Goal: Task Accomplishment & Management: Manage account settings

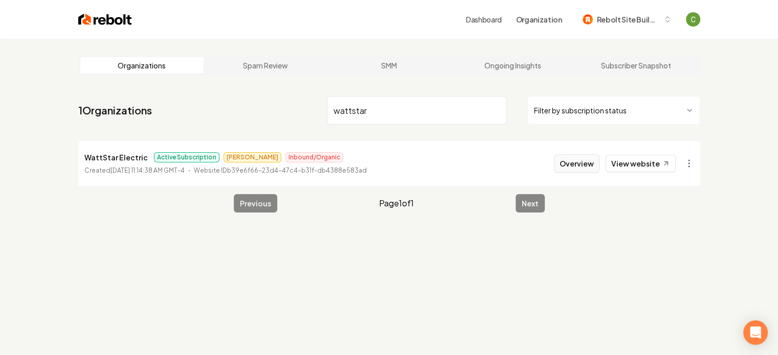
type input "wattstar"
click at [561, 162] on button "Overview" at bounding box center [577, 163] width 46 height 18
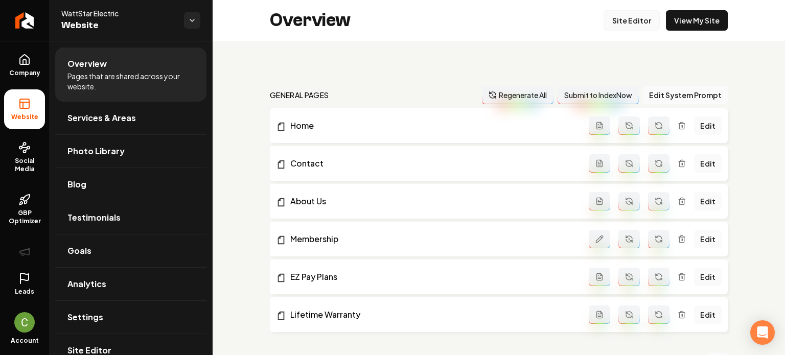
click at [630, 16] on link "Site Editor" at bounding box center [632, 20] width 56 height 20
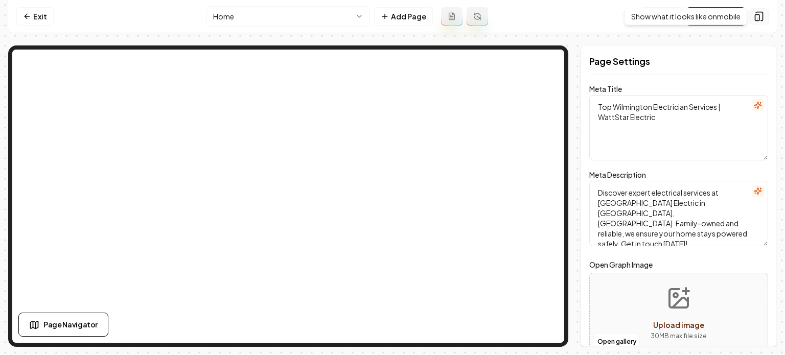
click at [762, 14] on icon at bounding box center [759, 16] width 10 height 10
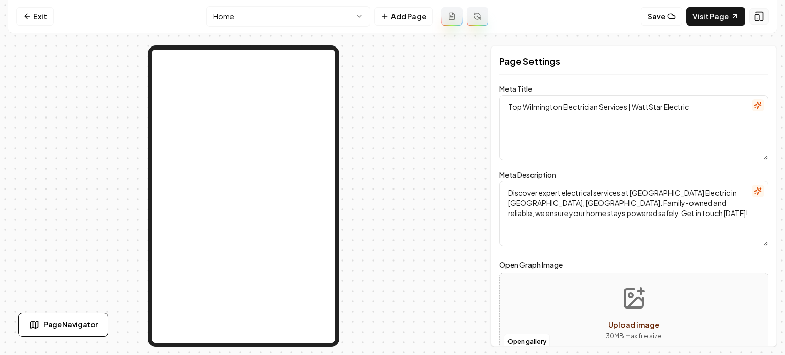
click at [762, 14] on icon at bounding box center [759, 16] width 10 height 10
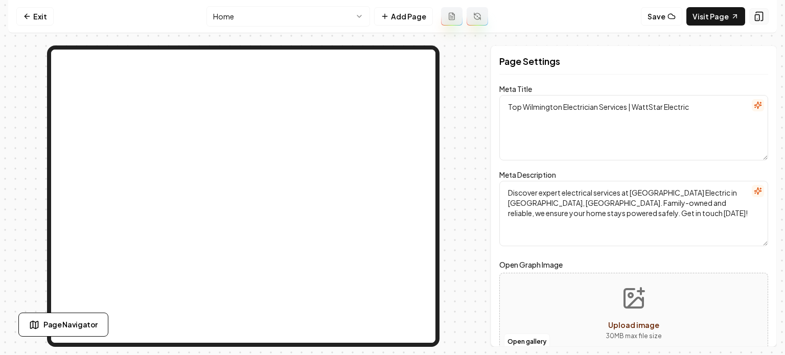
click at [762, 14] on icon at bounding box center [759, 16] width 10 height 10
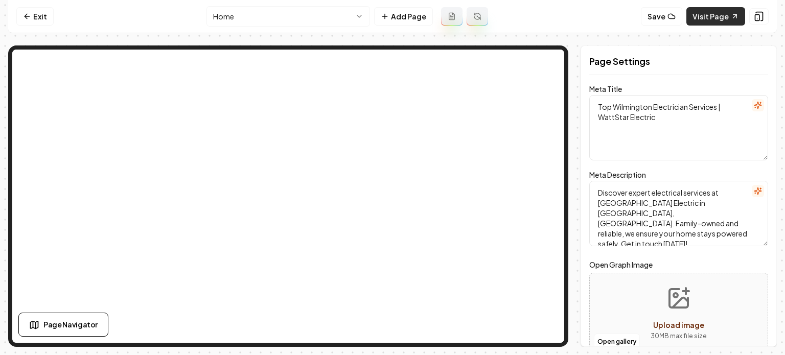
click at [730, 19] on link "Visit Page" at bounding box center [716, 16] width 59 height 18
click at [25, 14] on icon at bounding box center [27, 16] width 8 height 8
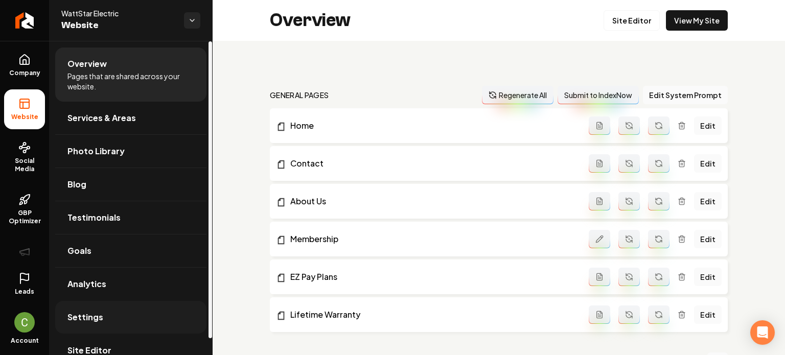
click at [109, 305] on link "Settings" at bounding box center [130, 317] width 151 height 33
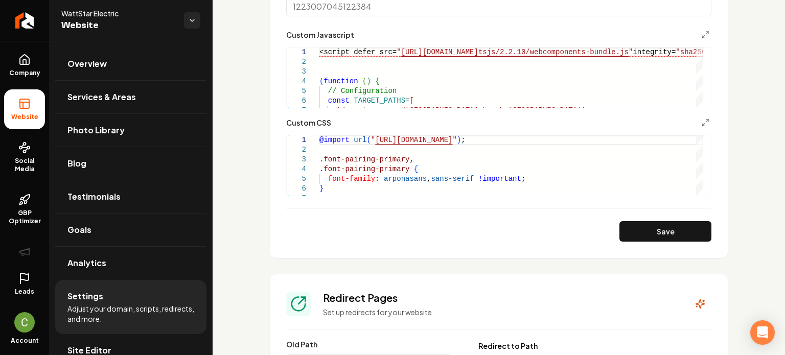
scroll to position [869, 0]
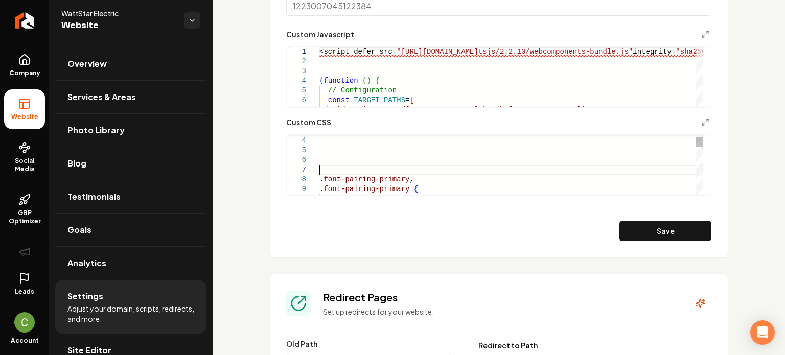
scroll to position [59, 0]
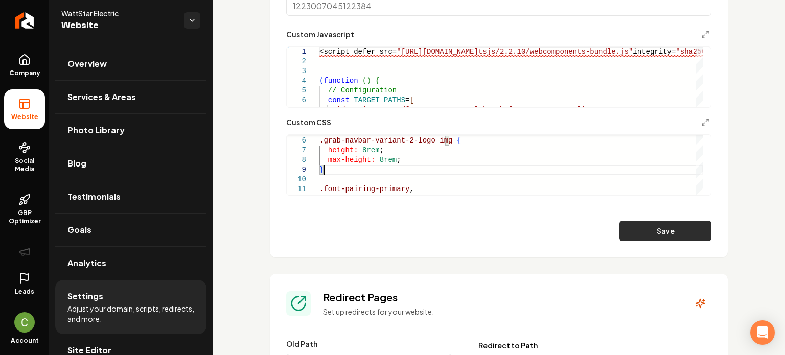
click at [648, 228] on button "Save" at bounding box center [666, 231] width 92 height 20
type textarea "**********"
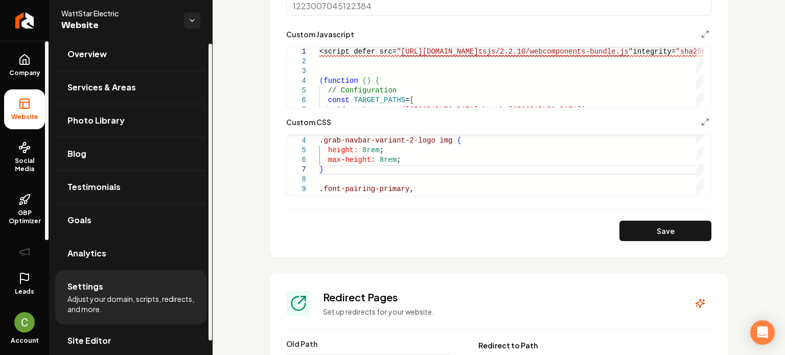
scroll to position [17, 0]
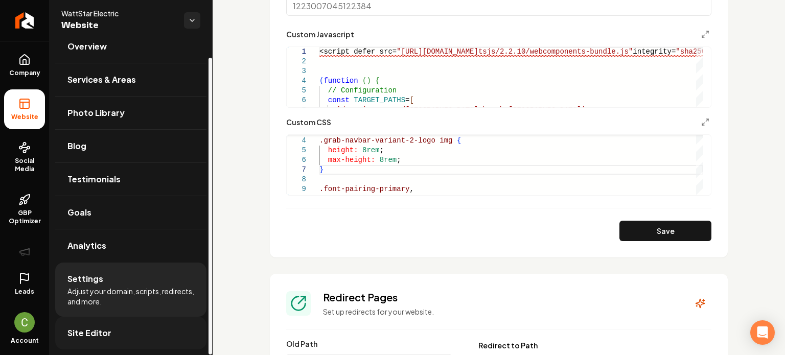
click at [118, 325] on link "Site Editor" at bounding box center [130, 333] width 151 height 33
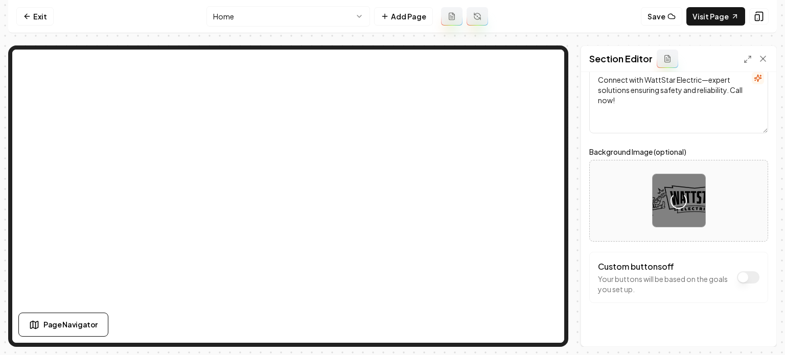
scroll to position [82, 0]
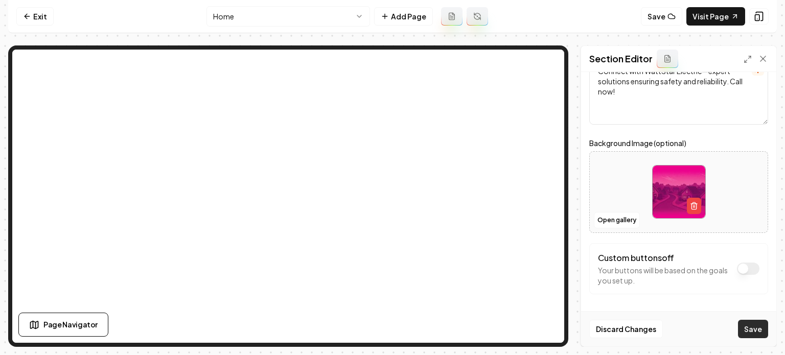
click at [754, 333] on button "Save" at bounding box center [753, 329] width 30 height 18
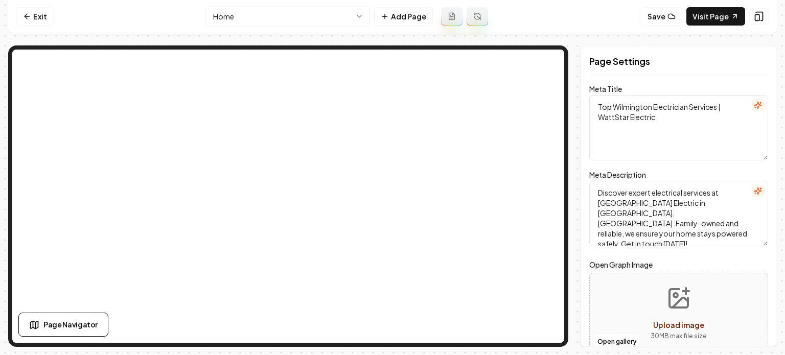
scroll to position [0, 0]
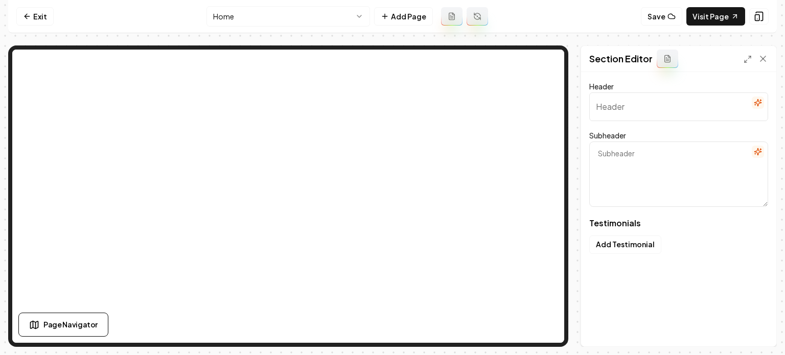
type input "Highlights from our customers"
type textarea "Snapshots of their experiences"
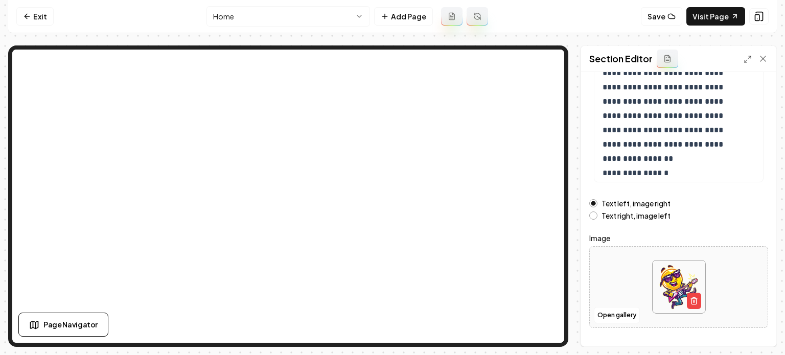
scroll to position [195, 0]
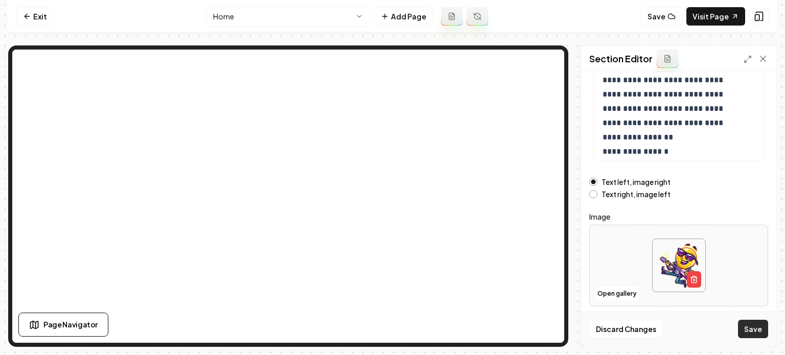
click at [759, 329] on button "Save" at bounding box center [753, 329] width 30 height 18
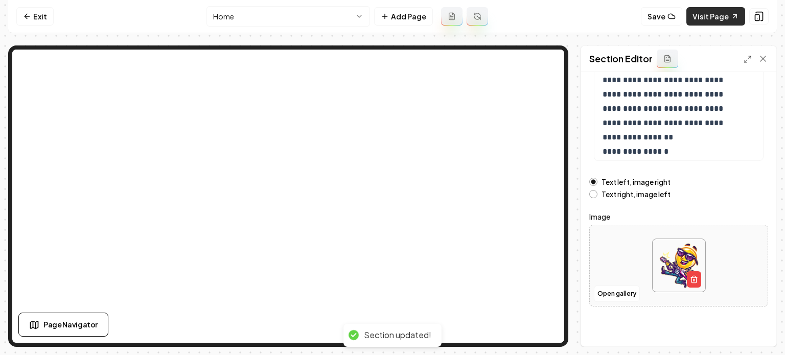
click at [708, 20] on link "Visit Page" at bounding box center [716, 16] width 59 height 18
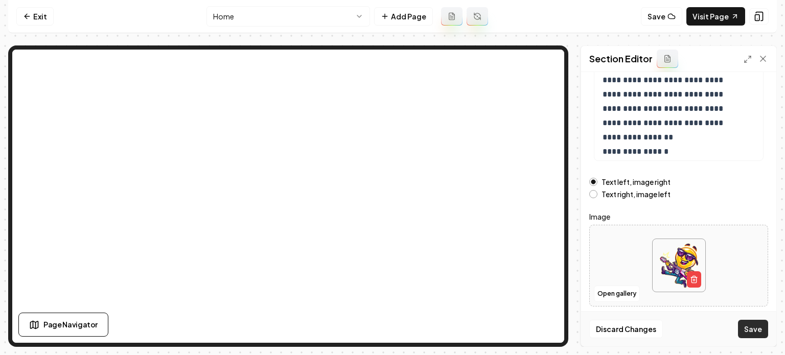
click at [751, 326] on button "Save" at bounding box center [753, 329] width 30 height 18
click at [712, 18] on link "Visit Page" at bounding box center [716, 16] width 59 height 18
click at [35, 12] on link "Exit" at bounding box center [34, 16] width 37 height 18
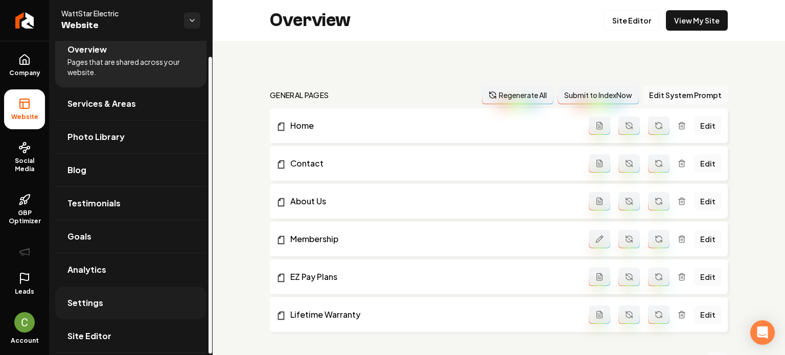
scroll to position [17, 0]
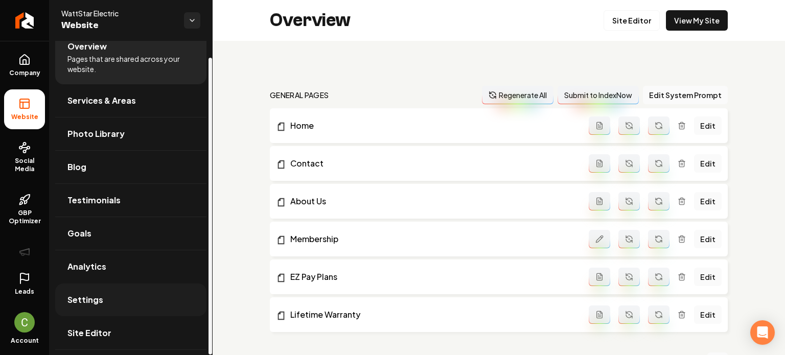
click at [91, 296] on span "Settings" at bounding box center [85, 300] width 36 height 12
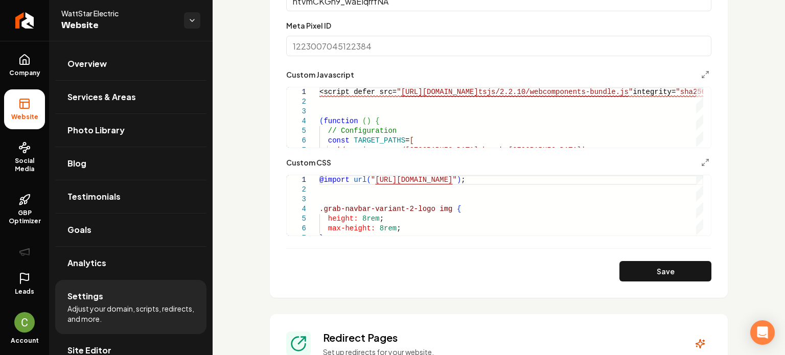
scroll to position [767, 0]
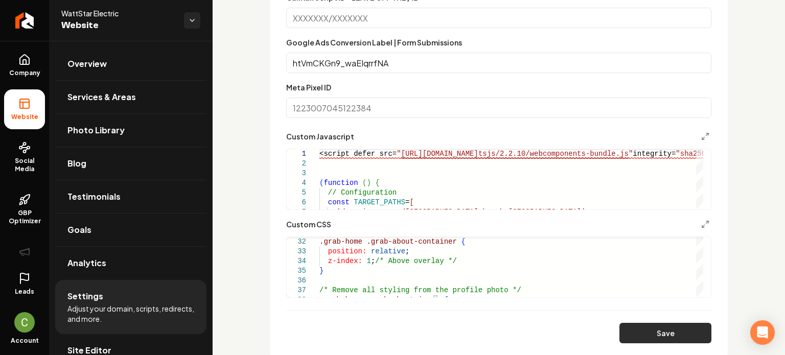
click at [642, 337] on button "Save" at bounding box center [666, 333] width 92 height 20
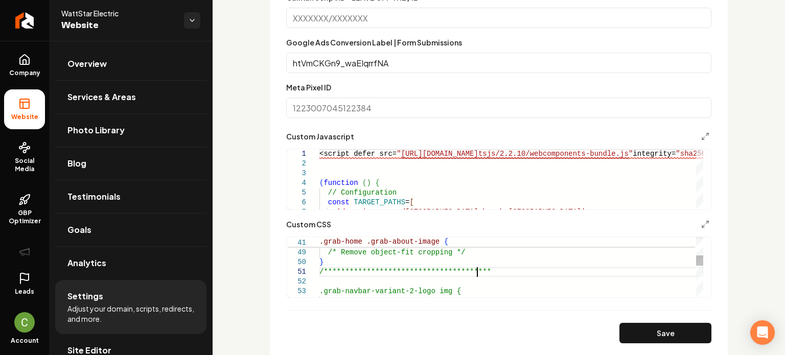
scroll to position [8, 164]
click at [634, 332] on button "Save" at bounding box center [666, 333] width 92 height 20
type textarea "**********"
click at [702, 226] on icon "Main content area" at bounding box center [706, 224] width 8 height 8
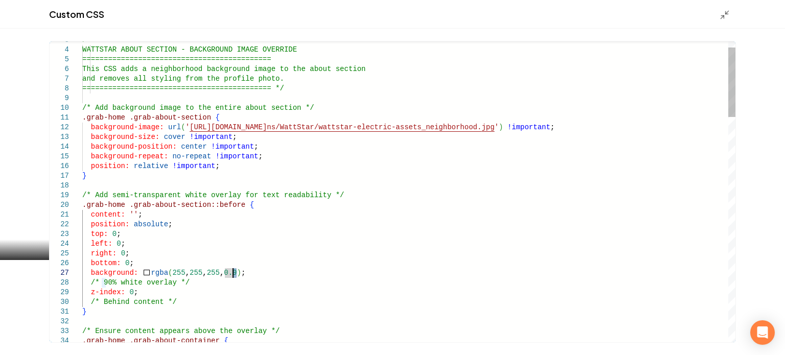
type textarea "**********"
click at [728, 9] on div "Main content area" at bounding box center [728, 14] width 16 height 11
click at [726, 12] on polyline "Main content area" at bounding box center [727, 12] width 3 height 3
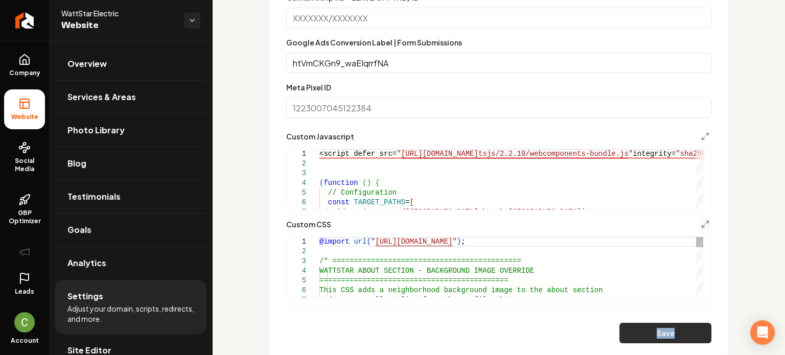
click at [687, 340] on form "Google Analytics ID Google Tag Manager ID GTM-W6VCGL8X Google Ads ID AW-1742178…" at bounding box center [498, 99] width 425 height 487
click at [686, 337] on button "Save" at bounding box center [666, 333] width 92 height 20
click at [741, 298] on div "Custom domain Connect and configure a custom domain. Domain Connected wattstare…" at bounding box center [499, 40] width 573 height 1532
click at [699, 228] on button "Main content area" at bounding box center [705, 224] width 12 height 12
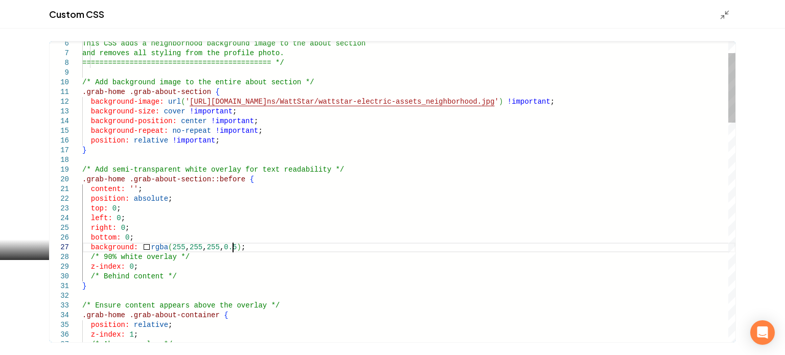
scroll to position [0, 0]
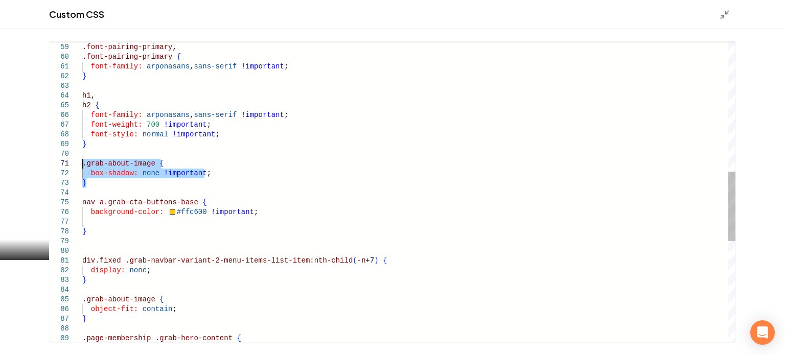
drag, startPoint x: 96, startPoint y: 183, endPoint x: 78, endPoint y: 165, distance: 24.9
click at [82, 165] on div "font-family: arponasans , sans-serif !important ; } h1 , h2 { font-family: arpo…" at bounding box center [408, 130] width 653 height 1302
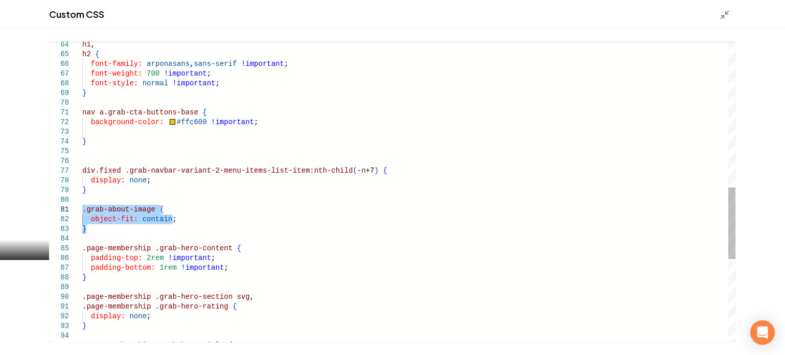
drag, startPoint x: 106, startPoint y: 231, endPoint x: 74, endPoint y: 209, distance: 39.1
click at [82, 209] on div "h1 , h2 { font-family: arponasans , sans-serif !important ; font-weight: 700 !i…" at bounding box center [408, 59] width 653 height 1263
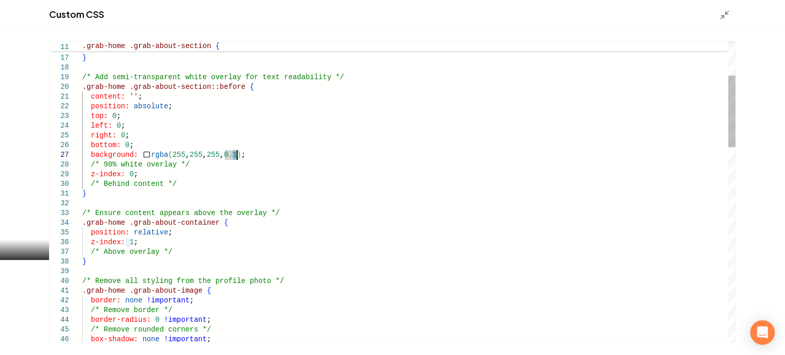
type textarea "**********"
click at [722, 16] on polyline "Main content area" at bounding box center [722, 16] width 3 height 3
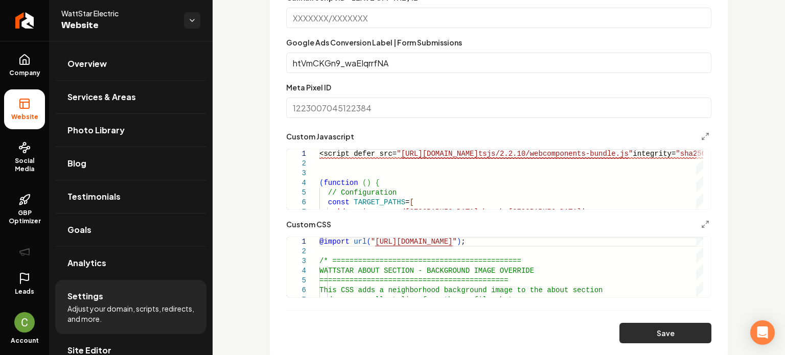
click at [675, 331] on button "Save" at bounding box center [666, 333] width 92 height 20
click at [702, 223] on icon "Main content area" at bounding box center [706, 224] width 8 height 8
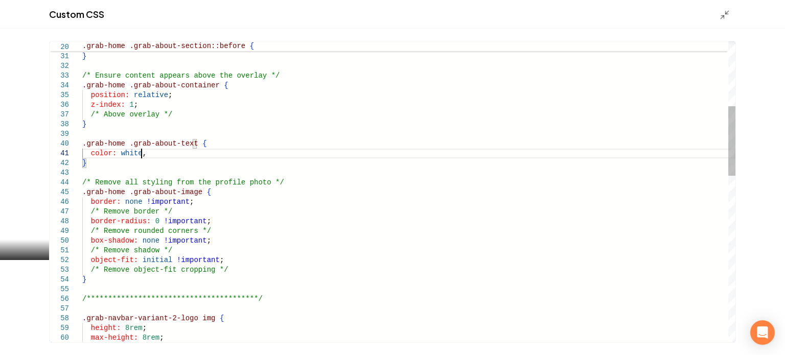
scroll to position [8, 58]
type textarea "**********"
click at [730, 13] on div "Main content area" at bounding box center [728, 14] width 16 height 11
click at [724, 14] on icon "Main content area" at bounding box center [725, 15] width 10 height 10
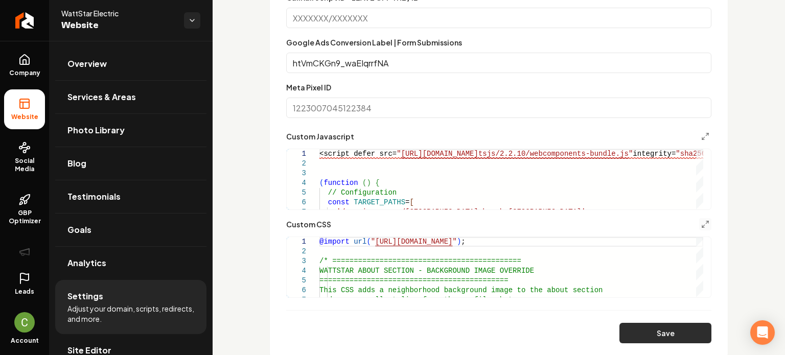
click at [670, 327] on button "Save" at bounding box center [666, 333] width 92 height 20
click at [702, 225] on icon "Main content area" at bounding box center [706, 224] width 8 height 8
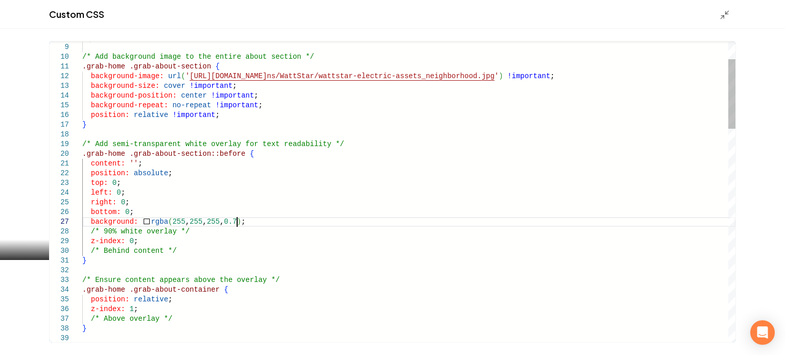
scroll to position [0, 0]
type textarea "**********"
click at [726, 16] on icon "Main content area" at bounding box center [725, 15] width 10 height 10
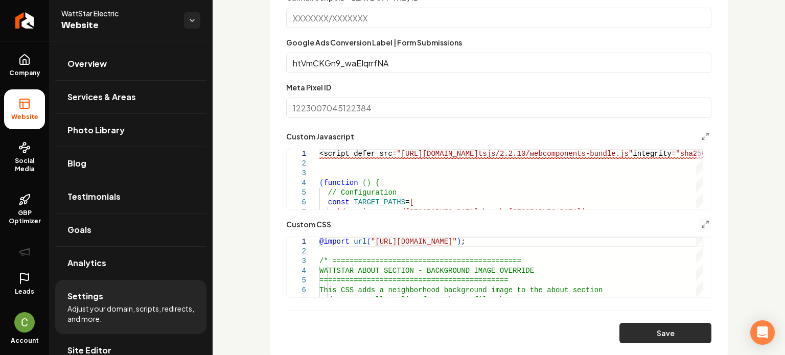
click at [656, 331] on button "Save" at bounding box center [666, 333] width 92 height 20
click at [702, 223] on icon "Main content area" at bounding box center [706, 224] width 8 height 8
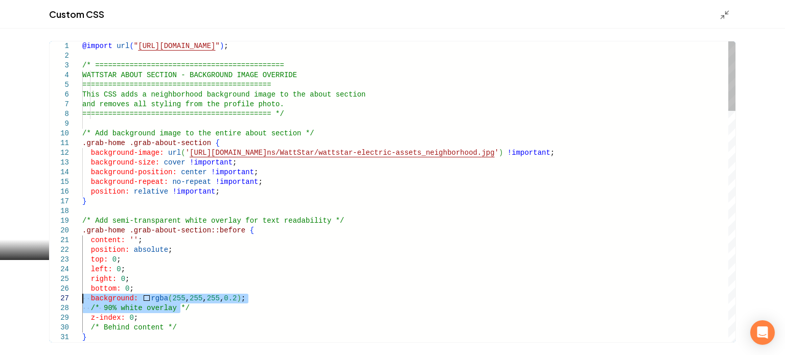
drag, startPoint x: 193, startPoint y: 308, endPoint x: 73, endPoint y: 298, distance: 121.1
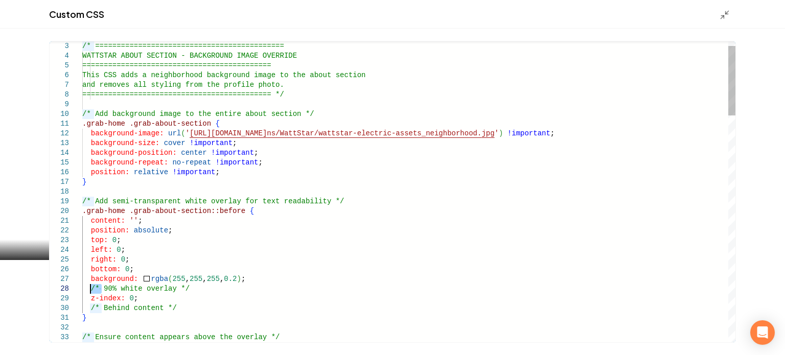
drag, startPoint x: 100, startPoint y: 288, endPoint x: 90, endPoint y: 286, distance: 10.4
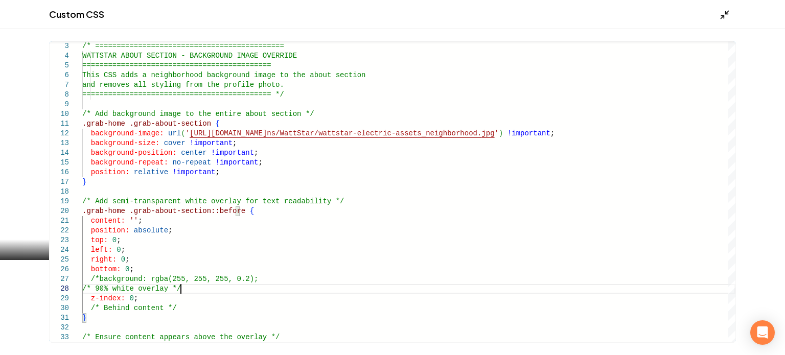
type textarea "**********"
click at [724, 16] on line "Main content area" at bounding box center [722, 16] width 3 height 3
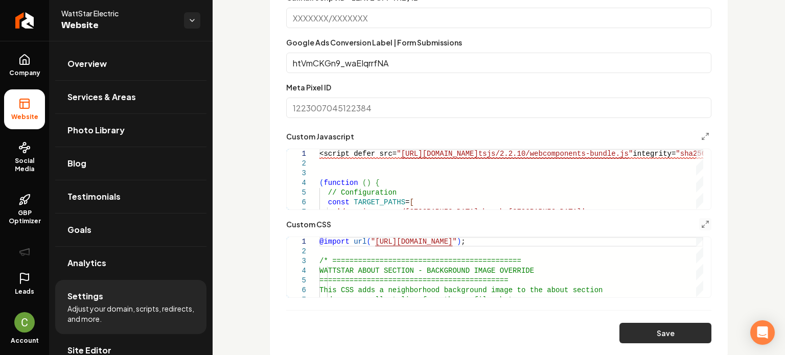
click at [635, 335] on button "Save" at bounding box center [666, 333] width 92 height 20
click at [699, 137] on button "Main content area" at bounding box center [705, 136] width 12 height 12
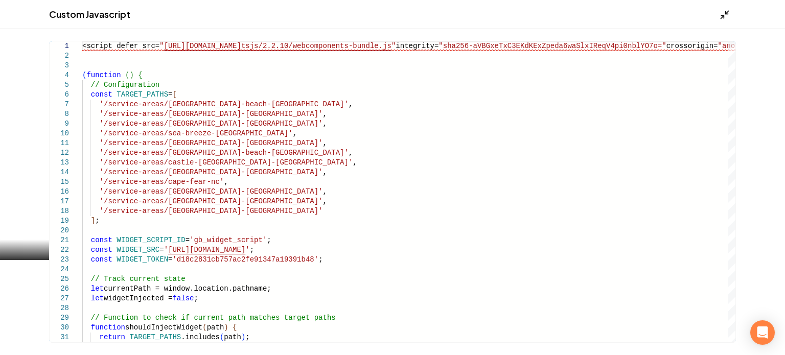
click at [723, 12] on icon "Main content area" at bounding box center [725, 15] width 10 height 10
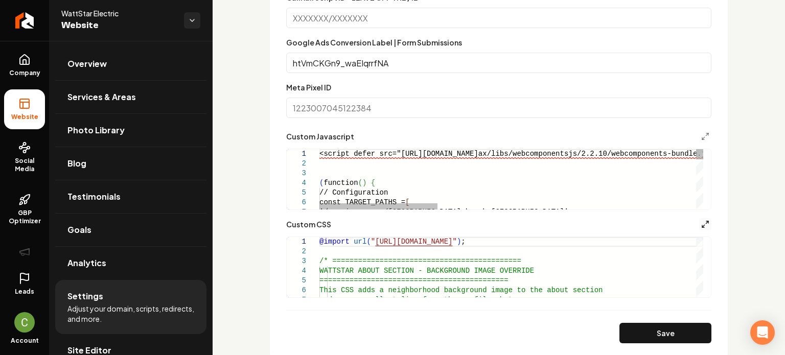
click at [707, 221] on polyline "Main content area" at bounding box center [708, 222] width 2 height 2
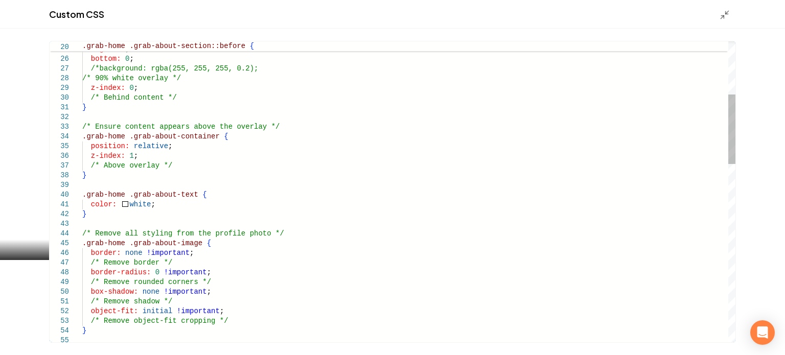
type textarea "**********"
click at [719, 15] on div "Custom CSS" at bounding box center [392, 14] width 785 height 29
click at [724, 16] on polyline "Main content area" at bounding box center [722, 16] width 3 height 3
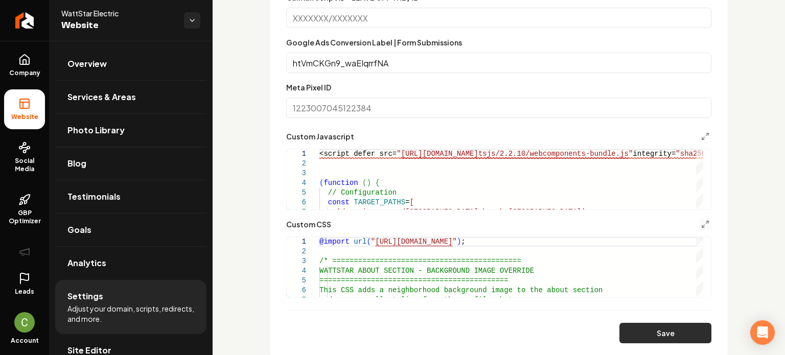
click at [646, 338] on button "Save" at bounding box center [666, 333] width 92 height 20
click at [706, 223] on line "Main content area" at bounding box center [707, 222] width 3 height 3
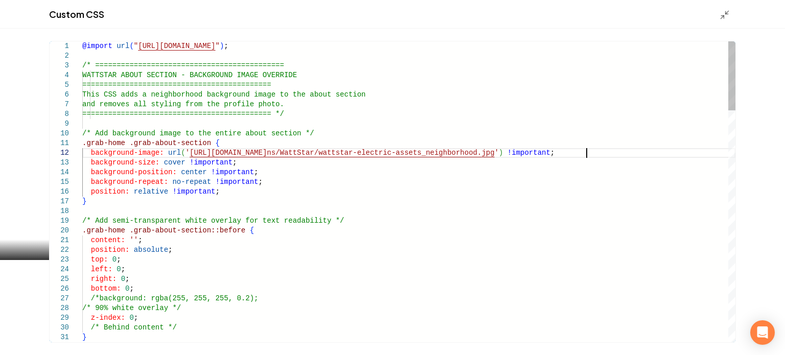
scroll to position [0, 0]
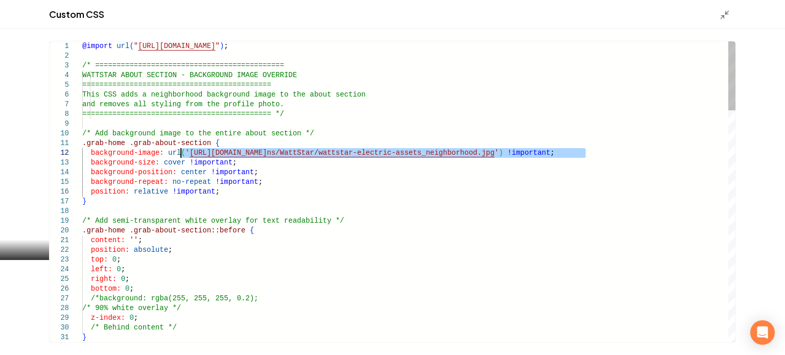
drag, startPoint x: 587, startPoint y: 154, endPoint x: 182, endPoint y: 152, distance: 405.5
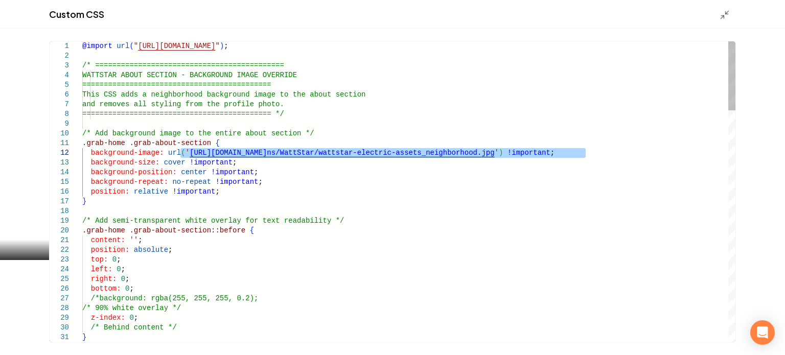
type textarea "**********"
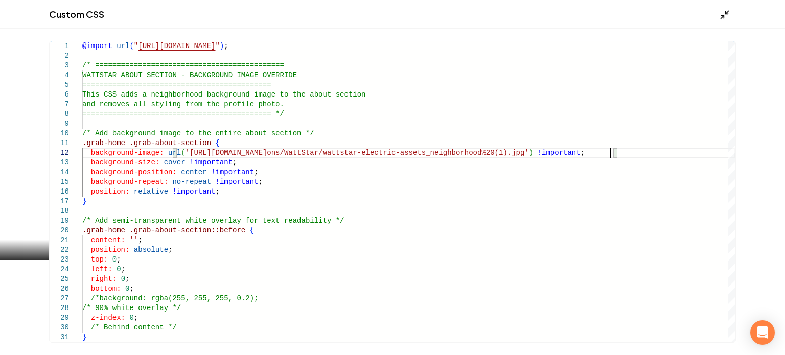
click at [724, 18] on polyline "Main content area" at bounding box center [722, 16] width 3 height 3
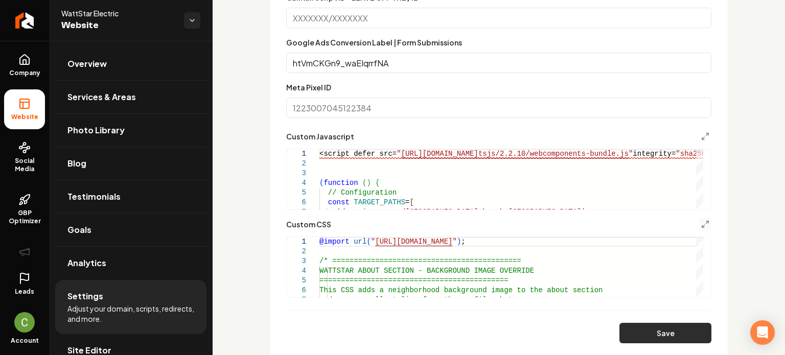
click at [658, 334] on button "Save" at bounding box center [666, 333] width 92 height 20
click at [693, 233] on div "Custom CSS 1 2 3 4 5 6 7 @import url ( " https://use.typekit.net/lbv3ghe.css " …" at bounding box center [498, 258] width 425 height 80
click at [699, 229] on button "Main content area" at bounding box center [705, 224] width 12 height 12
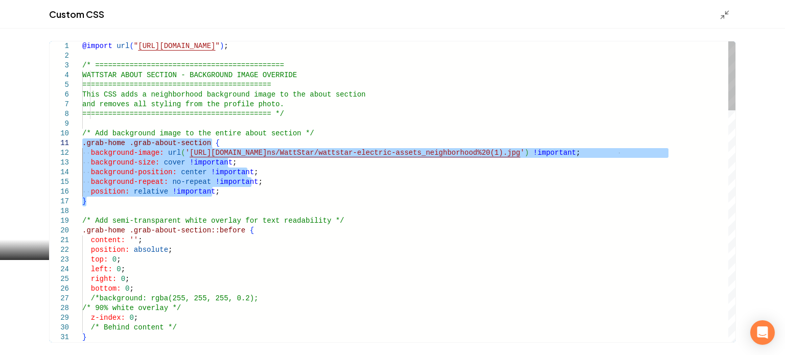
drag, startPoint x: 87, startPoint y: 196, endPoint x: 61, endPoint y: 141, distance: 61.1
type textarea "**********"
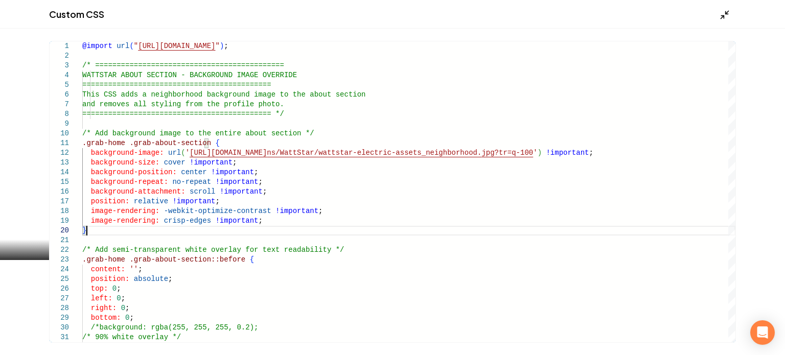
click at [729, 15] on icon "Main content area" at bounding box center [725, 15] width 10 height 10
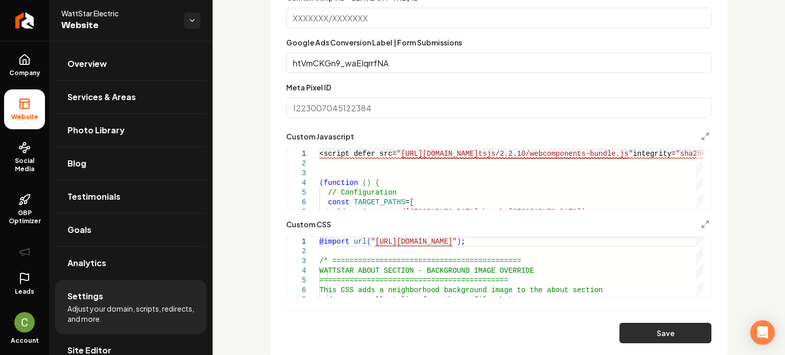
click at [665, 327] on button "Save" at bounding box center [666, 333] width 92 height 20
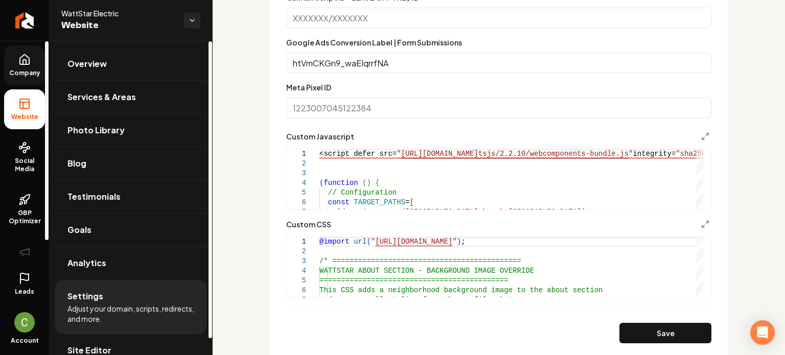
click at [25, 73] on span "Company" at bounding box center [24, 73] width 39 height 8
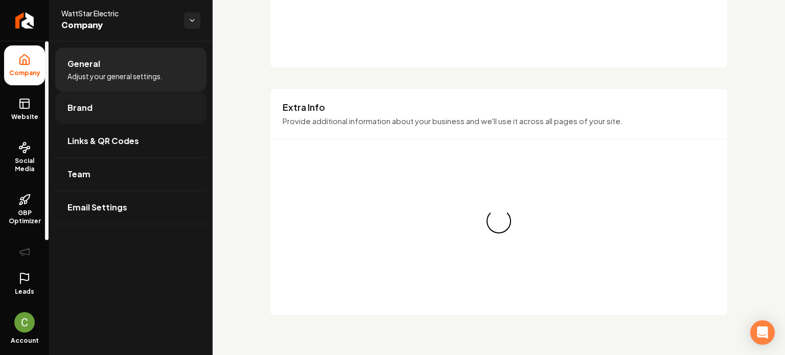
click at [105, 112] on link "Brand" at bounding box center [130, 108] width 151 height 33
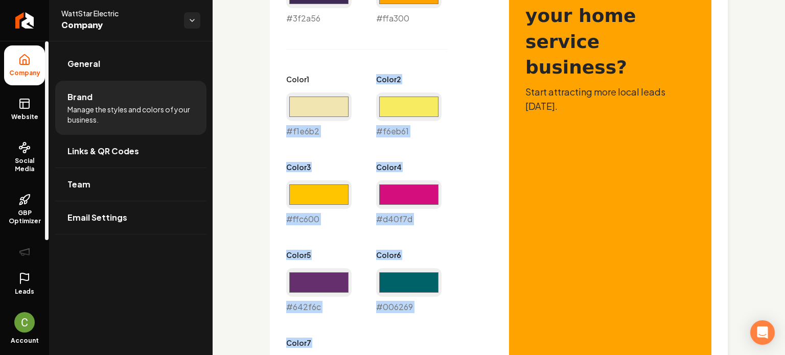
scroll to position [454, 0]
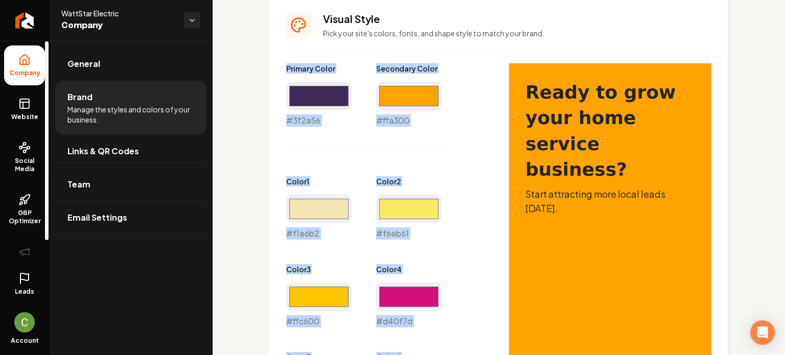
drag, startPoint x: 331, startPoint y: 237, endPoint x: 267, endPoint y: 70, distance: 179.0
click at [267, 70] on div "Logo & Icon Add your business logo and icon to personalize your website appeara…" at bounding box center [499, 201] width 573 height 1229
copy div "Primary Color #3f2a56 Secondary Color #ffa300 Color 1 #f1e6b2 Color 2 #f6eb61 C…"
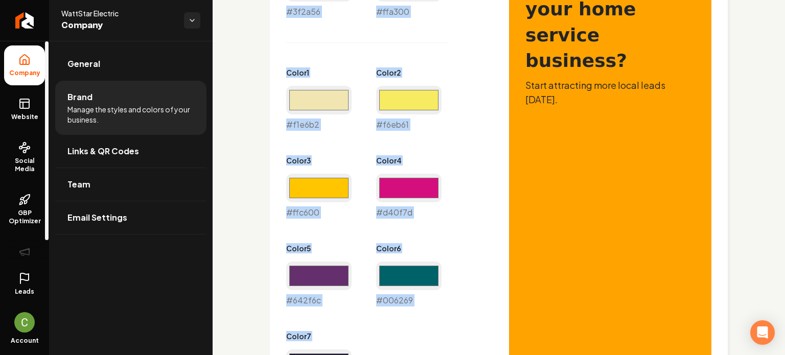
scroll to position [658, 0]
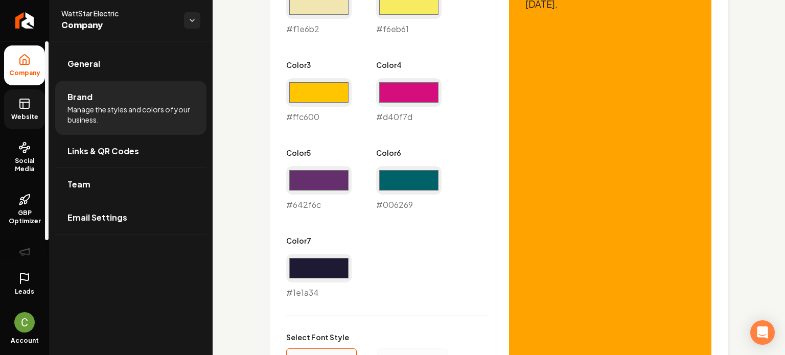
drag, startPoint x: 22, startPoint y: 108, endPoint x: 26, endPoint y: 120, distance: 12.8
click at [23, 108] on icon at bounding box center [23, 105] width 0 height 6
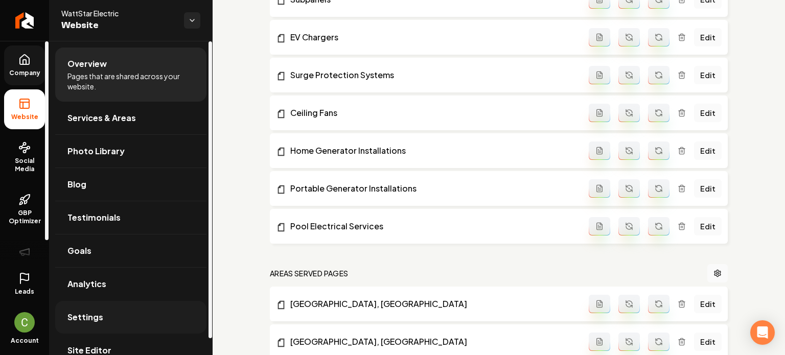
click at [119, 319] on link "Settings" at bounding box center [130, 317] width 151 height 33
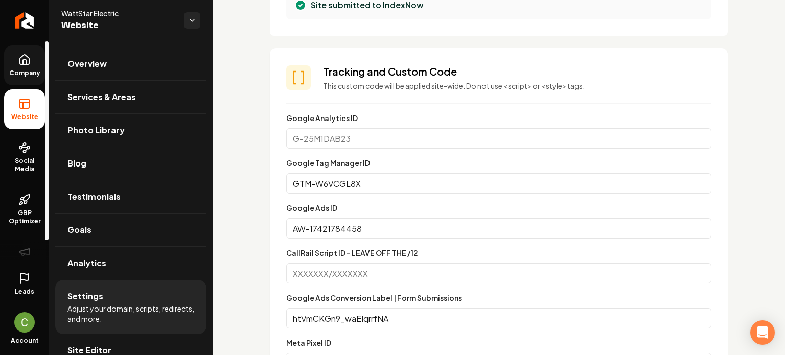
scroll to position [716, 0]
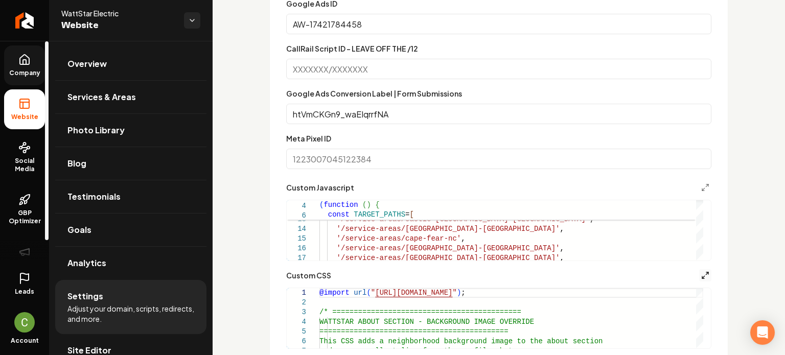
click at [702, 276] on icon "Main content area" at bounding box center [706, 276] width 8 height 8
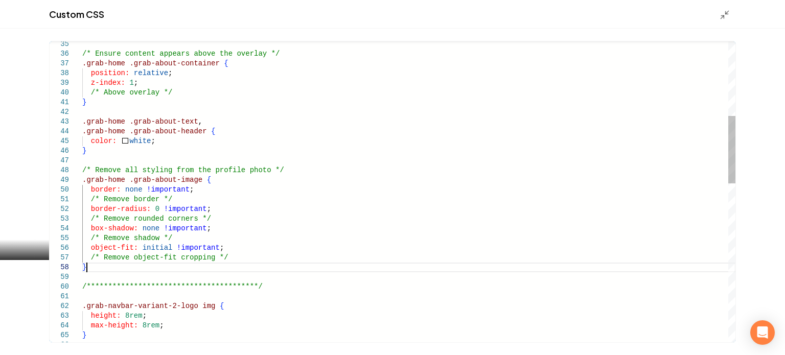
scroll to position [0, 0]
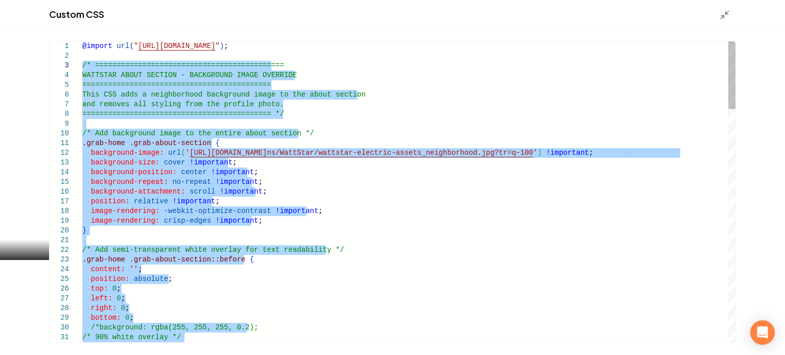
drag, startPoint x: 90, startPoint y: 267, endPoint x: 48, endPoint y: 61, distance: 210.9
type textarea "**********"
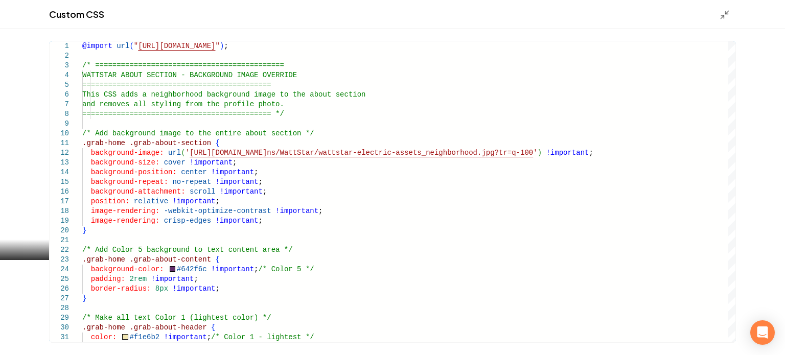
click at [718, 15] on div "Custom CSS" at bounding box center [392, 14] width 785 height 29
click at [720, 15] on icon "Main content area" at bounding box center [725, 15] width 10 height 10
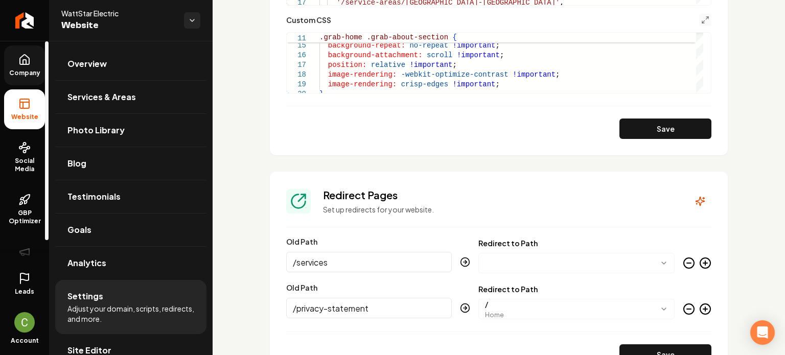
scroll to position [1176, 0]
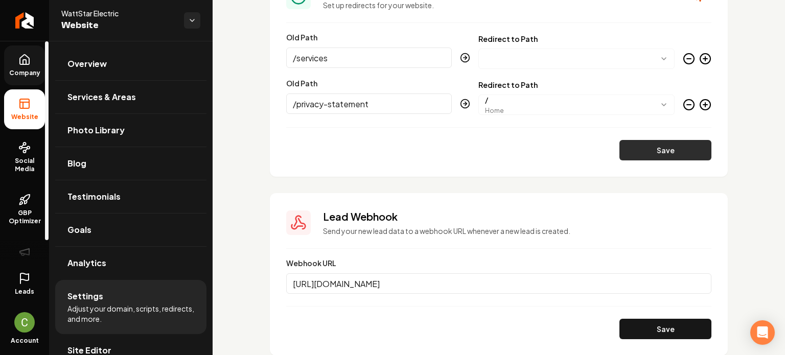
click at [689, 143] on button "Save" at bounding box center [666, 150] width 92 height 20
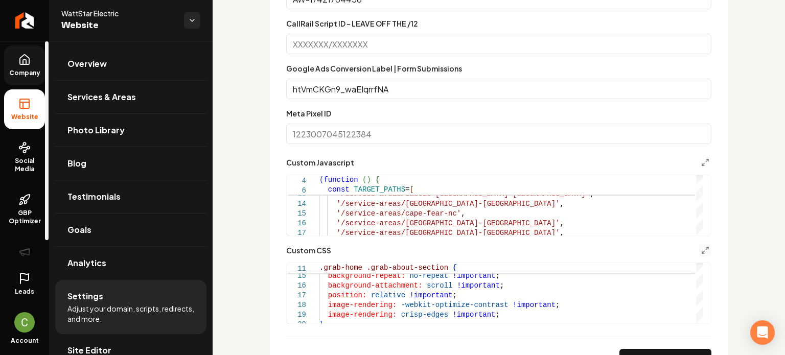
scroll to position [869, 0]
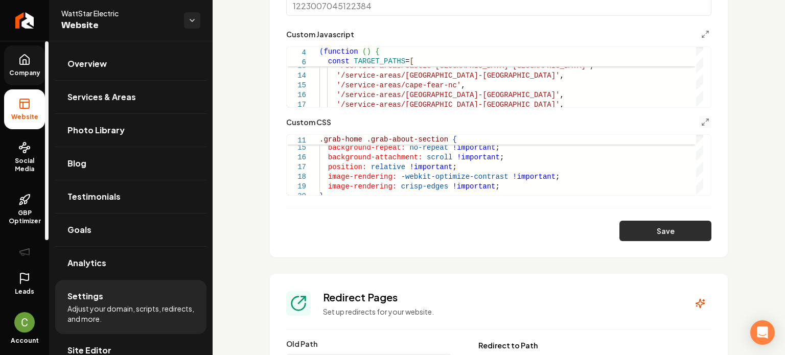
click at [675, 238] on button "Save" at bounding box center [666, 231] width 92 height 20
click at [702, 120] on icon "Main content area" at bounding box center [706, 122] width 8 height 8
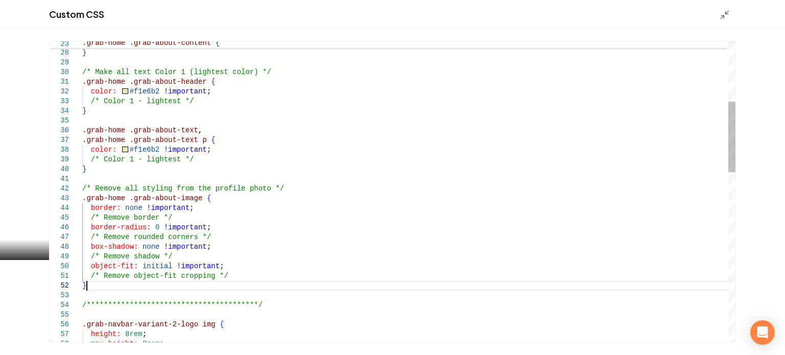
scroll to position [0, 0]
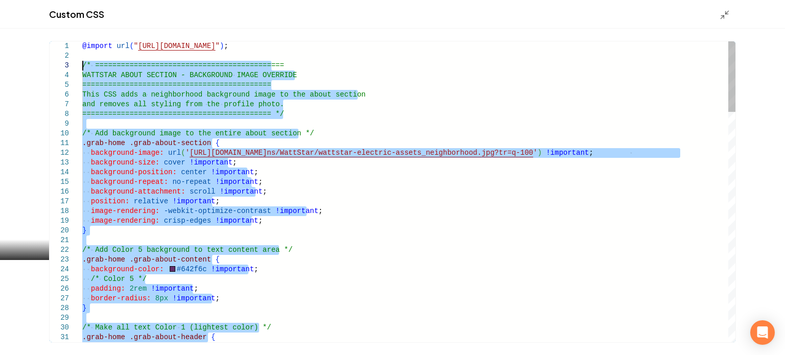
drag, startPoint x: 96, startPoint y: 288, endPoint x: 45, endPoint y: 64, distance: 230.1
type textarea "**********"
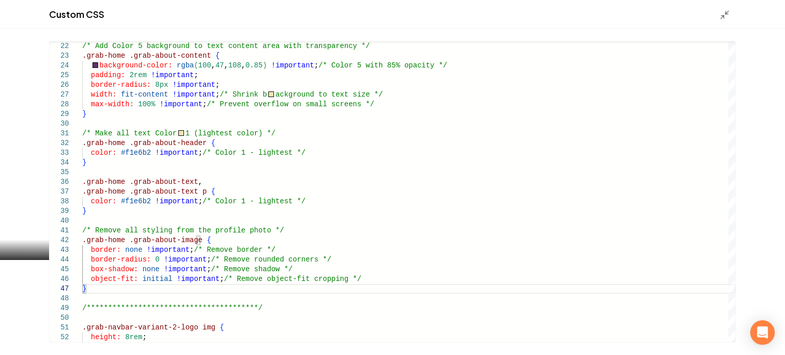
click at [732, 12] on div "Main content area" at bounding box center [728, 14] width 16 height 11
click at [727, 12] on line "Main content area" at bounding box center [727, 12] width 3 height 3
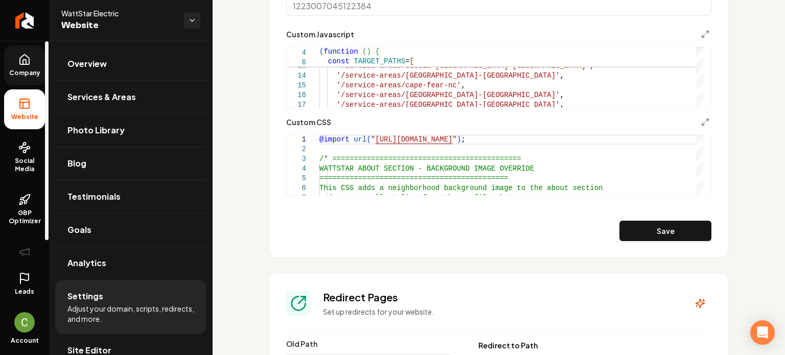
click at [664, 226] on button "Save" at bounding box center [666, 231] width 92 height 20
click at [663, 232] on button "Save" at bounding box center [666, 231] width 92 height 20
click at [702, 123] on icon "Main content area" at bounding box center [706, 122] width 8 height 8
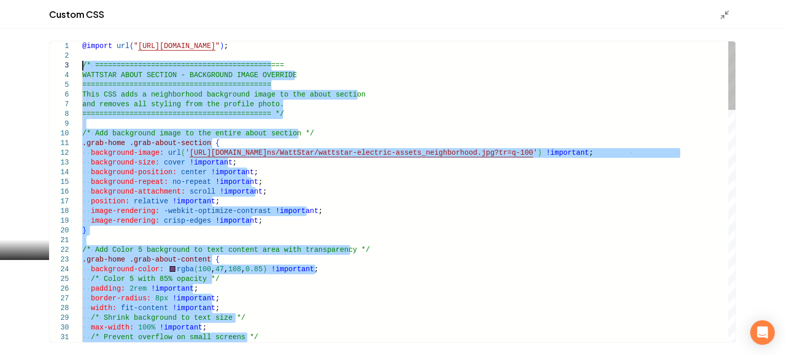
drag, startPoint x: 85, startPoint y: 272, endPoint x: 77, endPoint y: 65, distance: 206.7
type textarea "**********"
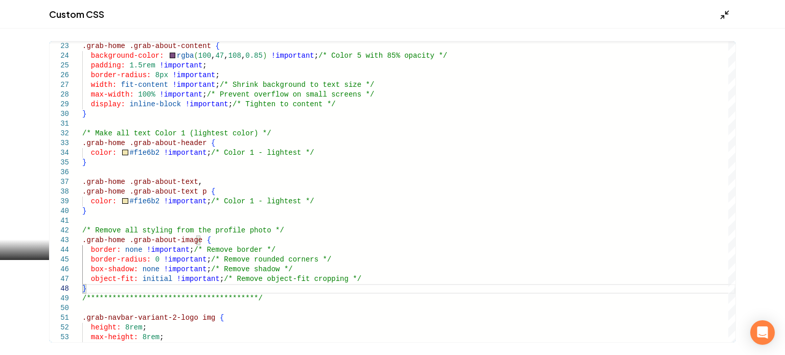
click at [722, 18] on icon "Main content area" at bounding box center [725, 15] width 10 height 10
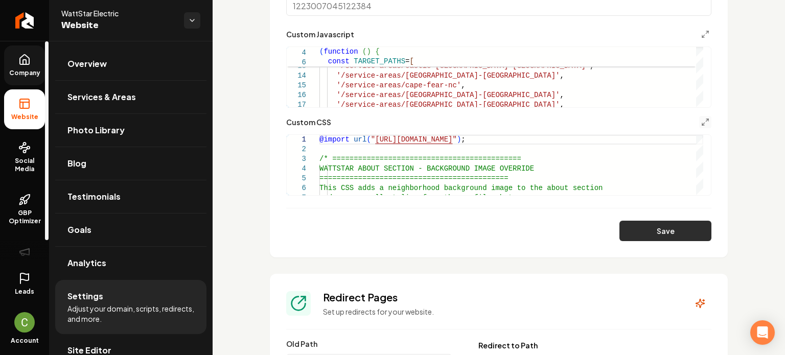
click at [653, 234] on button "Save" at bounding box center [666, 231] width 92 height 20
click at [648, 223] on button "Save" at bounding box center [666, 231] width 92 height 20
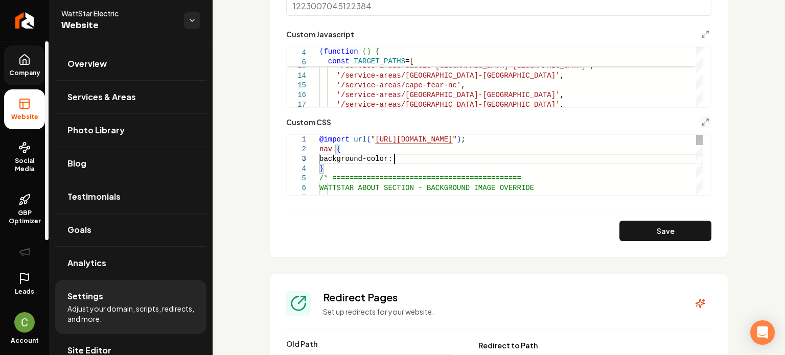
scroll to position [20, 74]
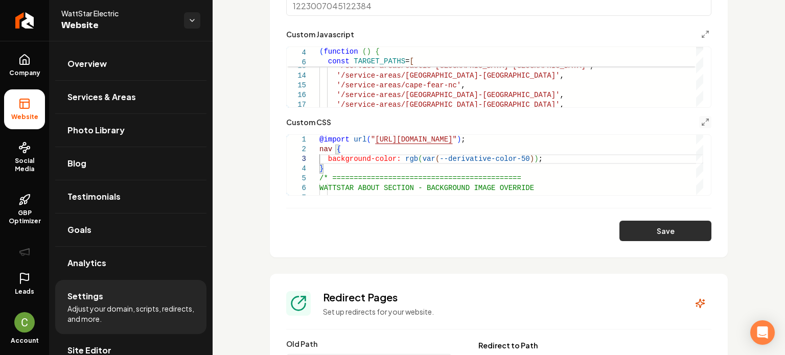
click at [653, 229] on button "Save" at bounding box center [666, 231] width 92 height 20
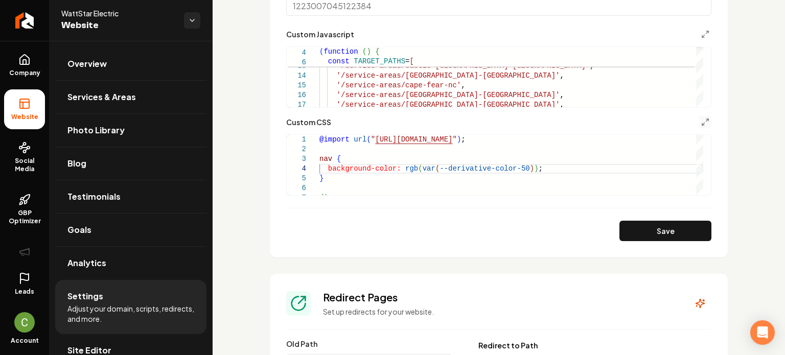
click at [641, 229] on button "Save" at bounding box center [666, 231] width 92 height 20
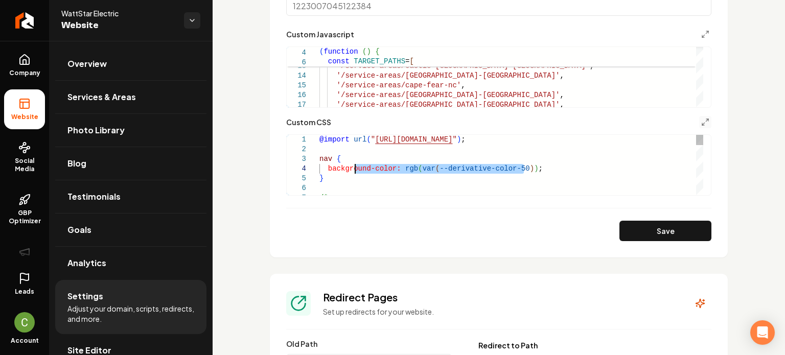
drag, startPoint x: 403, startPoint y: 169, endPoint x: 385, endPoint y: 171, distance: 18.5
drag, startPoint x: 511, startPoint y: 167, endPoint x: 438, endPoint y: 166, distance: 73.6
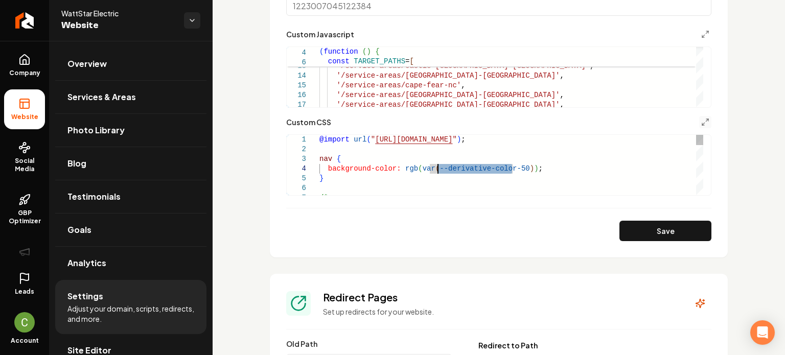
click at [668, 234] on button "Save" at bounding box center [666, 231] width 92 height 20
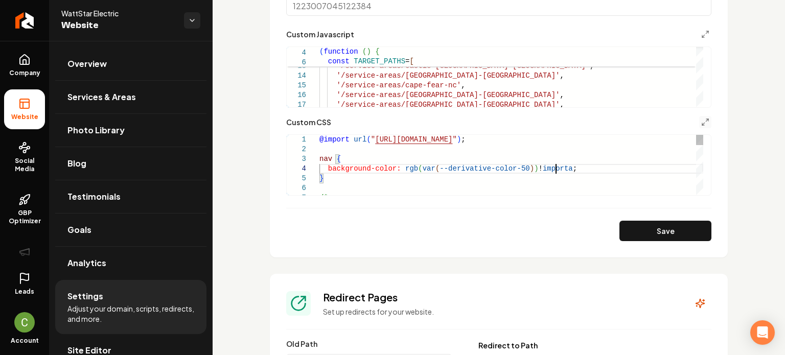
scroll to position [29, 243]
type textarea "**********"
click at [646, 228] on button "Save" at bounding box center [666, 231] width 92 height 20
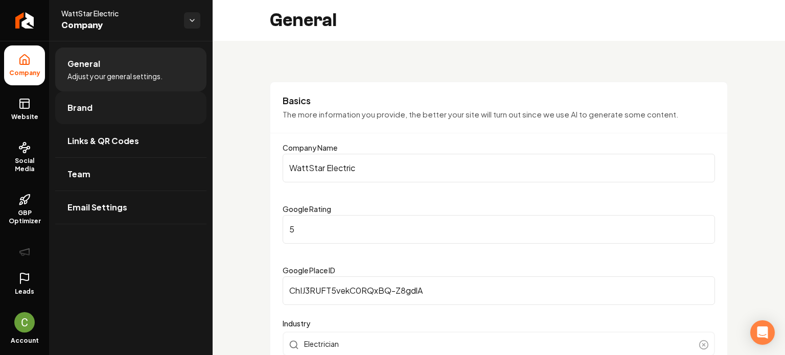
click at [103, 110] on link "Brand" at bounding box center [130, 108] width 151 height 33
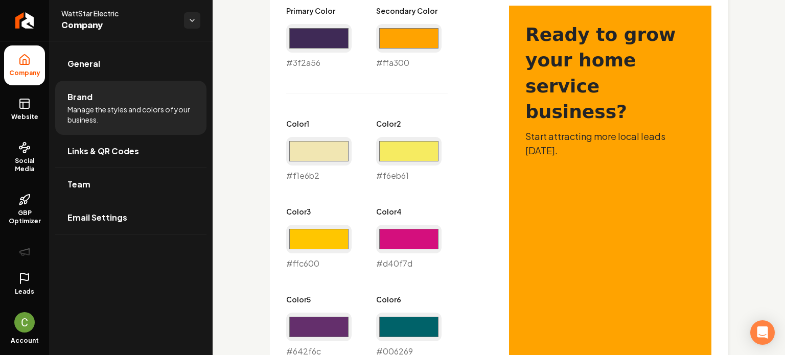
scroll to position [460, 0]
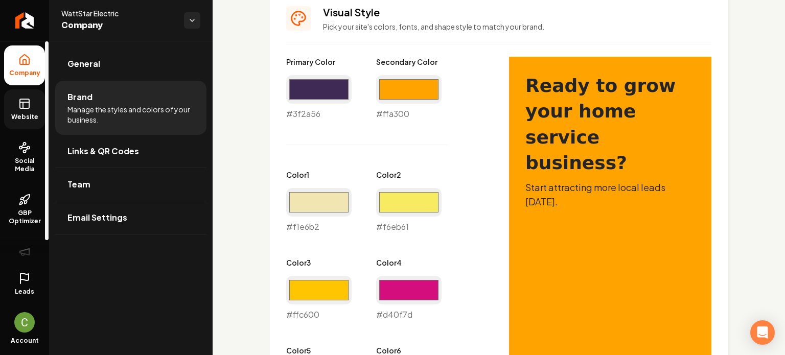
click at [24, 100] on icon at bounding box center [24, 104] width 12 height 12
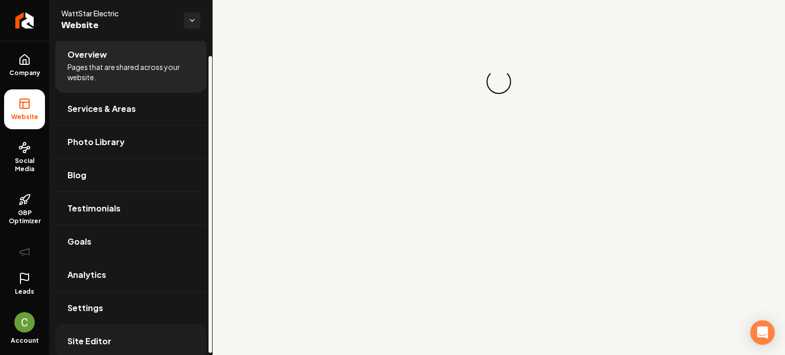
scroll to position [17, 0]
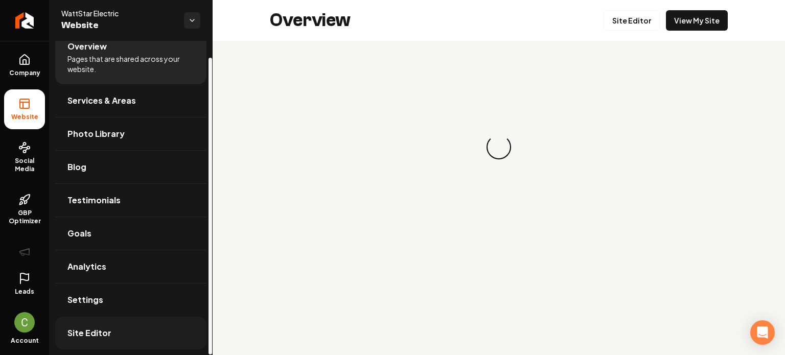
click at [107, 333] on span "Site Editor" at bounding box center [89, 333] width 44 height 12
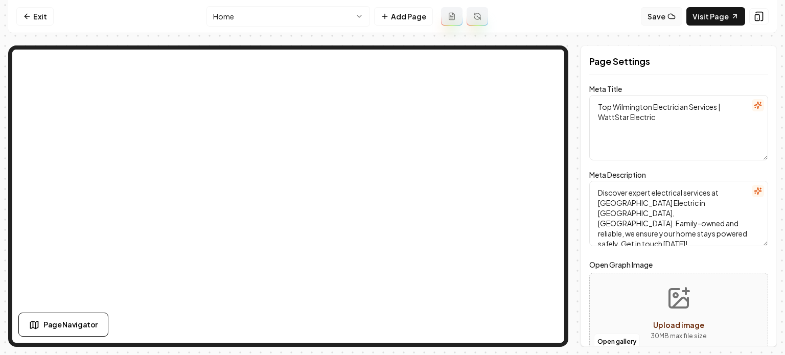
click at [670, 16] on icon at bounding box center [672, 16] width 8 height 8
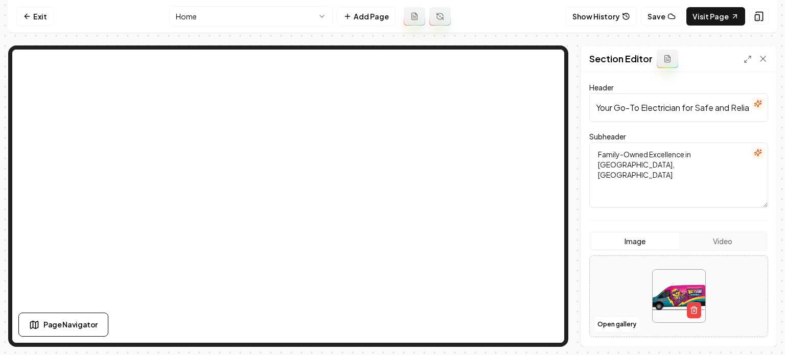
scroll to position [171, 0]
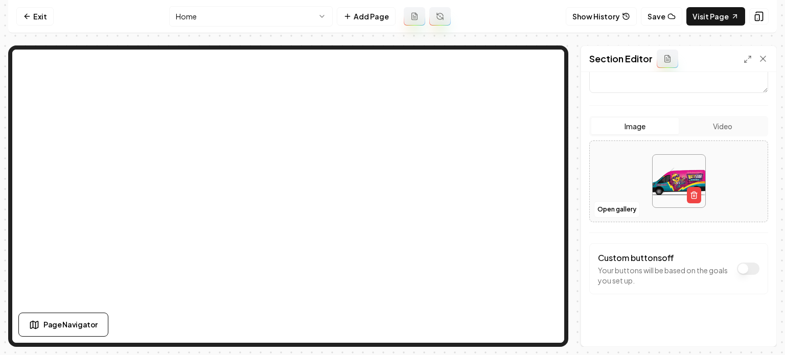
click at [607, 105] on hr at bounding box center [679, 105] width 179 height 1
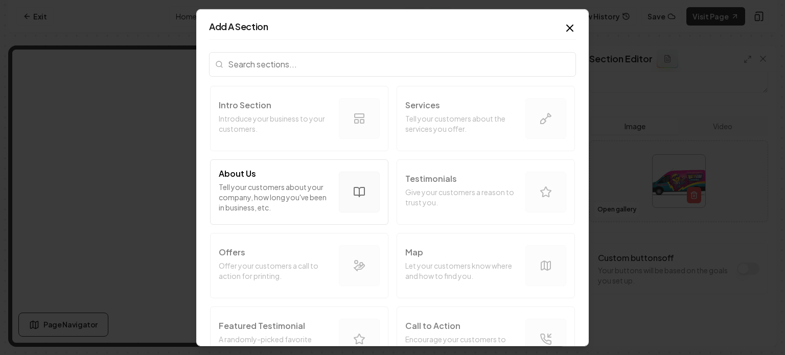
click at [354, 65] on input "search" at bounding box center [392, 64] width 367 height 25
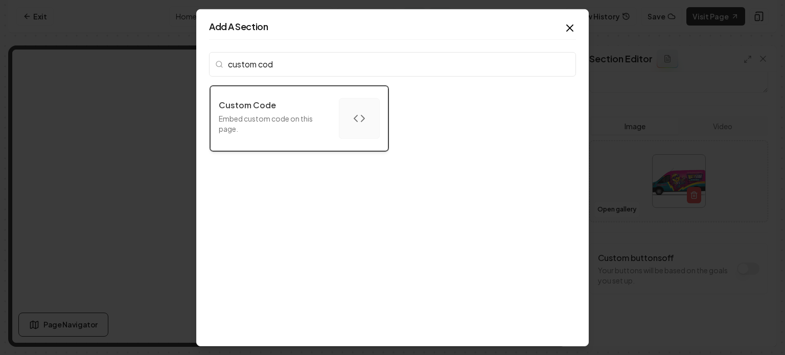
type input "custom cod"
click at [304, 130] on p "Embed custom code on this page." at bounding box center [275, 123] width 112 height 20
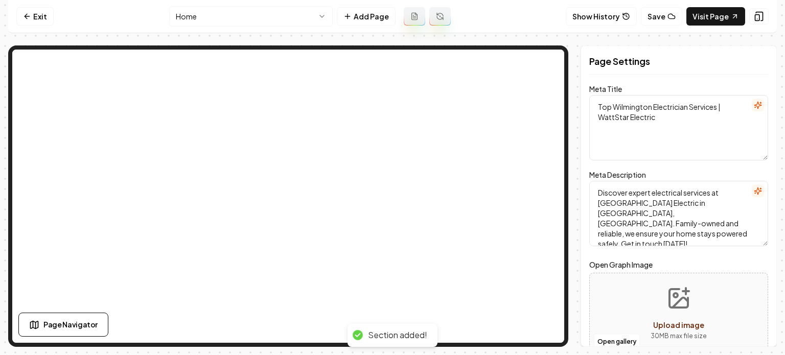
scroll to position [0, 0]
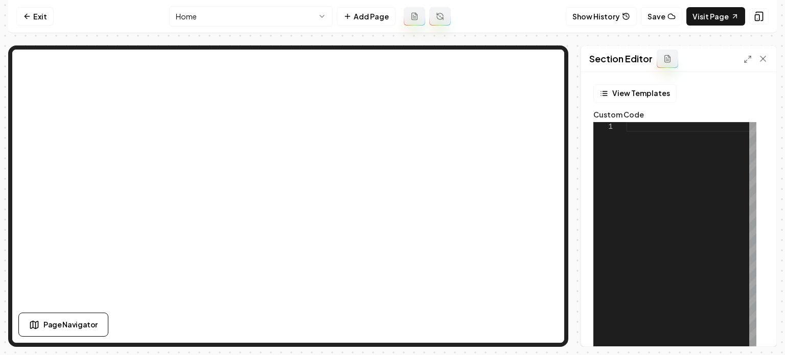
click at [619, 140] on div "1" at bounding box center [610, 250] width 33 height 256
click at [636, 139] on div at bounding box center [691, 250] width 130 height 256
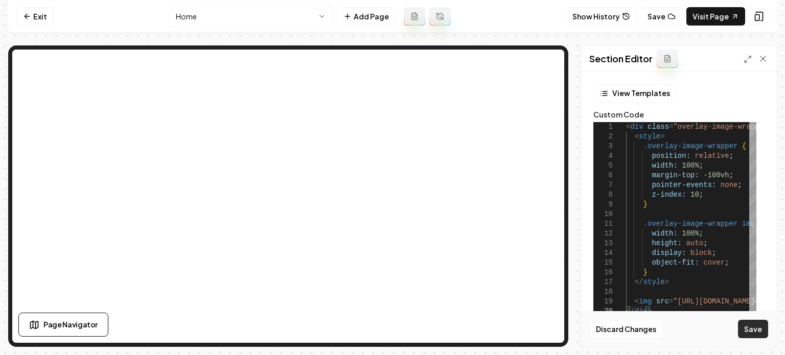
click at [761, 331] on button "Save" at bounding box center [753, 329] width 30 height 18
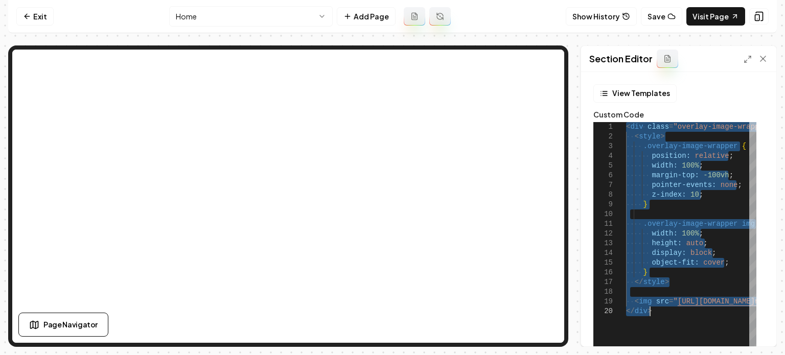
type textarea "**********"
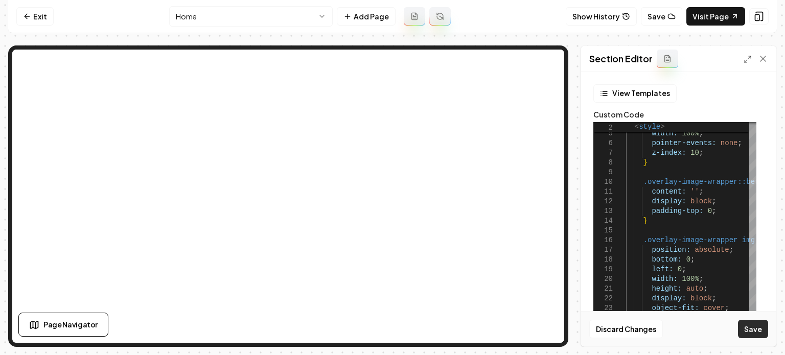
click at [750, 331] on button "Save" at bounding box center [753, 329] width 30 height 18
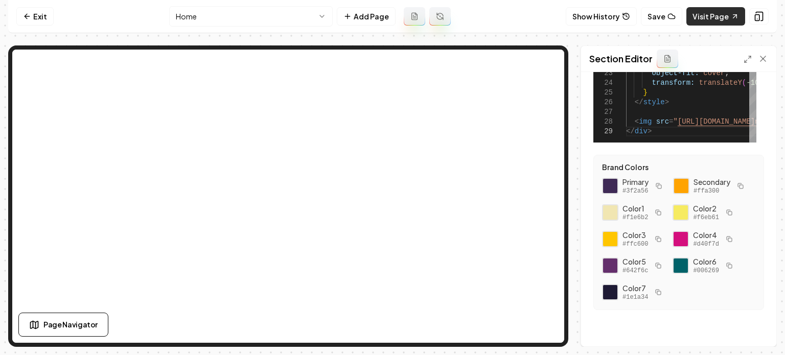
click at [722, 15] on link "Visit Page" at bounding box center [716, 16] width 59 height 18
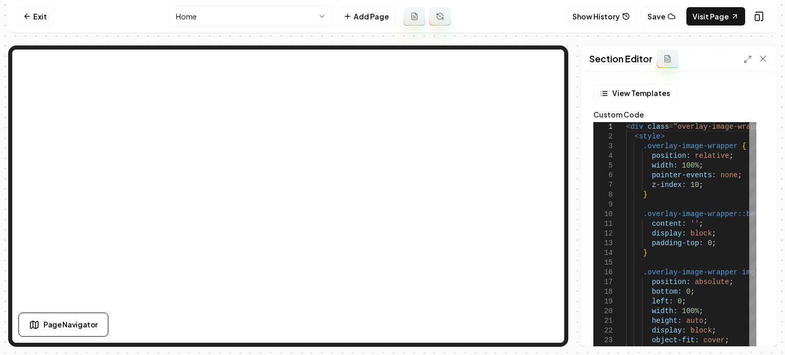
click at [676, 157] on div "< div class = "overlay-image-wrapper" > < style > .overlay-image-wrapper { posi…" at bounding box center [708, 266] width 164 height 288
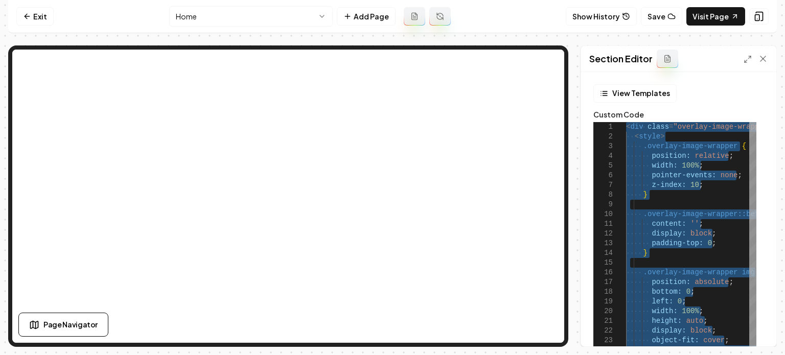
type textarea "**********"
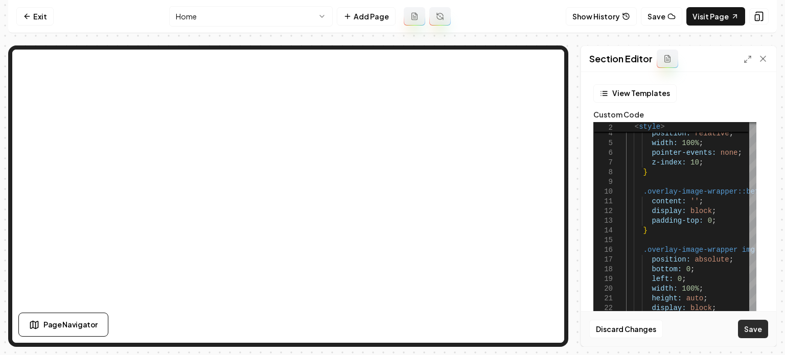
click at [749, 331] on button "Save" at bounding box center [753, 329] width 30 height 18
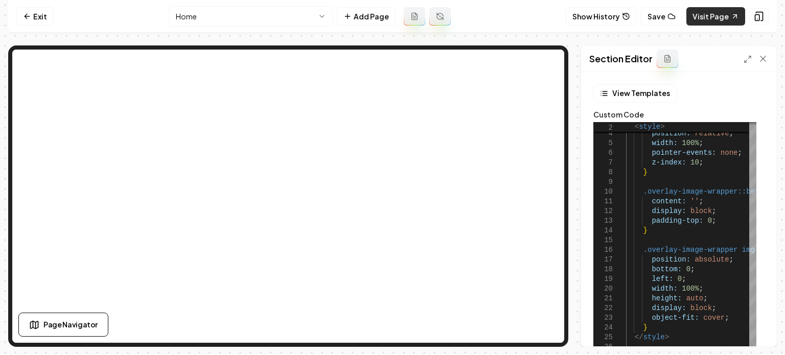
click at [708, 20] on link "Visit Page" at bounding box center [716, 16] width 59 height 18
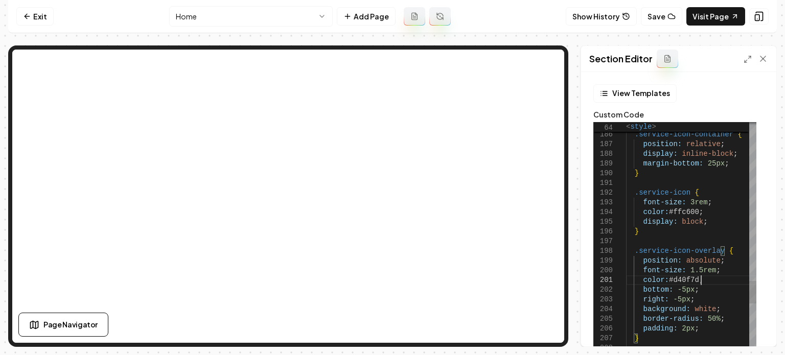
type textarea "**********"
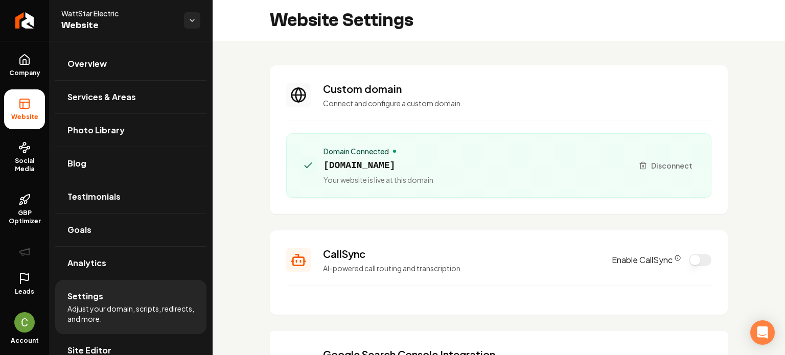
scroll to position [29, 243]
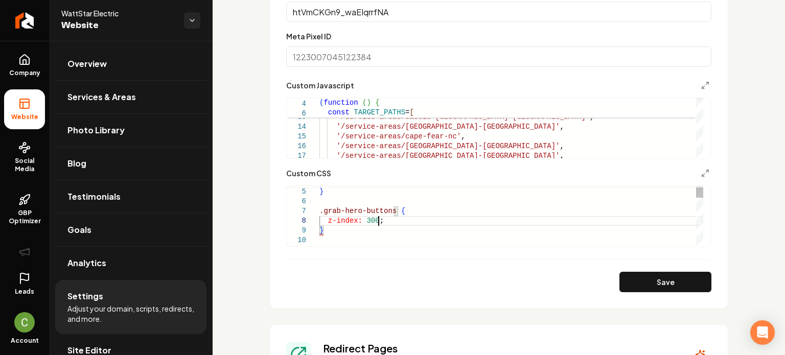
scroll to position [68, 58]
click at [625, 287] on button "Save" at bounding box center [666, 282] width 92 height 20
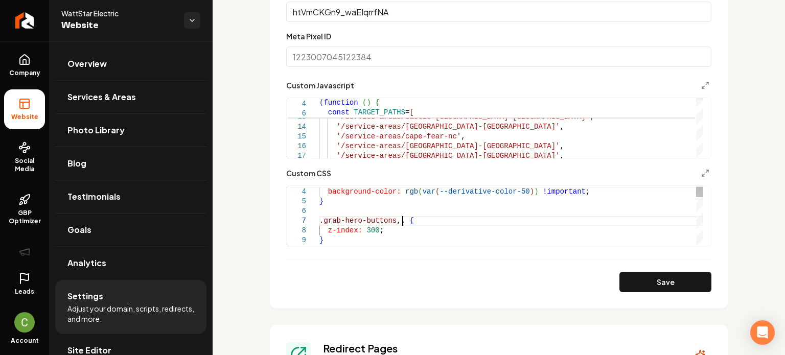
scroll to position [66, 82]
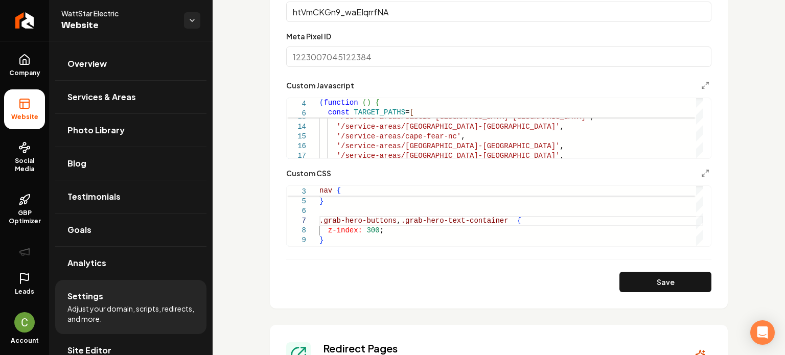
click at [667, 274] on button "Save" at bounding box center [666, 282] width 92 height 20
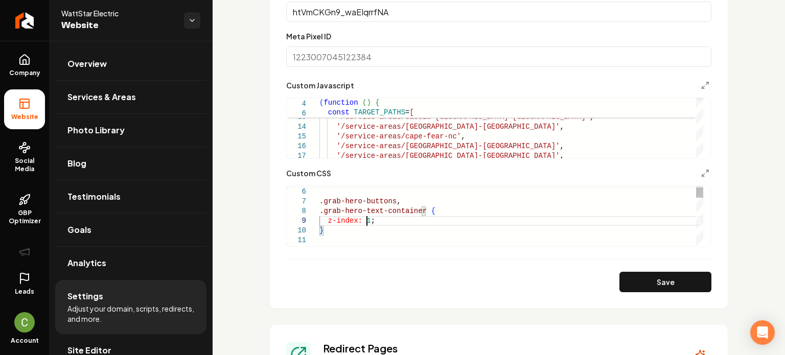
scroll to position [78, 51]
type textarea "**********"
click at [691, 269] on form "**********" at bounding box center [498, 48] width 425 height 487
click at [688, 272] on button "Save" at bounding box center [666, 282] width 92 height 20
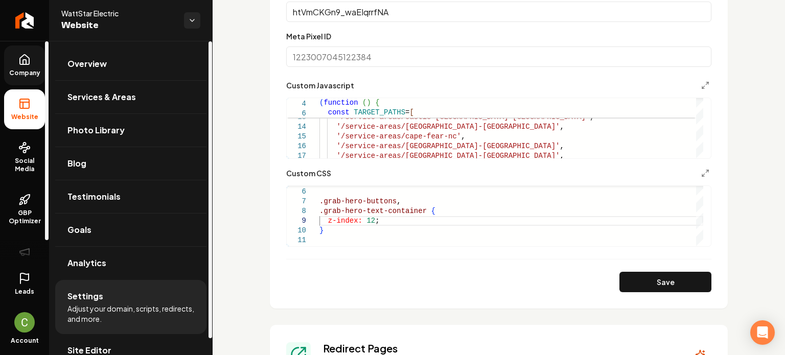
click at [26, 72] on span "Company" at bounding box center [24, 73] width 39 height 8
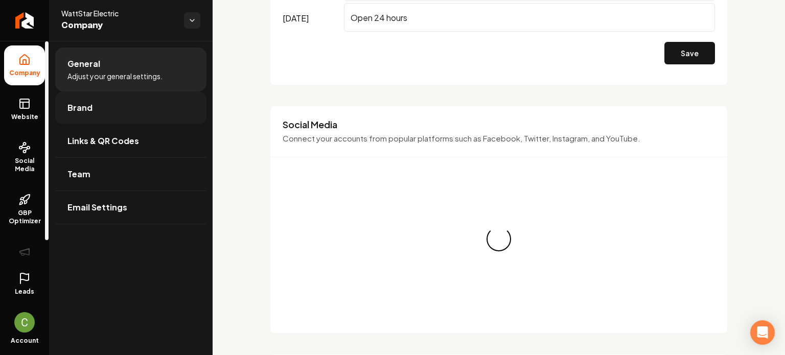
click at [111, 101] on link "Brand" at bounding box center [130, 108] width 151 height 33
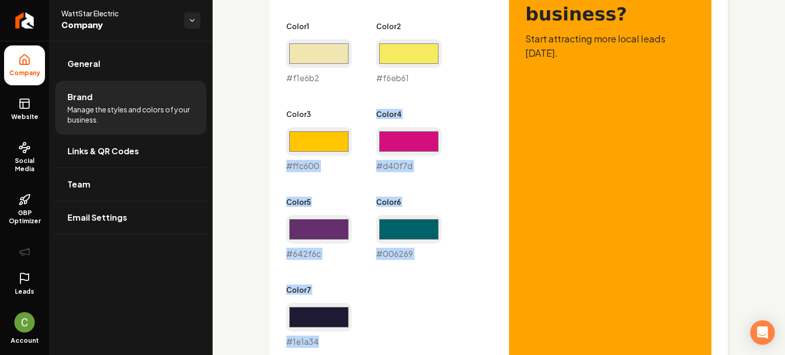
scroll to position [505, 0]
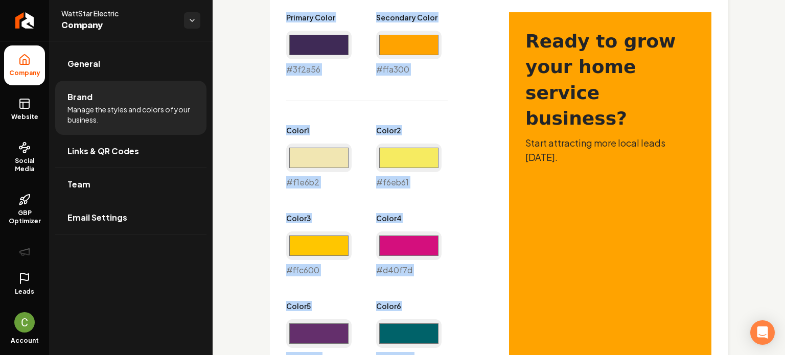
drag, startPoint x: 324, startPoint y: 298, endPoint x: 258, endPoint y: 24, distance: 281.9
click at [258, 24] on div "Logo & Icon Add your business logo and icon to personalize your website appeara…" at bounding box center [499, 150] width 573 height 1229
copy div "Primary Color #3f2a56 Secondary Color #ffa300 Color 1 #f1e6b2 Color 2 #f6eb61 C…"
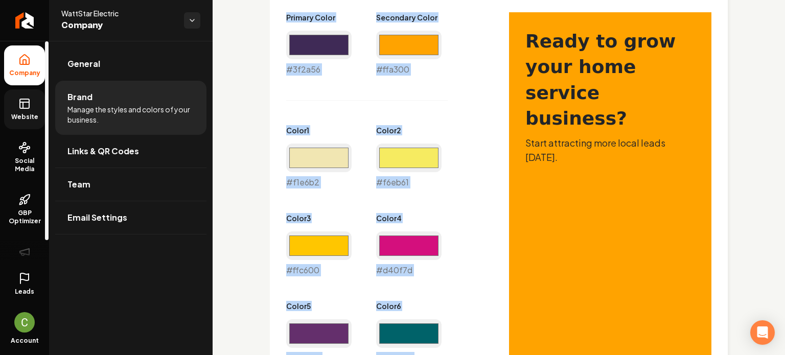
click at [27, 129] on link "Website" at bounding box center [24, 109] width 41 height 40
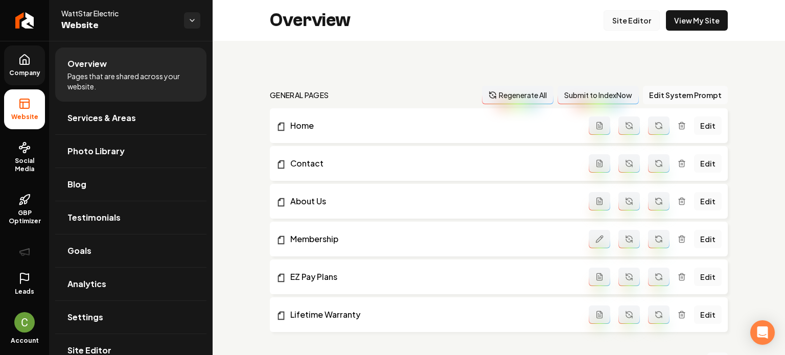
click at [632, 15] on link "Site Editor" at bounding box center [632, 20] width 56 height 20
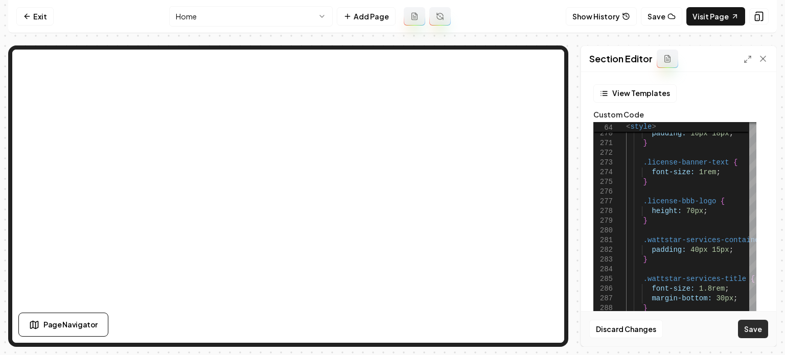
click at [761, 327] on button "Save" at bounding box center [753, 329] width 30 height 18
type textarea "**********"
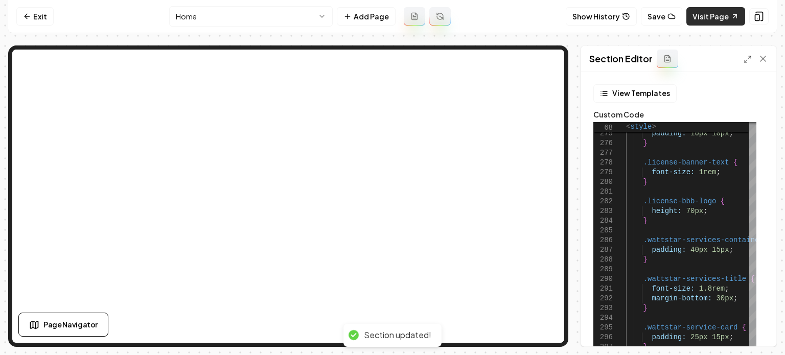
click at [718, 18] on link "Visit Page" at bounding box center [716, 16] width 59 height 18
click at [37, 20] on link "Exit" at bounding box center [34, 16] width 37 height 18
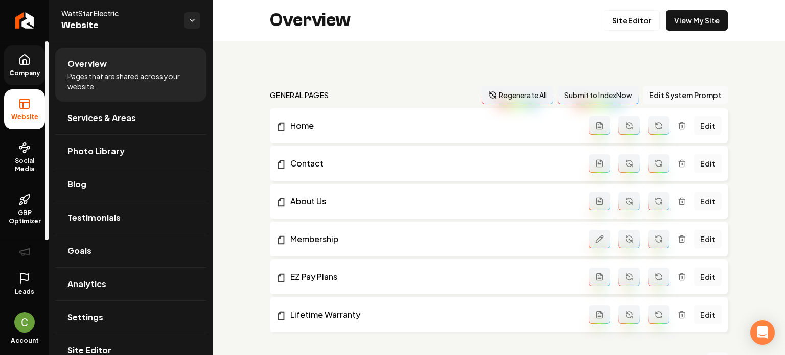
click at [31, 78] on link "Company" at bounding box center [24, 66] width 41 height 40
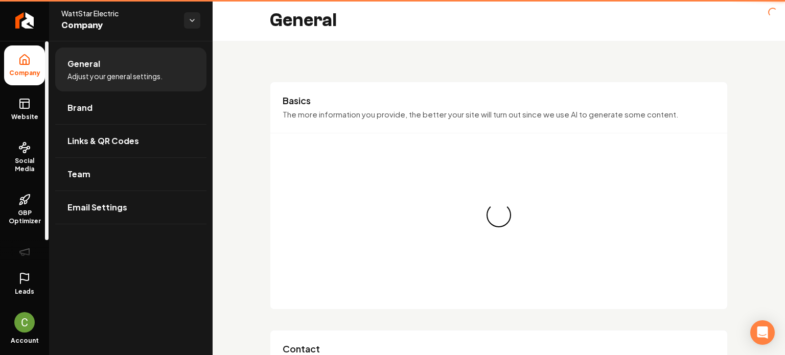
type input "[PHONE_NUMBER]"
type input "[EMAIL_ADDRESS][DOMAIN_NAME]"
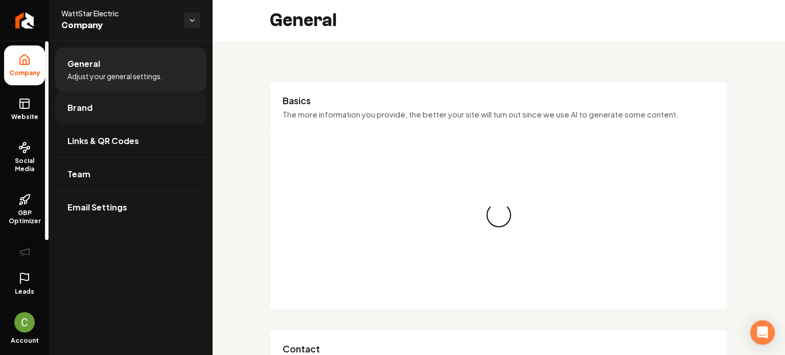
click at [61, 102] on link "Brand" at bounding box center [130, 108] width 151 height 33
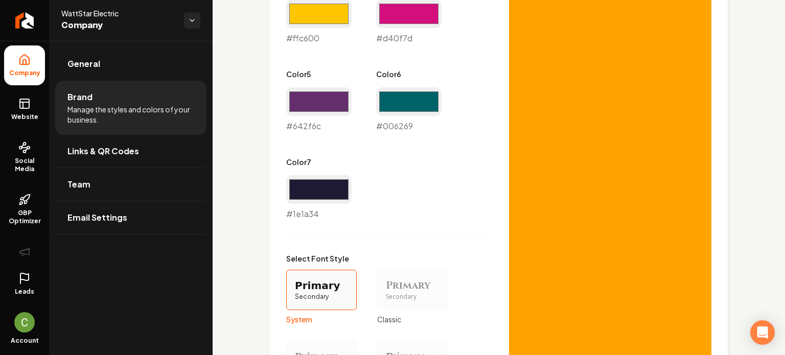
scroll to position [908, 0]
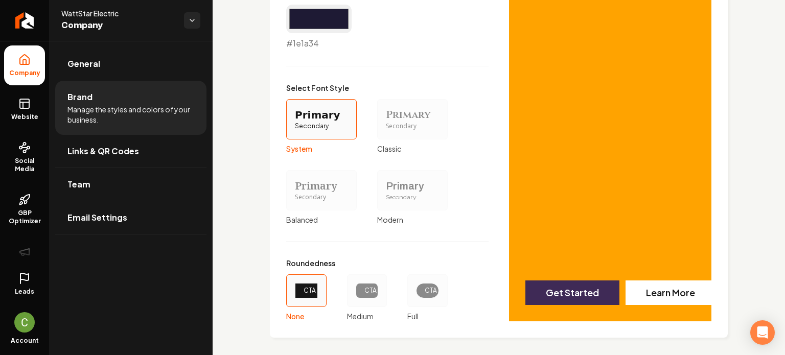
click at [360, 296] on div "CTA" at bounding box center [367, 290] width 23 height 15
click at [355, 295] on button "CTA Medium" at bounding box center [351, 291] width 8 height 8
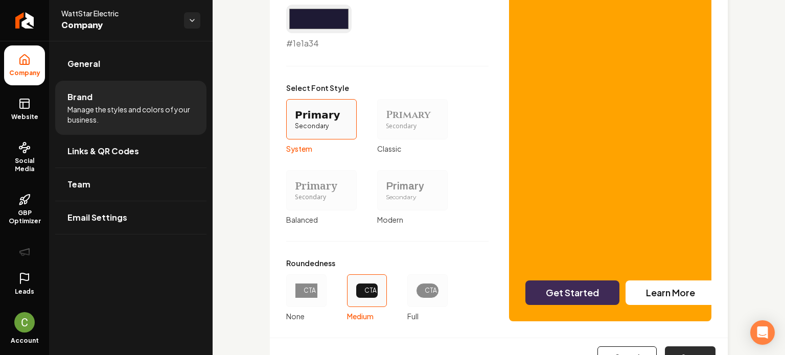
click at [687, 347] on button "Save" at bounding box center [690, 358] width 51 height 22
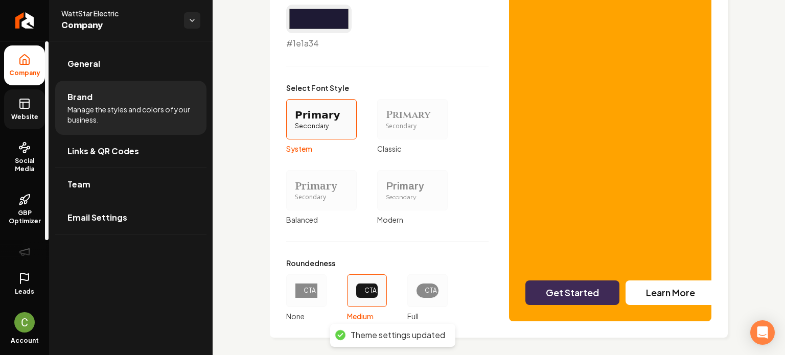
click at [32, 115] on span "Website" at bounding box center [24, 117] width 35 height 8
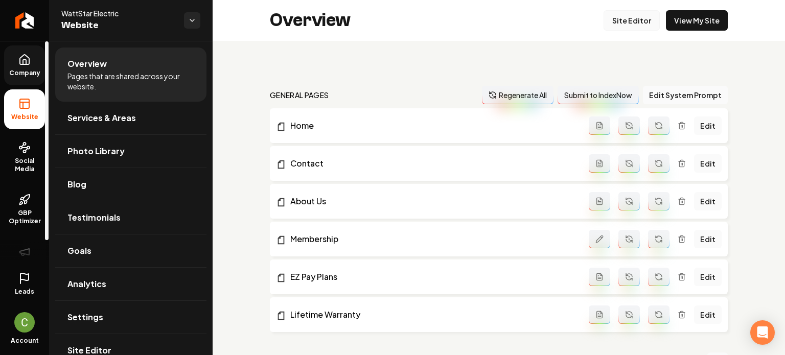
click at [640, 14] on link "Site Editor" at bounding box center [632, 20] width 56 height 20
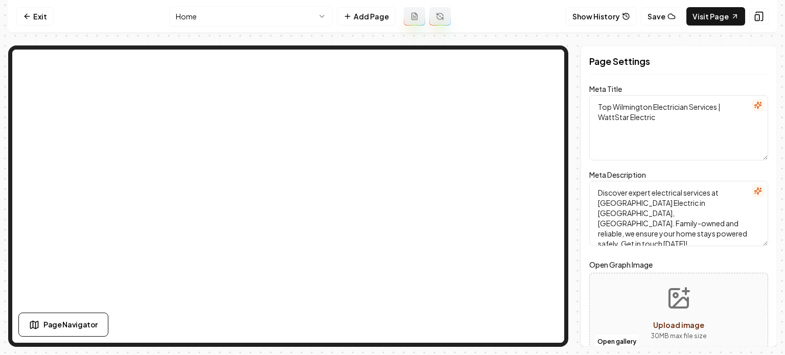
drag, startPoint x: 583, startPoint y: 170, endPoint x: 571, endPoint y: 175, distance: 14.0
click at [583, 170] on div "Page Settings Meta Title Top Wilmington Electrician Services | WattStar Electri…" at bounding box center [679, 197] width 196 height 302
click at [294, 22] on html "Computer Required This feature is only available on a computer. Please switch t…" at bounding box center [392, 177] width 785 height 355
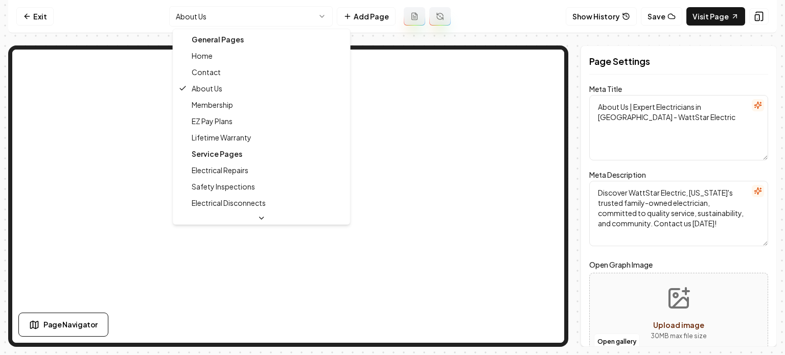
click at [275, 18] on html "Computer Required This feature is only available on a computer. Please switch t…" at bounding box center [392, 177] width 785 height 355
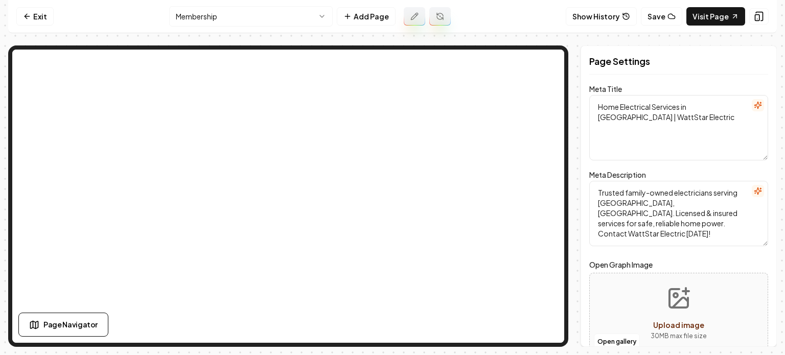
click at [288, 19] on html "Computer Required This feature is only available on a computer. Please switch t…" at bounding box center [392, 177] width 785 height 355
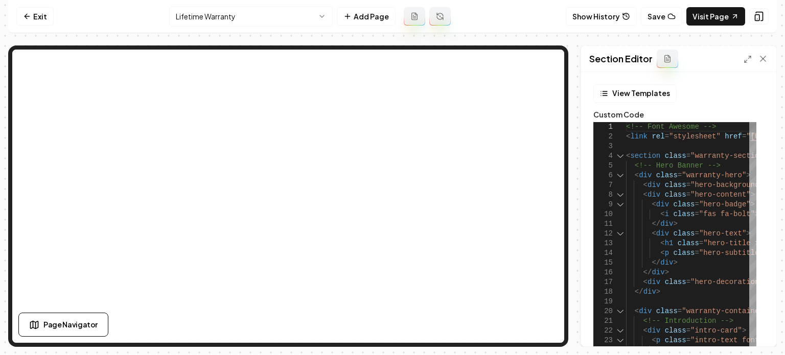
type textarea "**********"
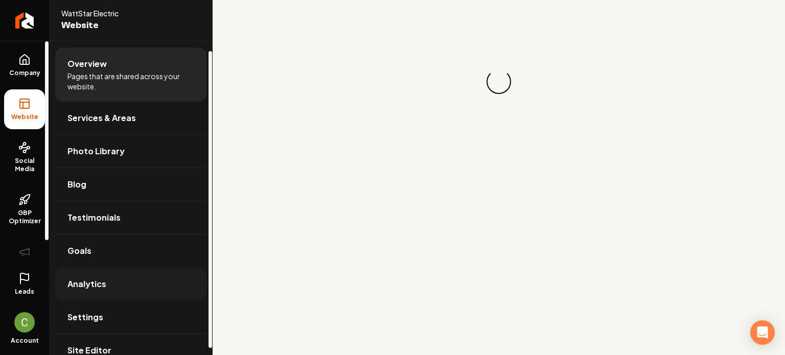
scroll to position [17, 0]
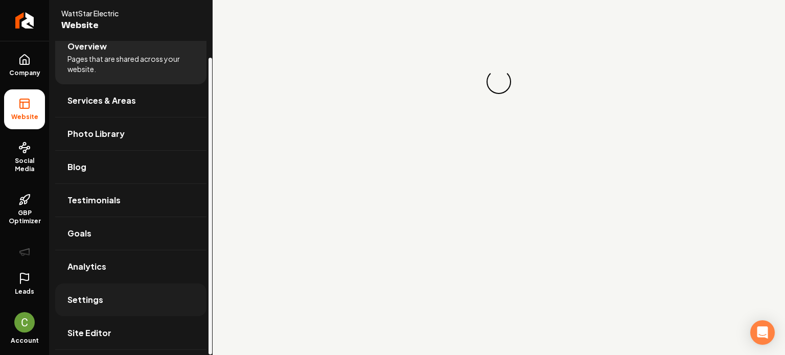
click at [82, 291] on link "Settings" at bounding box center [130, 300] width 151 height 33
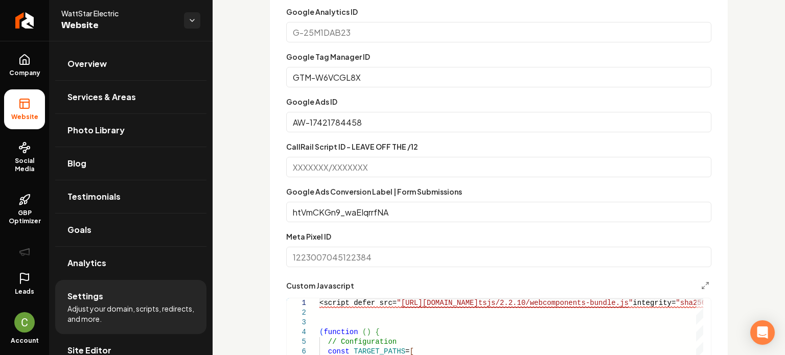
scroll to position [665, 0]
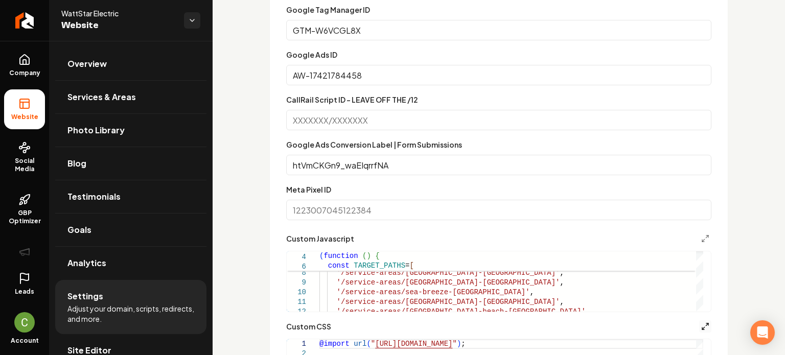
click at [702, 325] on icon "Main content area" at bounding box center [706, 327] width 8 height 8
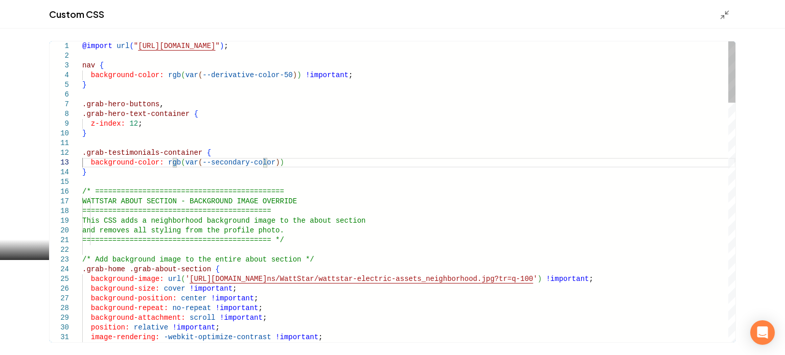
scroll to position [19, 188]
type textarea "**********"
click at [718, 21] on div "Custom CSS" at bounding box center [392, 14] width 785 height 29
click at [723, 14] on icon "Main content area" at bounding box center [725, 15] width 10 height 10
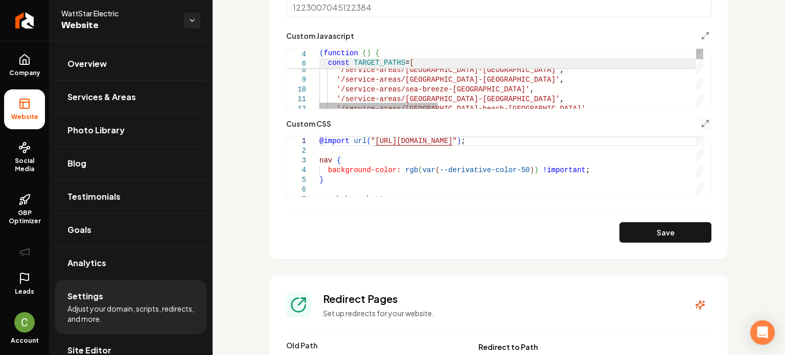
scroll to position [869, 0]
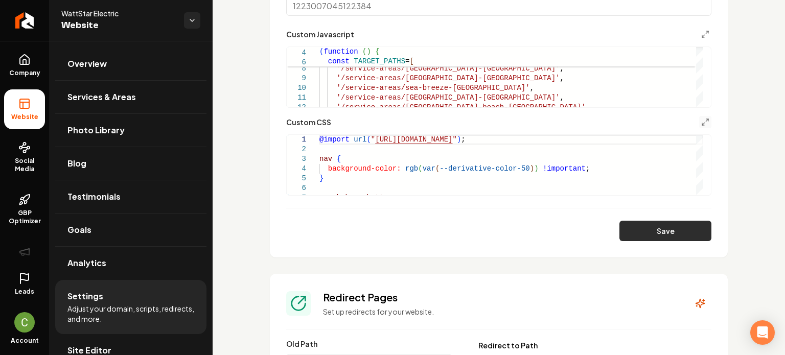
click at [673, 235] on button "Save" at bounding box center [666, 231] width 92 height 20
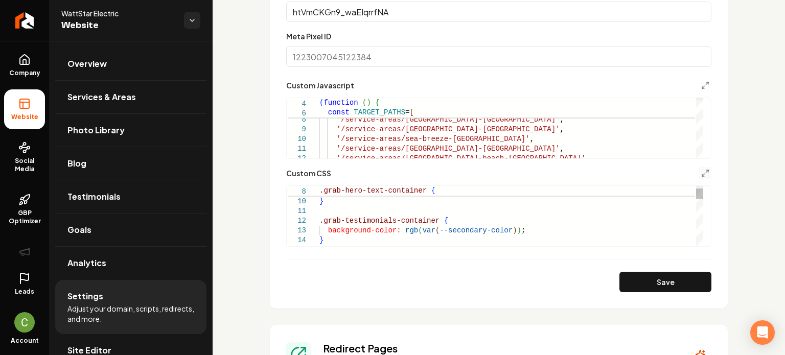
scroll to position [0, 0]
drag, startPoint x: 431, startPoint y: 221, endPoint x: 325, endPoint y: 216, distance: 106.0
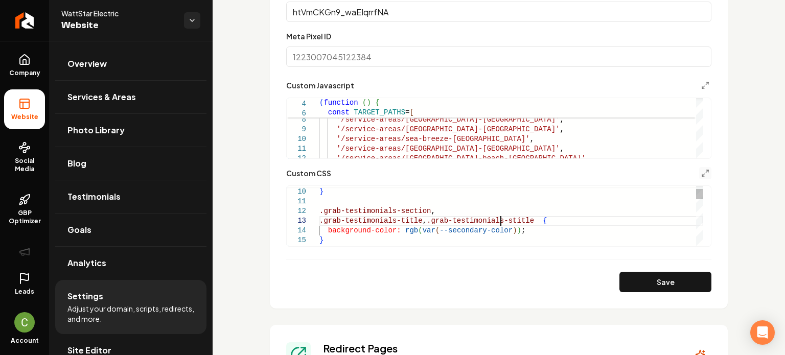
scroll to position [20, 188]
click at [651, 275] on button "Save" at bounding box center [666, 282] width 92 height 20
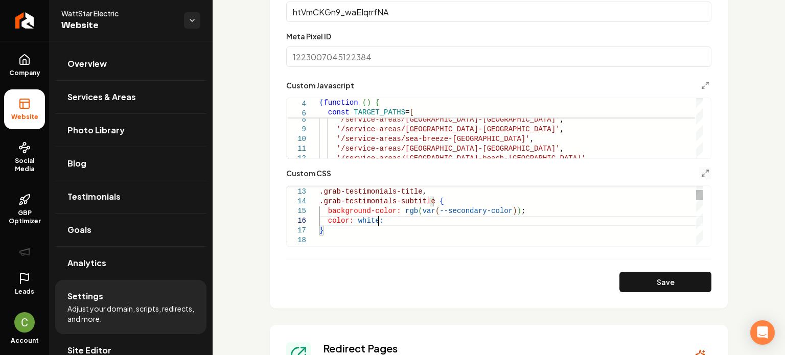
scroll to position [49, 58]
click at [663, 287] on button "Save" at bounding box center [666, 282] width 92 height 20
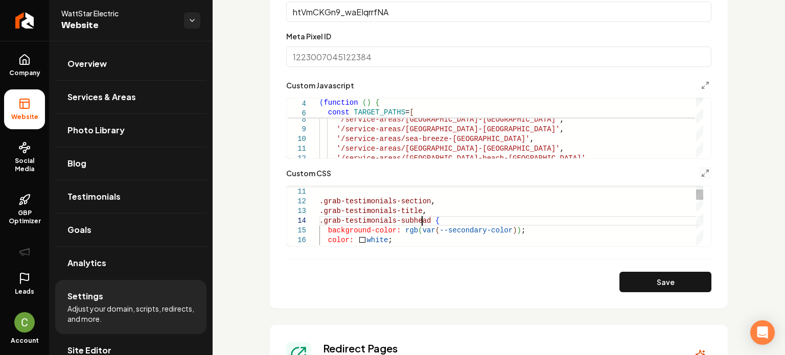
scroll to position [37, 110]
click at [652, 276] on button "Save" at bounding box center [666, 282] width 92 height 20
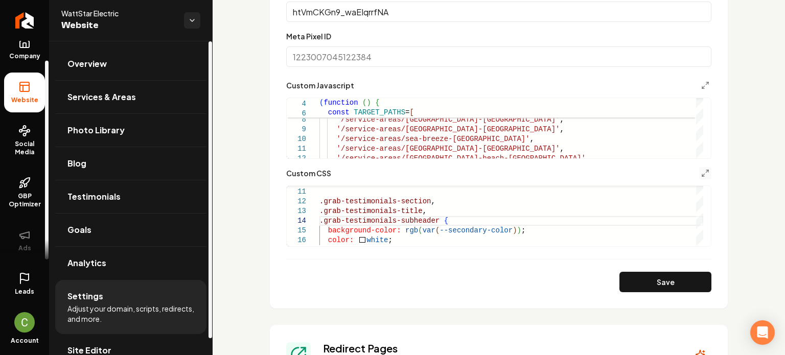
scroll to position [21, 0]
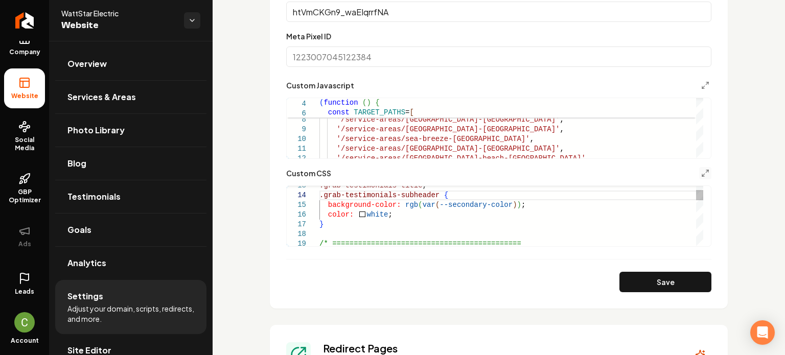
drag, startPoint x: 426, startPoint y: 194, endPoint x: 318, endPoint y: 192, distance: 108.4
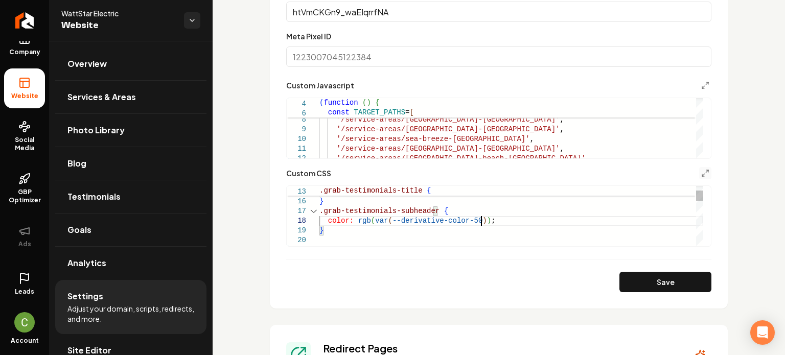
scroll to position [68, 161]
click at [619, 269] on form "Google Analytics ID Google Tag Manager ID GTM-W6VCGL8X Google Ads ID AW-1742178…" at bounding box center [498, 48] width 425 height 487
click at [627, 273] on button "Save" at bounding box center [666, 282] width 92 height 20
type textarea "**********"
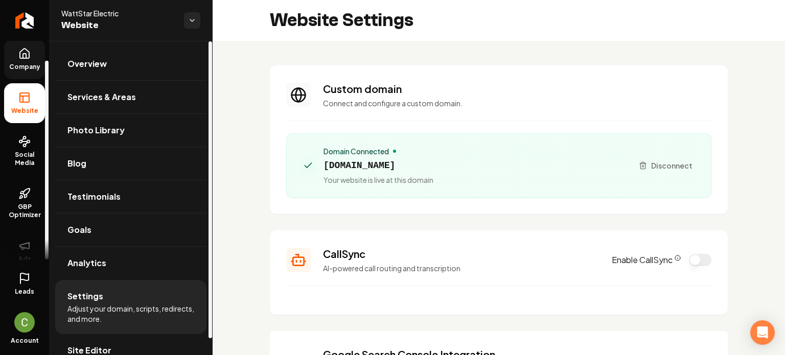
scroll to position [0, 0]
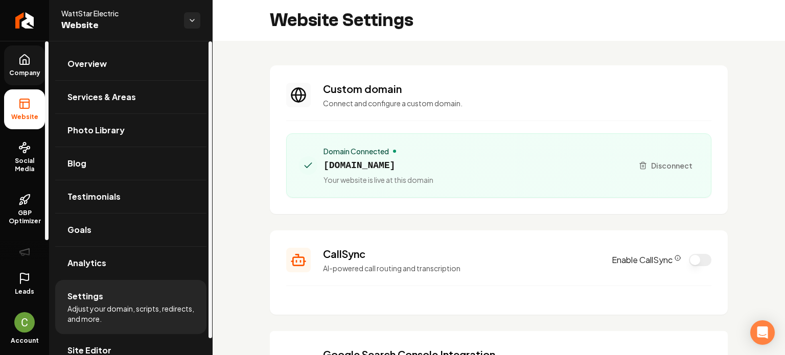
click at [28, 61] on icon at bounding box center [24, 60] width 12 height 12
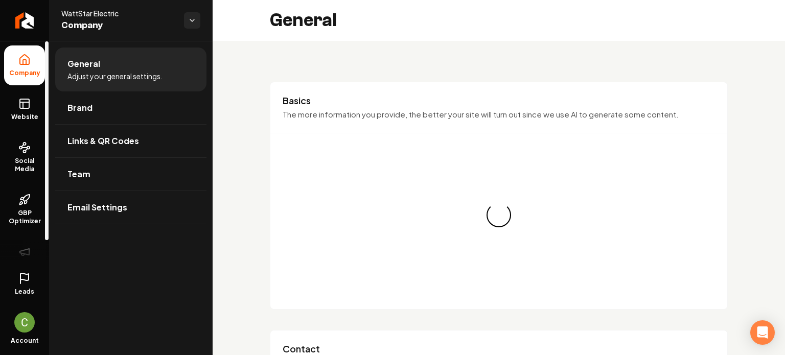
click at [31, 104] on link "Website" at bounding box center [24, 109] width 41 height 40
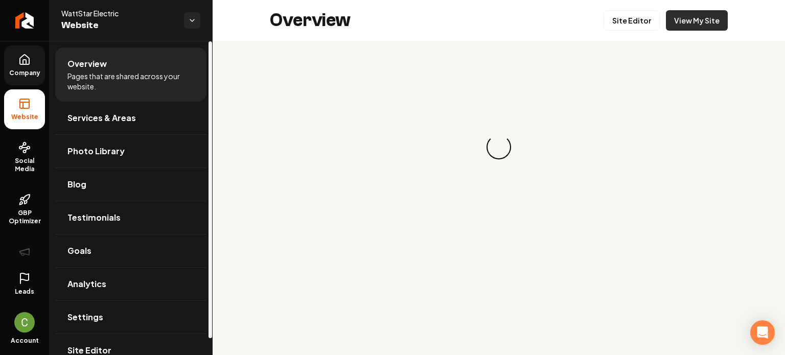
click at [697, 13] on link "View My Site" at bounding box center [697, 20] width 62 height 20
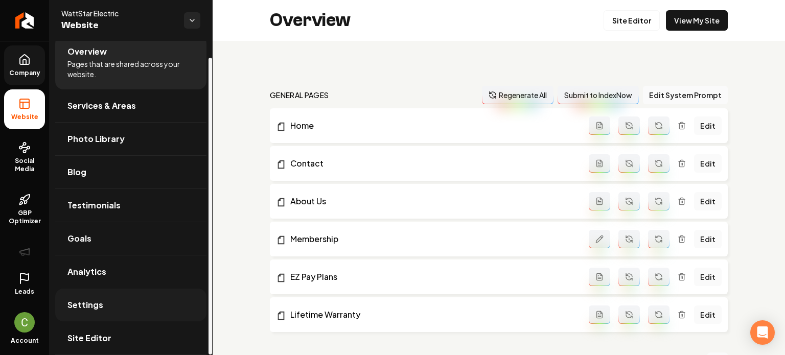
scroll to position [17, 0]
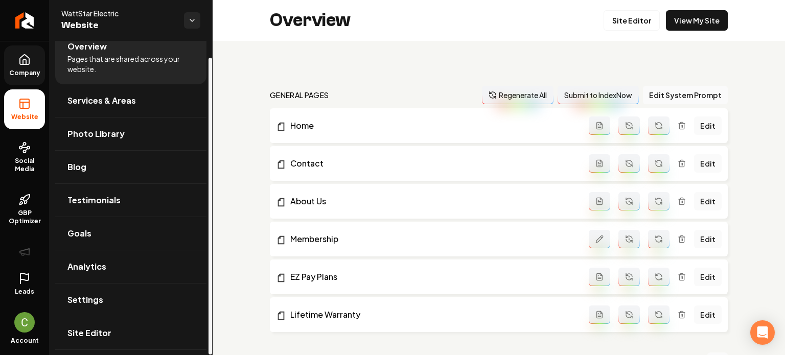
click at [113, 319] on link "Site Editor" at bounding box center [130, 333] width 151 height 33
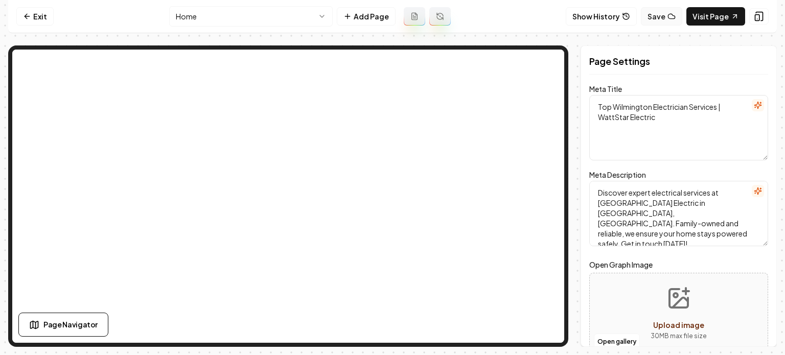
click at [665, 22] on button "Save" at bounding box center [661, 16] width 41 height 18
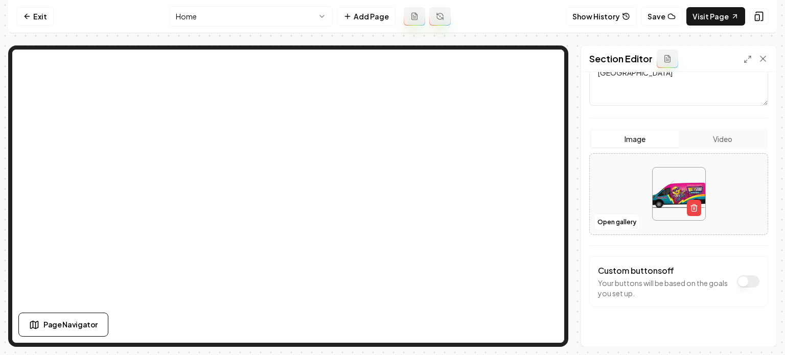
scroll to position [171, 0]
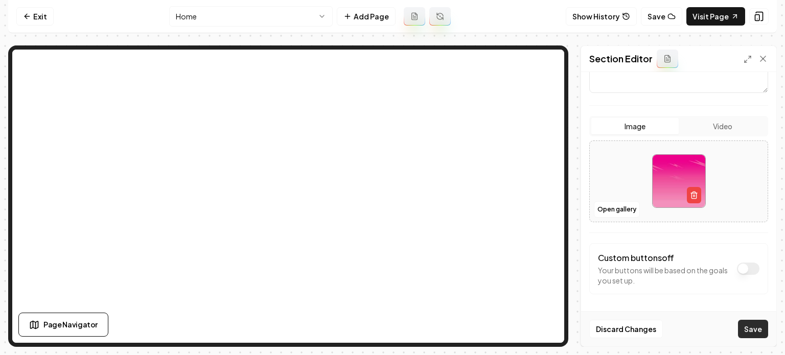
click at [755, 331] on button "Save" at bounding box center [753, 329] width 30 height 18
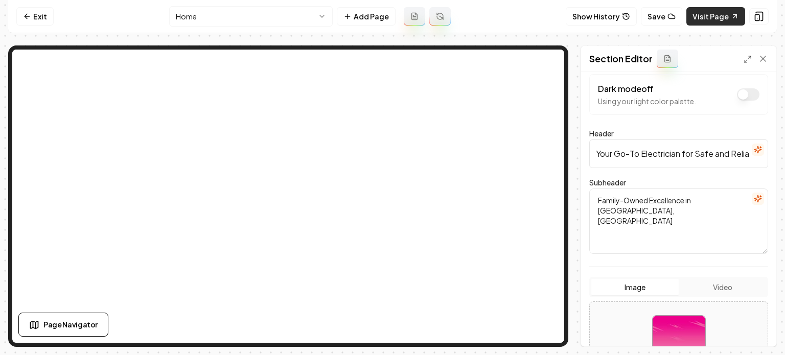
scroll to position [0, 0]
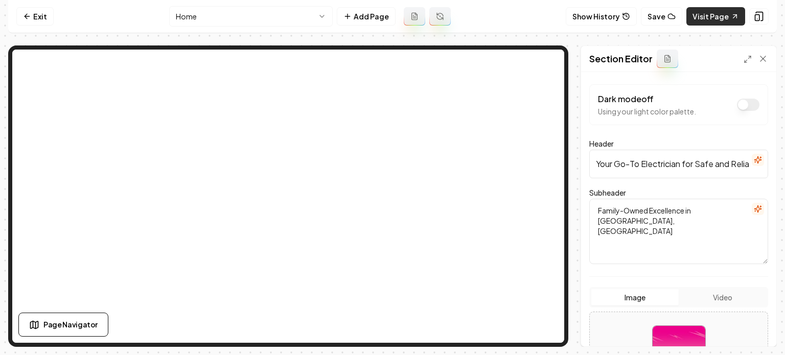
click at [699, 11] on link "Visit Page" at bounding box center [716, 16] width 59 height 18
click at [26, 20] on icon at bounding box center [27, 16] width 8 height 8
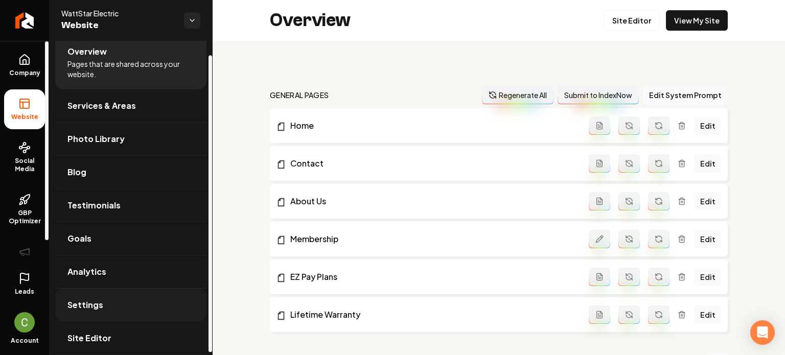
scroll to position [17, 0]
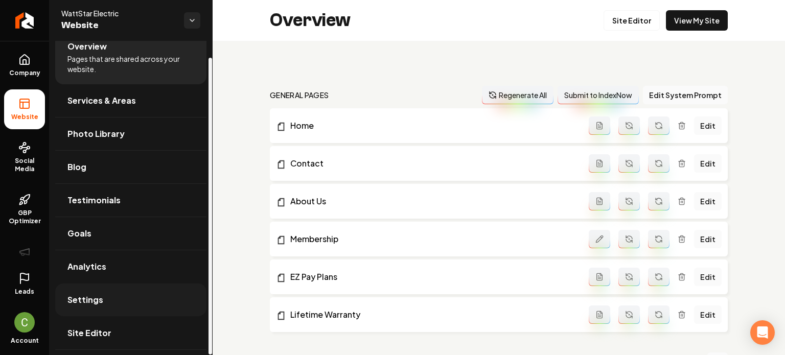
click at [100, 290] on link "Settings" at bounding box center [130, 300] width 151 height 33
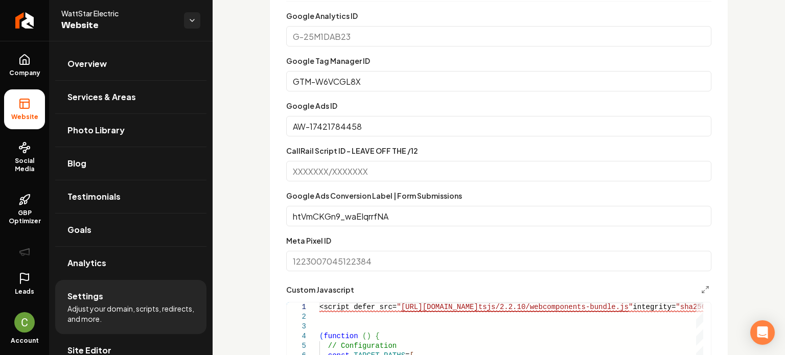
scroll to position [665, 0]
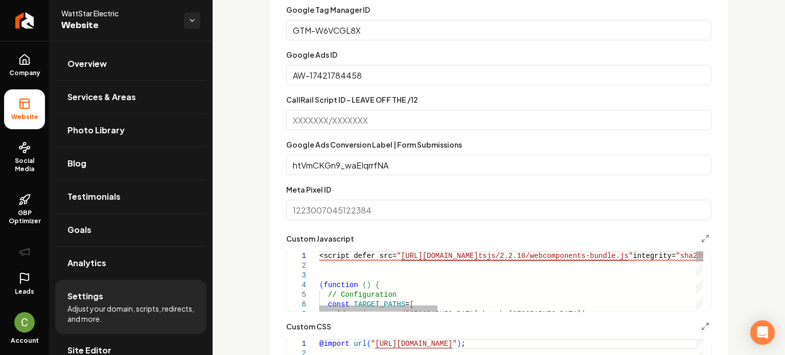
type textarea "**********"
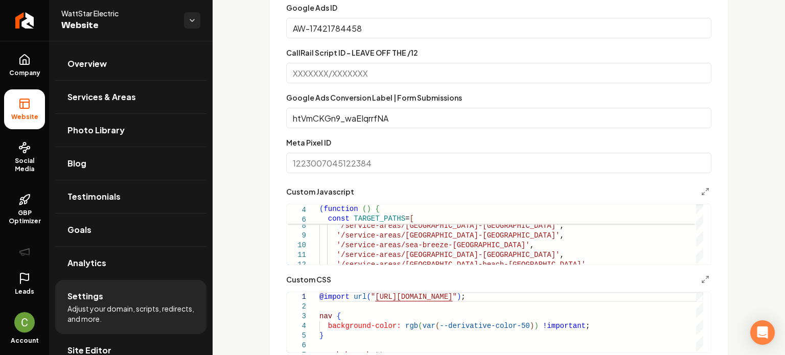
scroll to position [767, 0]
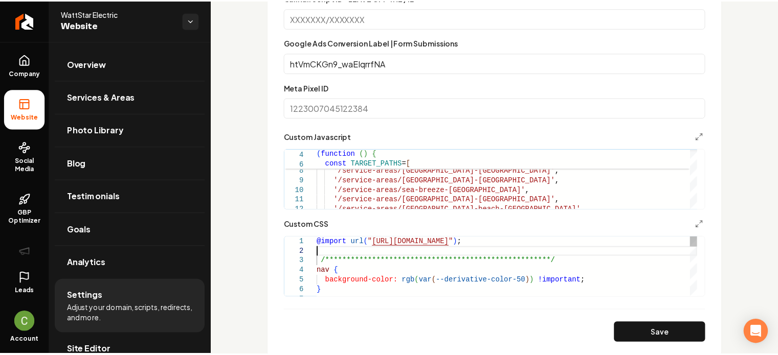
scroll to position [20, 0]
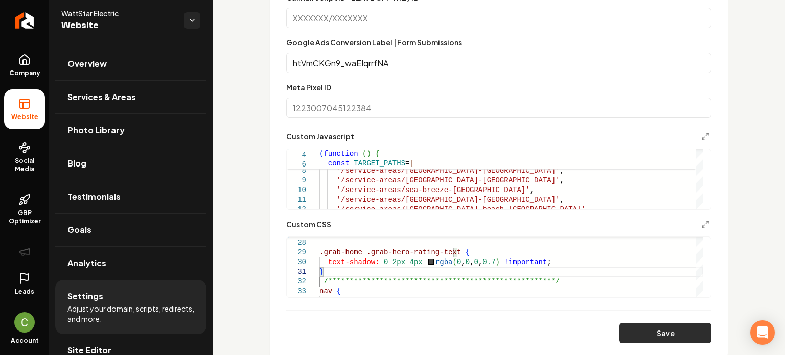
click at [636, 327] on button "Save" at bounding box center [666, 333] width 92 height 20
type textarea "**********"
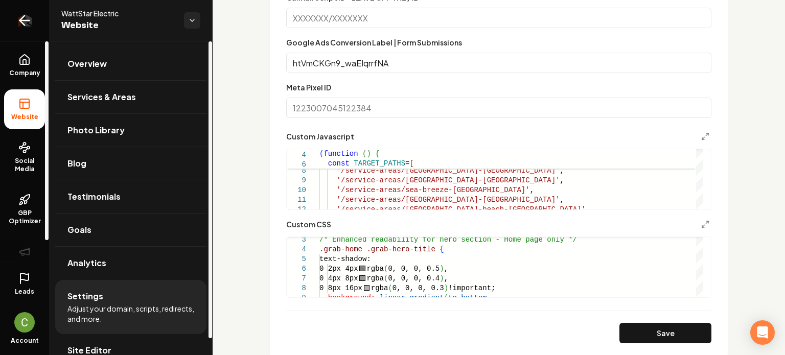
click at [19, 27] on link "Return to dashboard" at bounding box center [24, 20] width 49 height 41
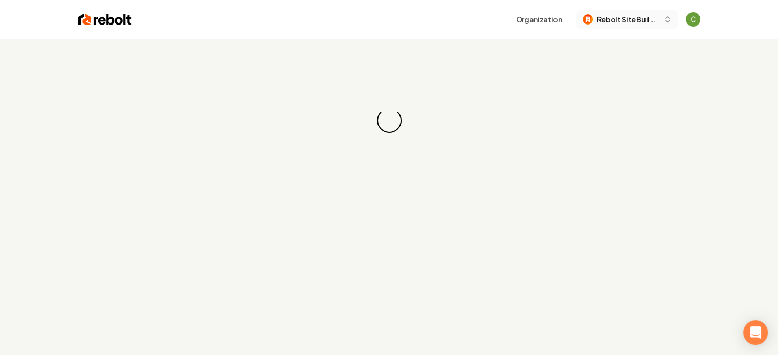
click at [602, 18] on span "Rebolt Site Builder" at bounding box center [628, 19] width 62 height 11
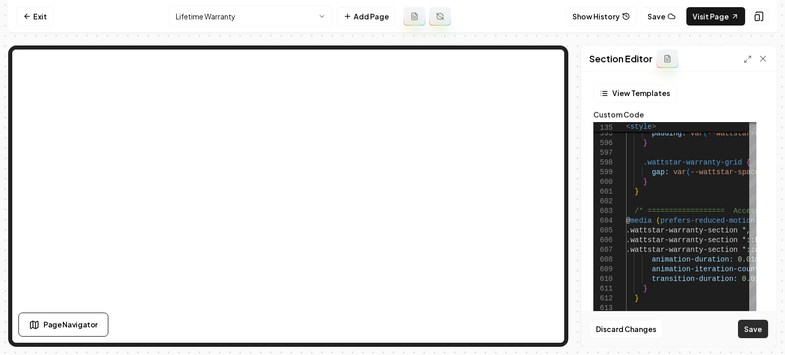
click at [759, 331] on button "Save" at bounding box center [753, 329] width 30 height 18
type textarea "********"
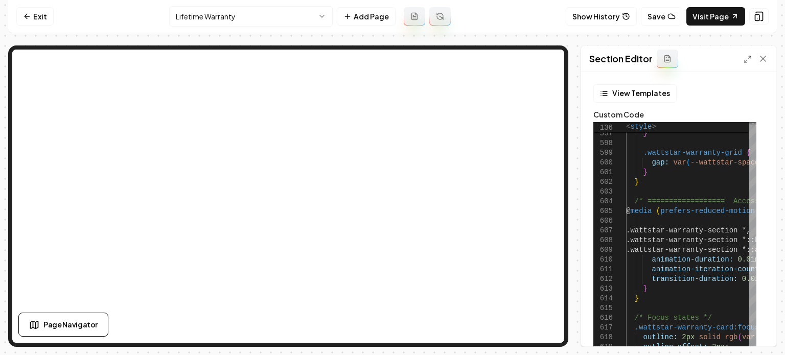
click at [265, 16] on html "Computer Required This feature is only available on a computer. Please switch t…" at bounding box center [392, 177] width 785 height 355
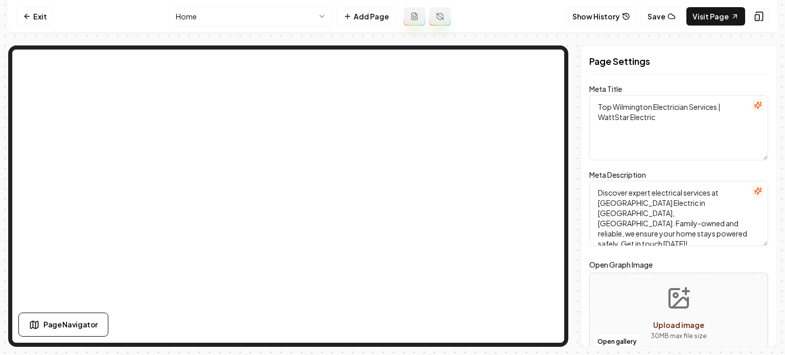
click at [252, 17] on html "Computer Required This feature is only available on a computer. Please switch t…" at bounding box center [392, 177] width 785 height 355
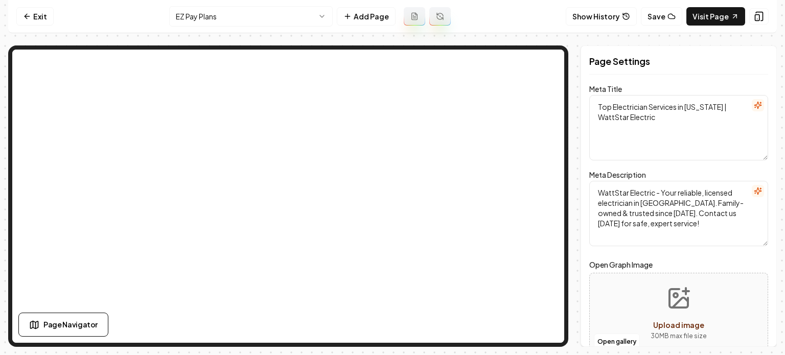
click at [235, 18] on html "Computer Required This feature is only available on a computer. Please switch t…" at bounding box center [392, 177] width 785 height 355
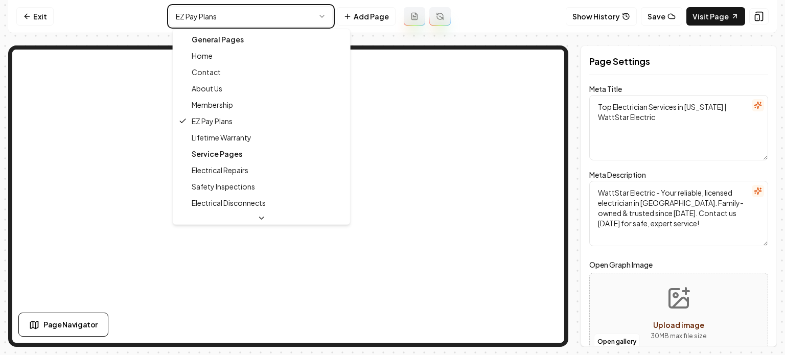
type textarea "Top Wilmington Electrician Services | WattStar Electric"
type textarea "Discover expert electrical services at WattStar Electric in Wilmington, NC. Fam…"
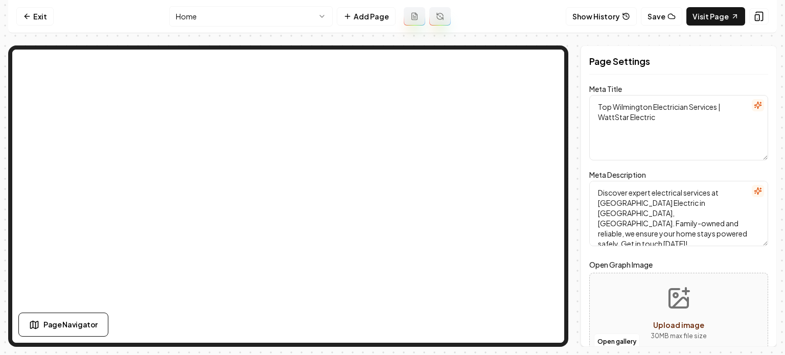
click at [256, 17] on html "Computer Required This feature is only available on a computer. Please switch t…" at bounding box center [392, 177] width 785 height 355
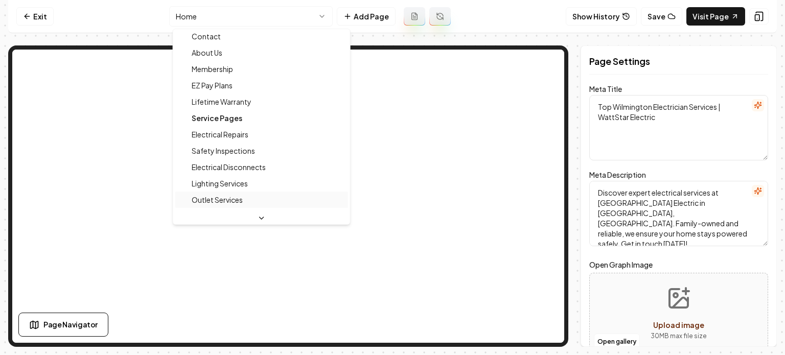
scroll to position [102, 0]
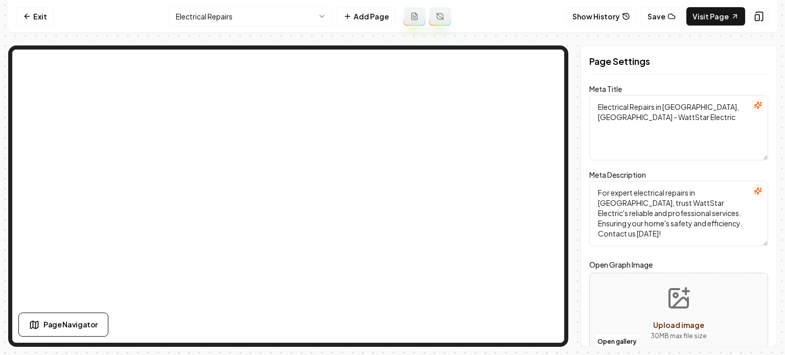
click at [274, 16] on html "Computer Required This feature is only available on a computer. Please switch t…" at bounding box center [392, 177] width 785 height 355
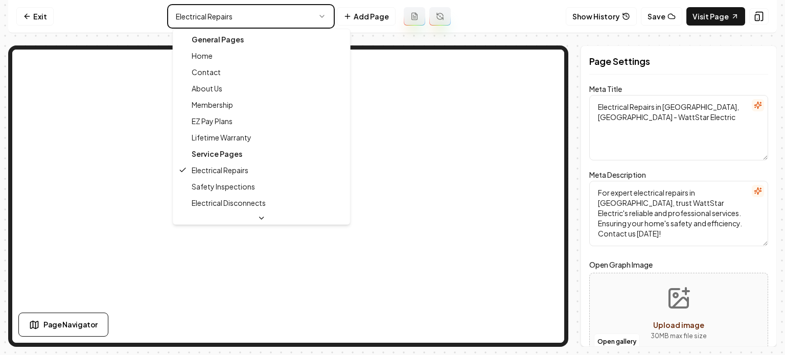
type textarea "Top Wilmington Electrician Services | WattStar Electric"
type textarea "Discover expert electrical services at WattStar Electric in Wilmington, NC. Fam…"
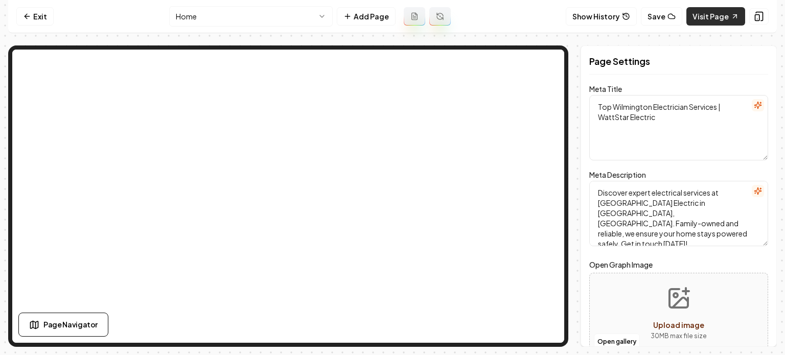
click at [702, 8] on link "Visit Page" at bounding box center [716, 16] width 59 height 18
click at [43, 15] on link "Exit" at bounding box center [34, 16] width 37 height 18
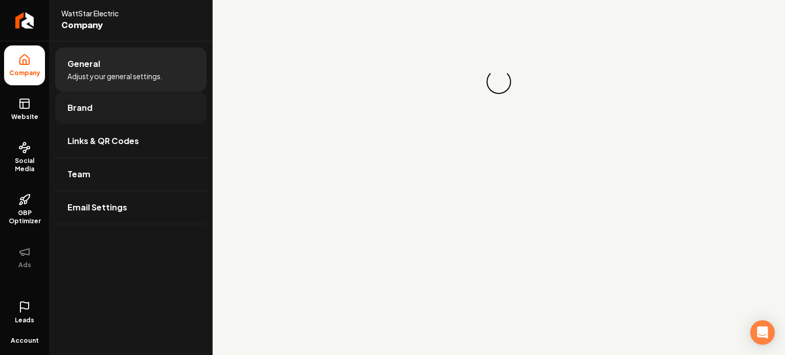
click at [127, 99] on link "Brand" at bounding box center [130, 108] width 151 height 33
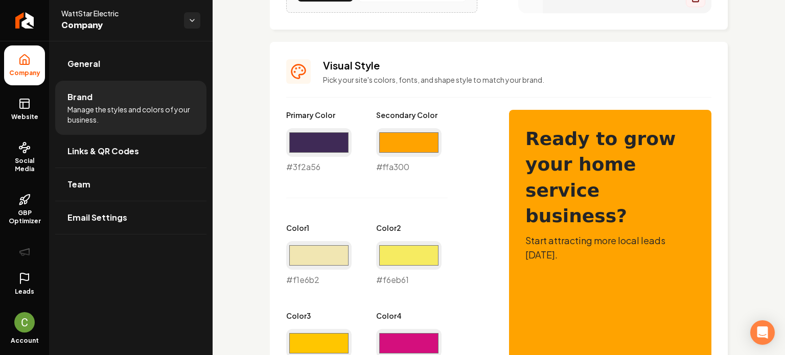
scroll to position [460, 0]
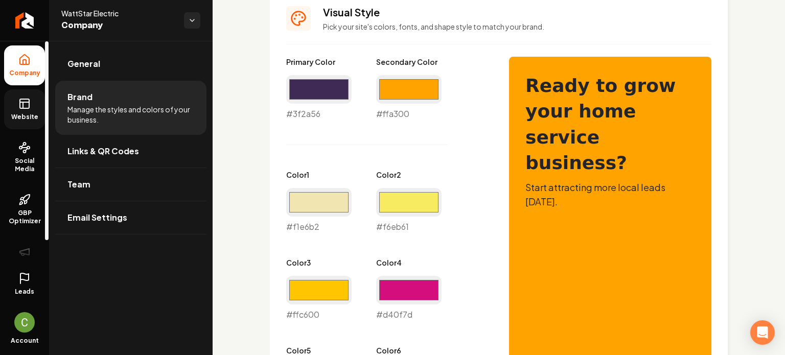
click at [20, 117] on span "Website" at bounding box center [24, 117] width 35 height 8
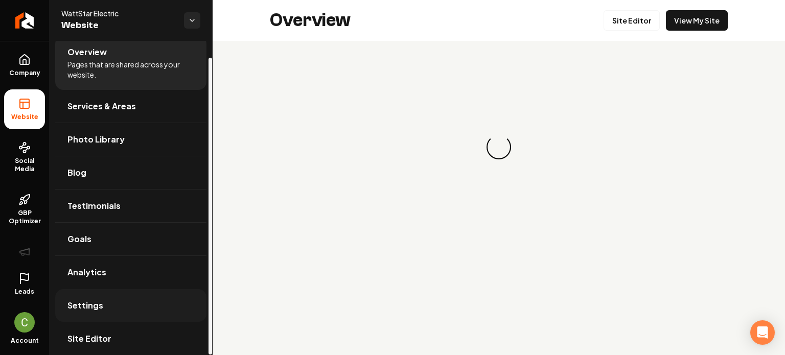
scroll to position [17, 0]
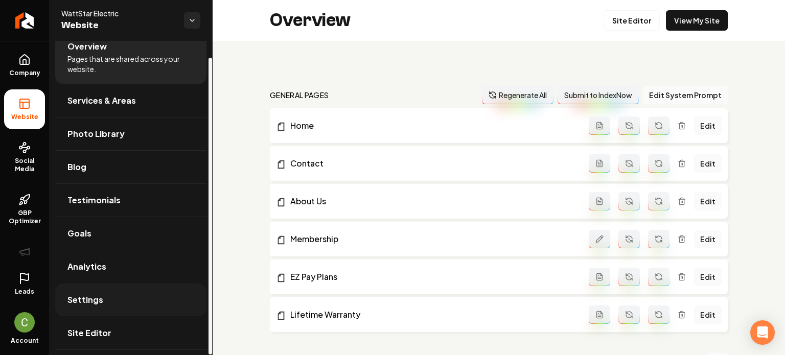
click at [113, 296] on link "Settings" at bounding box center [130, 300] width 151 height 33
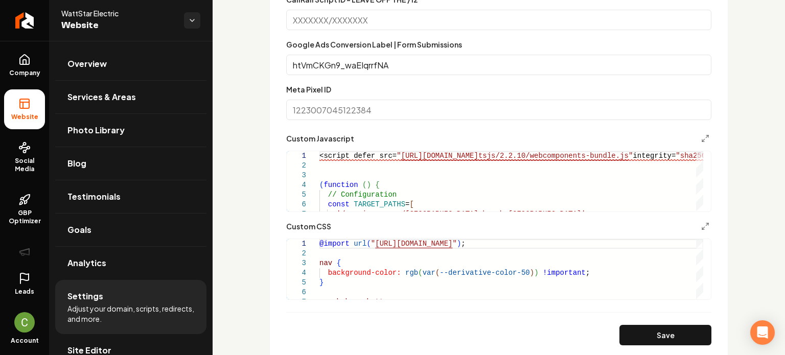
scroll to position [869, 0]
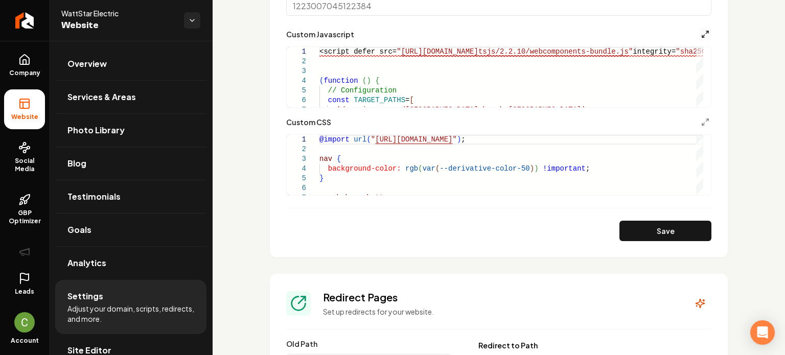
click at [706, 32] on line "Main content area" at bounding box center [707, 32] width 3 height 3
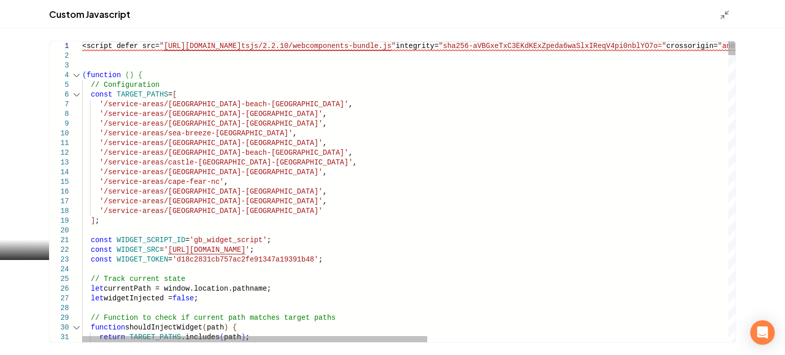
click at [76, 77] on div "Main content area" at bounding box center [76, 76] width 13 height 10
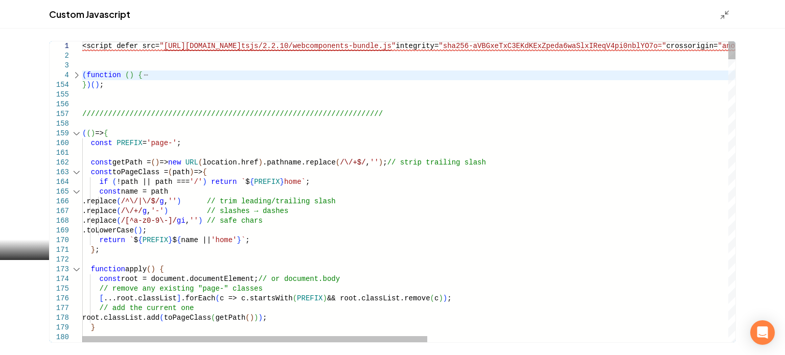
click at [76, 137] on div "Main content area" at bounding box center [76, 134] width 13 height 10
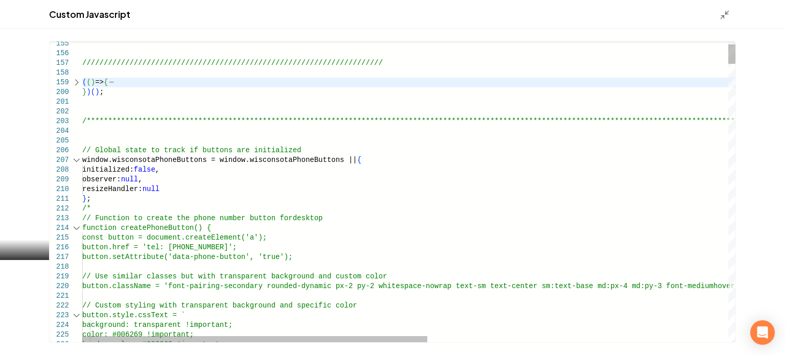
click at [75, 231] on div "Main content area" at bounding box center [76, 228] width 13 height 10
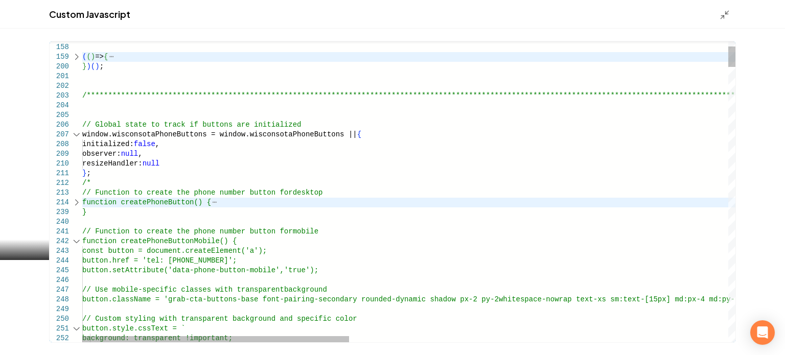
click at [77, 239] on div "Main content area" at bounding box center [76, 242] width 13 height 10
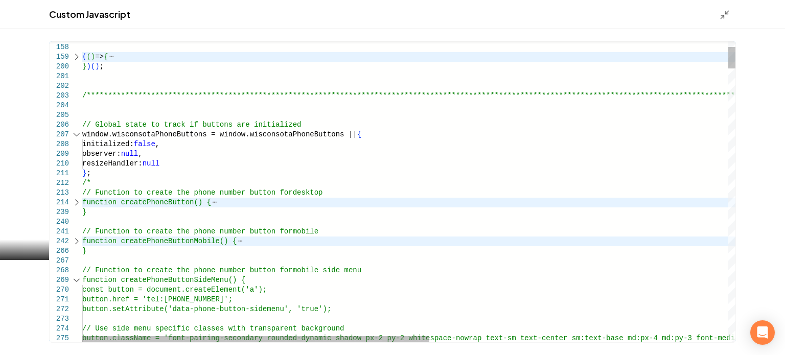
click at [74, 280] on div "Main content area" at bounding box center [76, 281] width 13 height 10
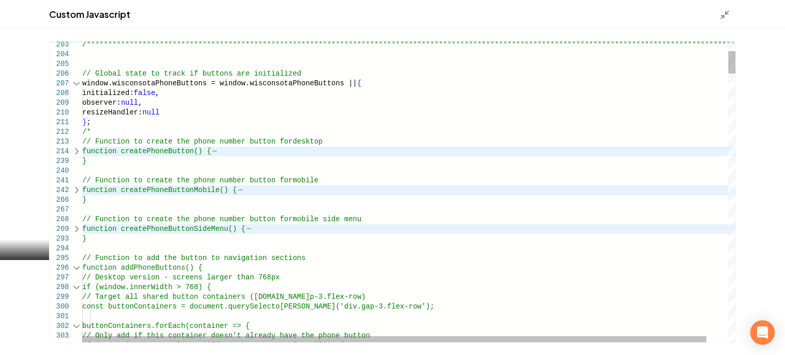
click at [74, 270] on div "Main content area" at bounding box center [76, 268] width 13 height 10
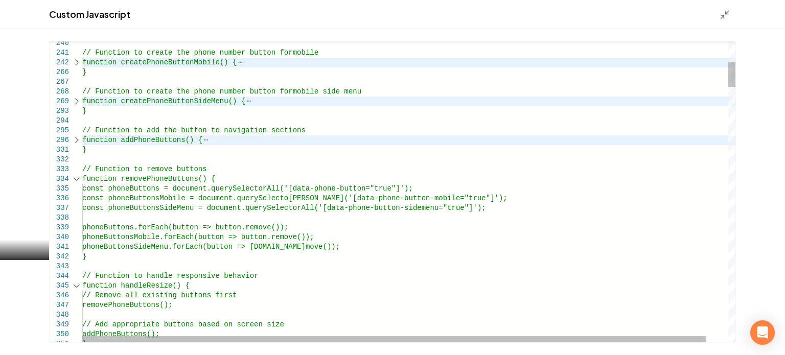
click at [74, 180] on div "Main content area" at bounding box center [76, 179] width 13 height 10
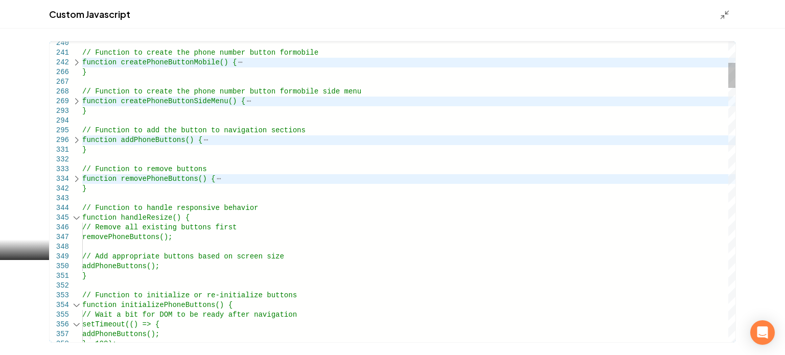
click at [79, 215] on div "Main content area" at bounding box center [76, 218] width 13 height 10
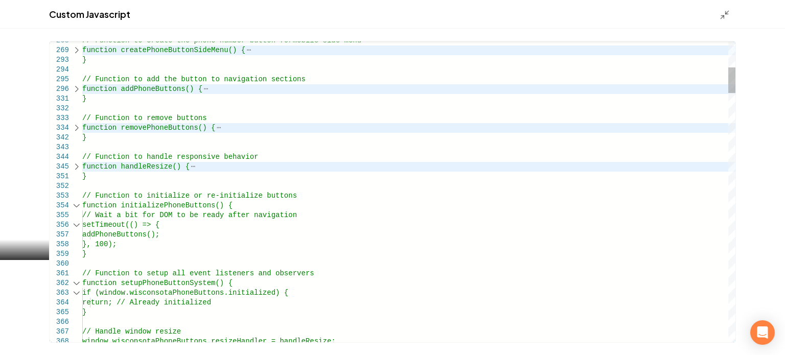
click at [78, 208] on div "Main content area" at bounding box center [76, 206] width 13 height 10
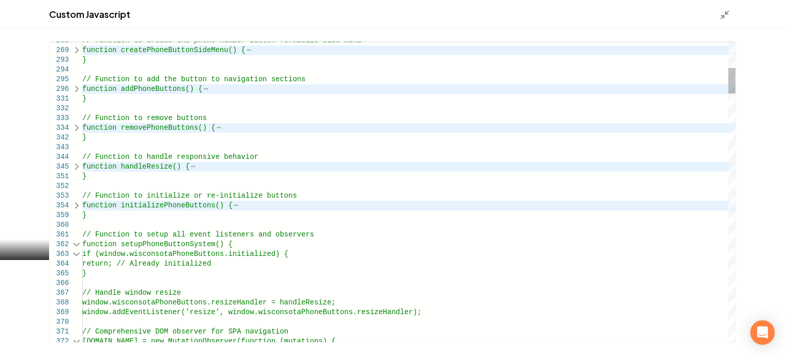
click at [74, 247] on div "Main content area" at bounding box center [76, 245] width 13 height 10
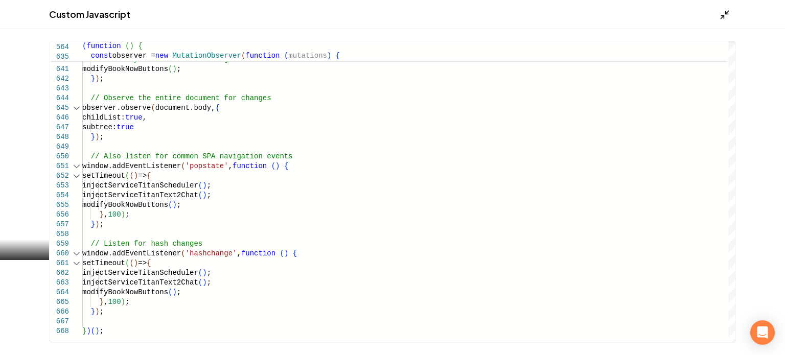
click at [730, 17] on div "Main content area" at bounding box center [728, 14] width 16 height 11
click at [727, 16] on icon "Main content area" at bounding box center [725, 15] width 10 height 10
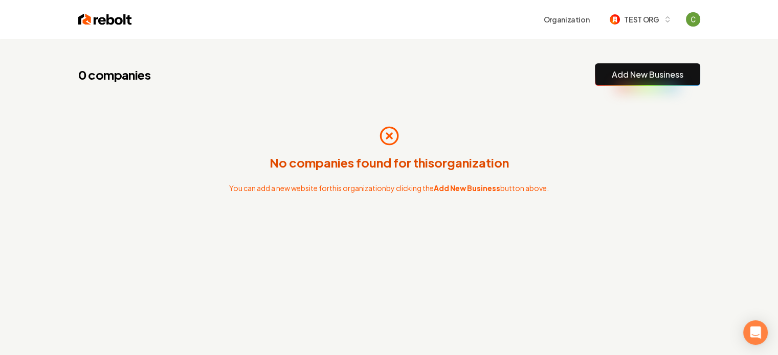
drag, startPoint x: 577, startPoint y: 65, endPoint x: 587, endPoint y: 61, distance: 11.0
click at [577, 65] on div "0 companies Add New Business" at bounding box center [389, 74] width 622 height 22
click at [652, 13] on button "TEST ORG" at bounding box center [640, 19] width 74 height 18
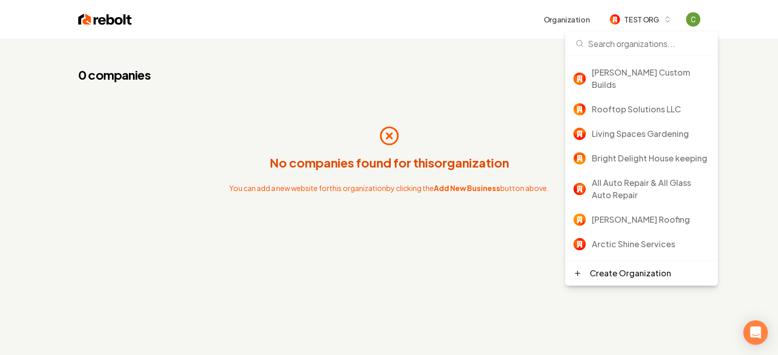
click at [464, 81] on div "0 companies Add New Business" at bounding box center [389, 74] width 622 height 22
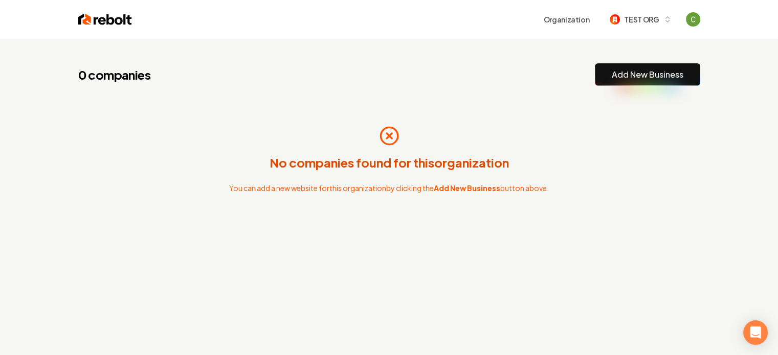
click at [620, 83] on button "Add New Business" at bounding box center [647, 74] width 105 height 22
click at [637, 75] on link "Add New Business" at bounding box center [648, 75] width 72 height 12
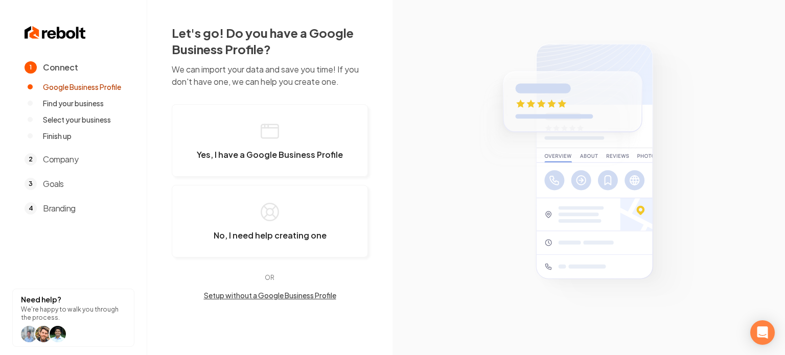
click at [290, 293] on button "Setup without a Google Business Profile" at bounding box center [270, 295] width 196 height 10
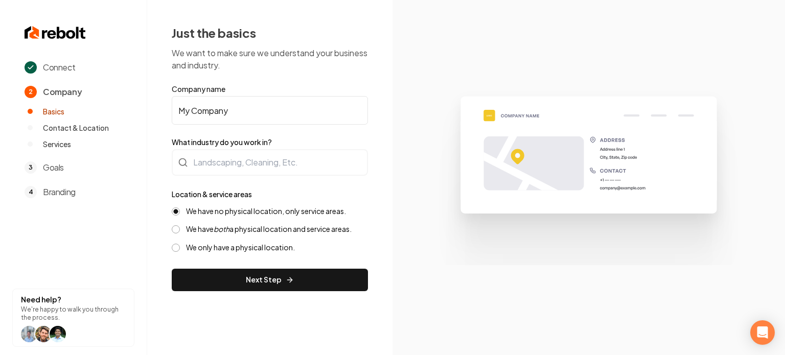
click at [251, 120] on input "My Company" at bounding box center [270, 110] width 196 height 29
type input "Code Snippets Test"
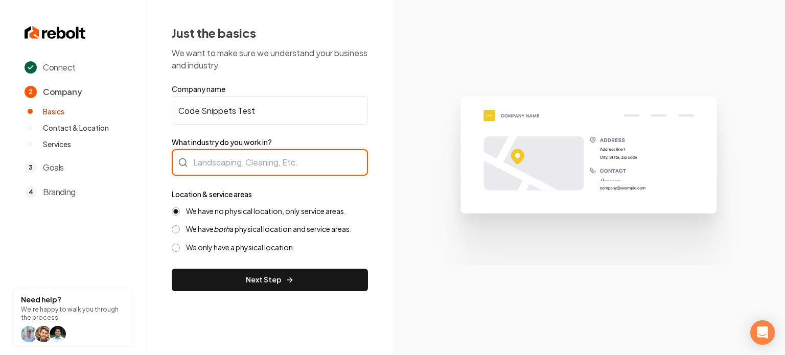
click at [237, 155] on div at bounding box center [270, 162] width 196 height 27
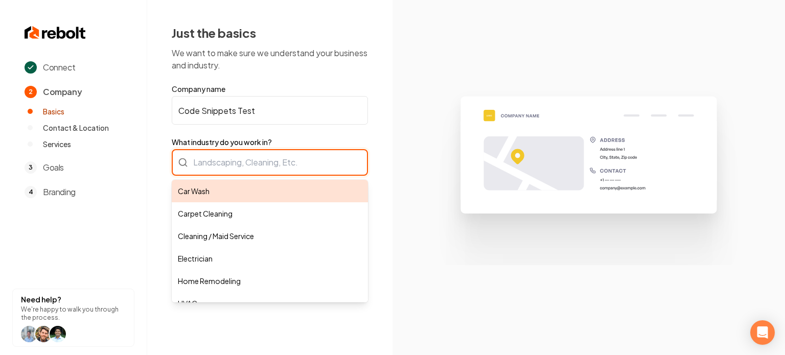
type input "Car Wash"
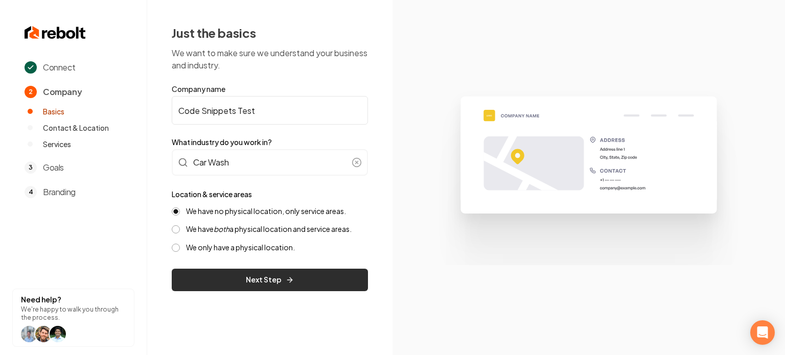
click at [237, 286] on button "Next Step" at bounding box center [270, 280] width 196 height 22
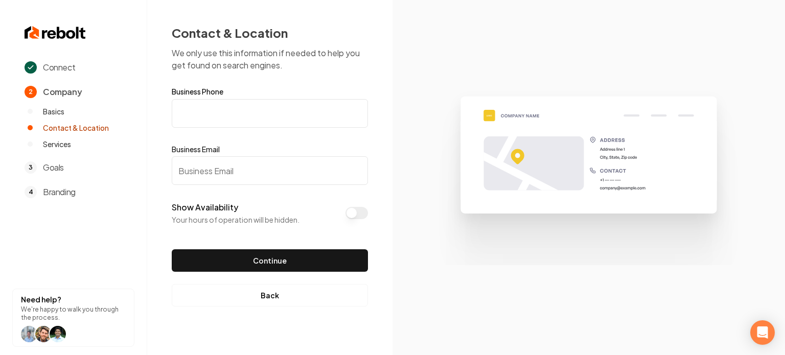
click at [231, 126] on input "Business Phone" at bounding box center [270, 113] width 196 height 29
type input "(111) 111-1111"
click at [233, 174] on input "Business Email" at bounding box center [270, 170] width 196 height 29
type input "1"
type input "[EMAIL_ADDRESS][DOMAIN_NAME]"
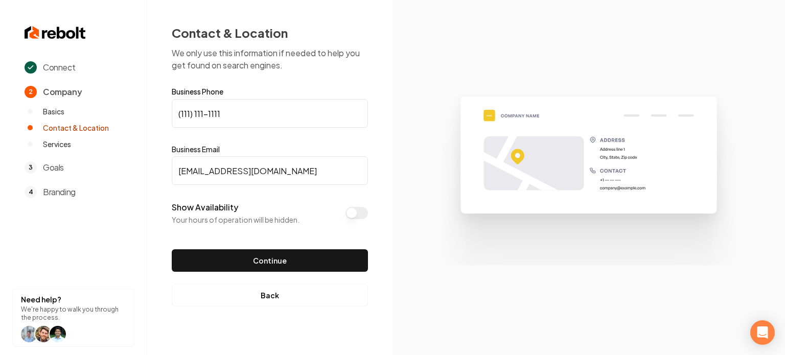
click at [290, 246] on div "Continue" at bounding box center [270, 252] width 196 height 55
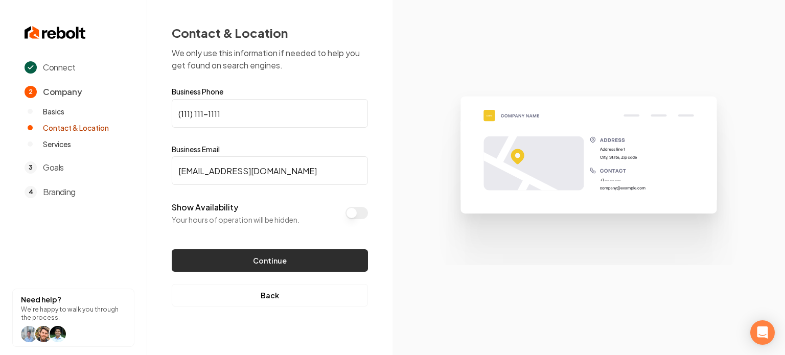
click at [289, 256] on button "Continue" at bounding box center [270, 261] width 196 height 22
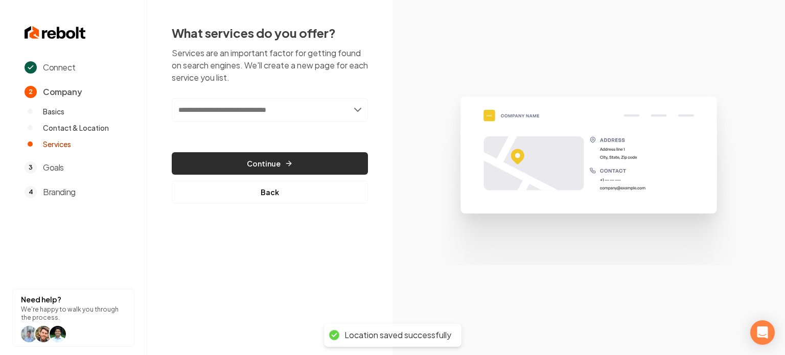
click at [249, 165] on button "Continue" at bounding box center [270, 163] width 196 height 22
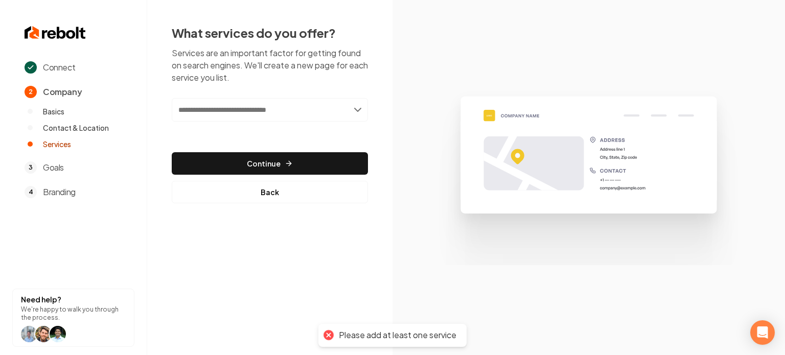
click at [262, 100] on input "text" at bounding box center [270, 110] width 196 height 24
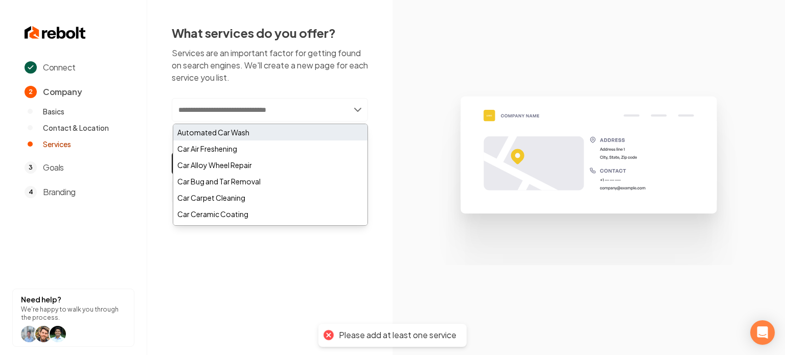
click at [265, 139] on div "Automated Car Wash" at bounding box center [270, 132] width 194 height 16
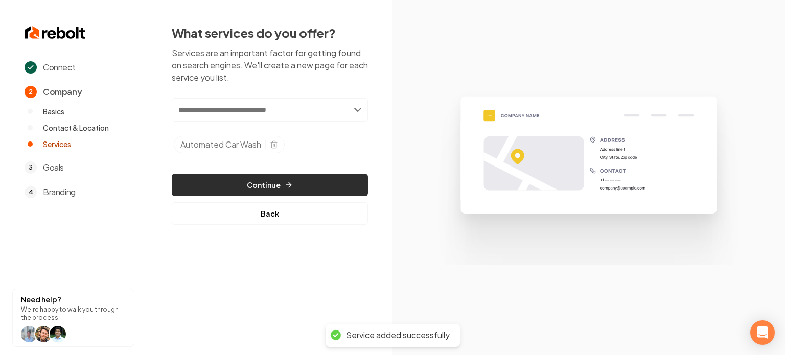
click at [274, 183] on button "Continue" at bounding box center [270, 185] width 196 height 22
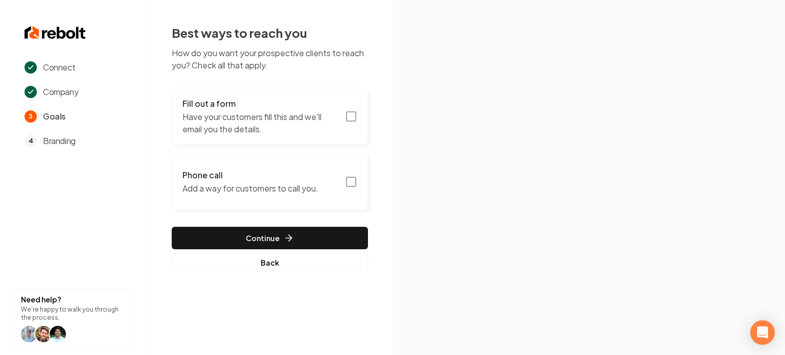
click at [352, 117] on icon "button" at bounding box center [351, 116] width 12 height 12
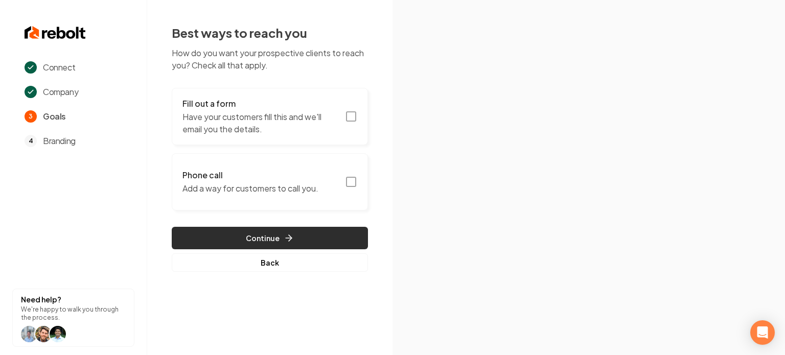
click at [335, 237] on button "Continue" at bounding box center [270, 238] width 196 height 22
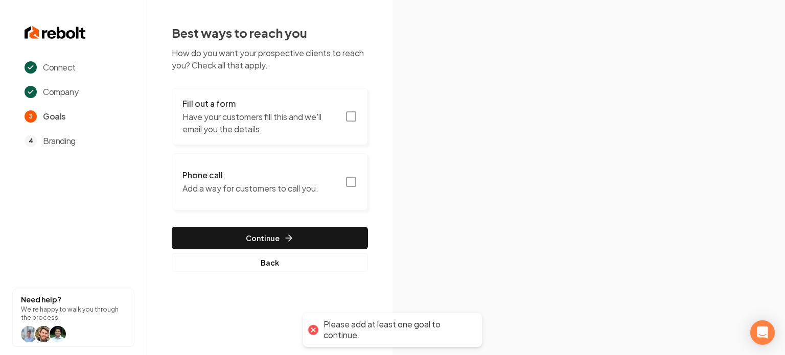
click at [347, 128] on button "Fill out a form Have your customers fill this and we'll email you the details." at bounding box center [270, 116] width 196 height 57
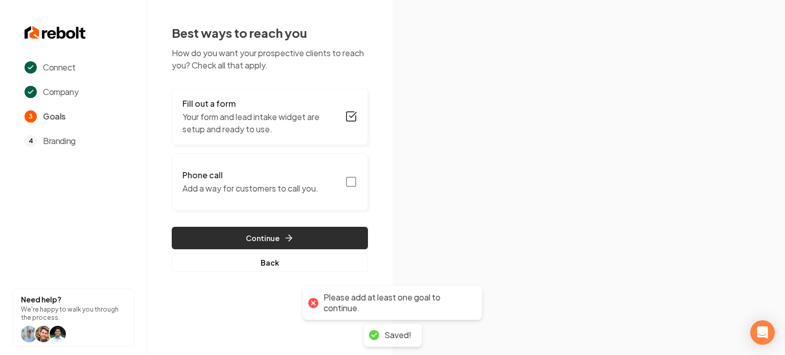
click at [233, 237] on button "Continue" at bounding box center [270, 238] width 196 height 22
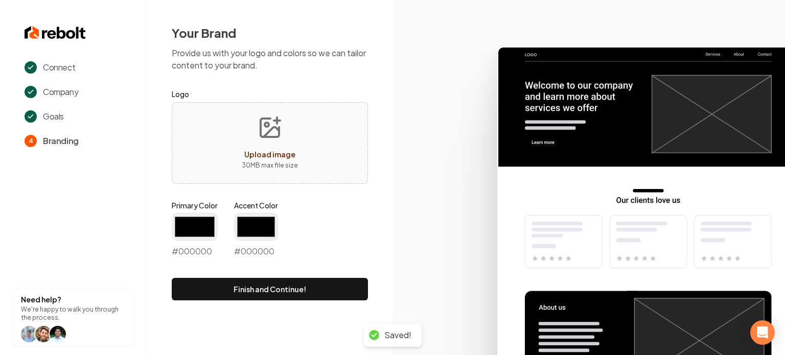
type input "#194d33"
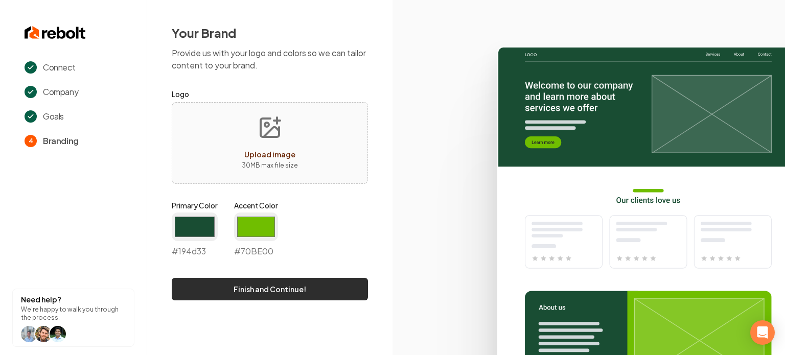
click at [328, 282] on button "Finish and Continue!" at bounding box center [270, 289] width 196 height 22
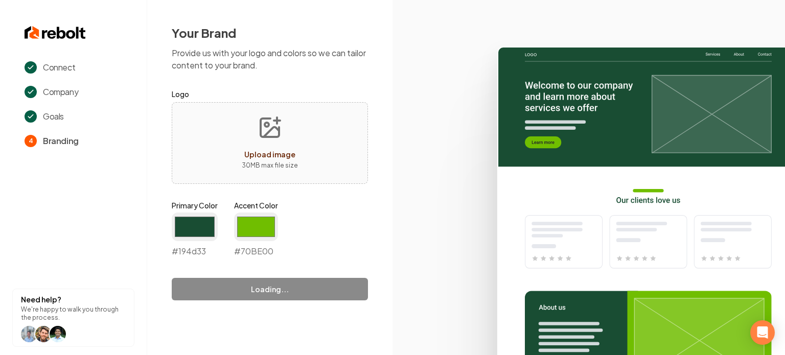
type input "#70be00"
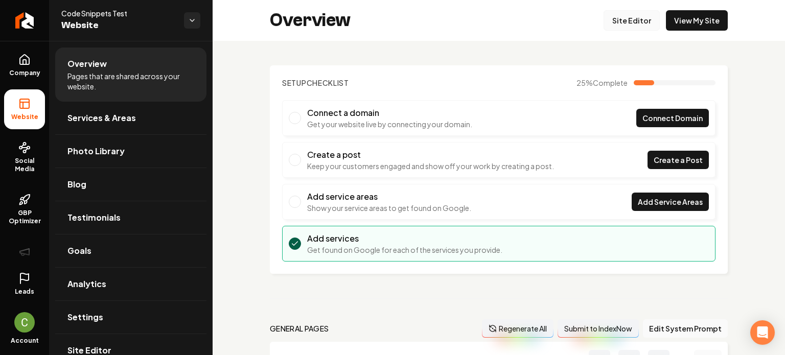
click at [644, 17] on link "Site Editor" at bounding box center [632, 20] width 56 height 20
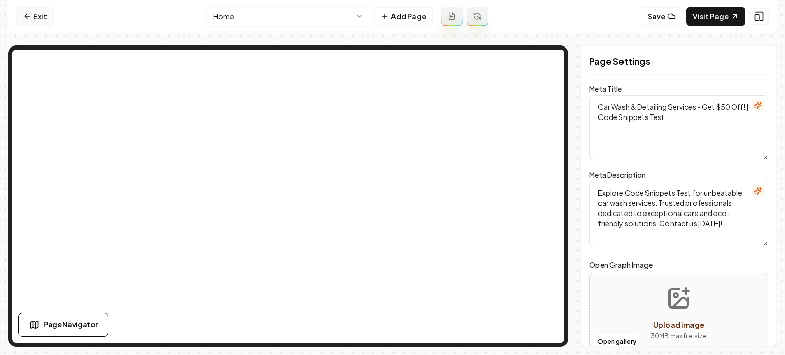
click at [40, 16] on link "Exit" at bounding box center [34, 16] width 37 height 18
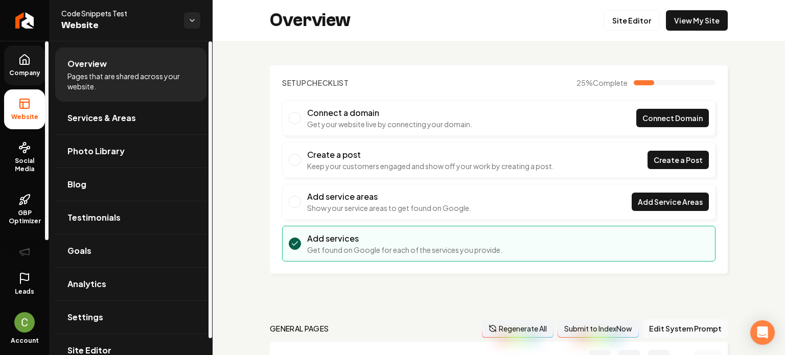
click at [24, 63] on icon at bounding box center [24, 60] width 12 height 12
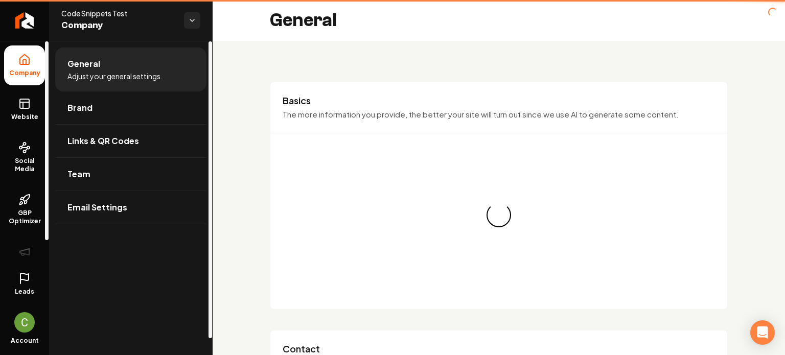
type input "(111) 111-1111"
type input "[EMAIL_ADDRESS][DOMAIN_NAME]"
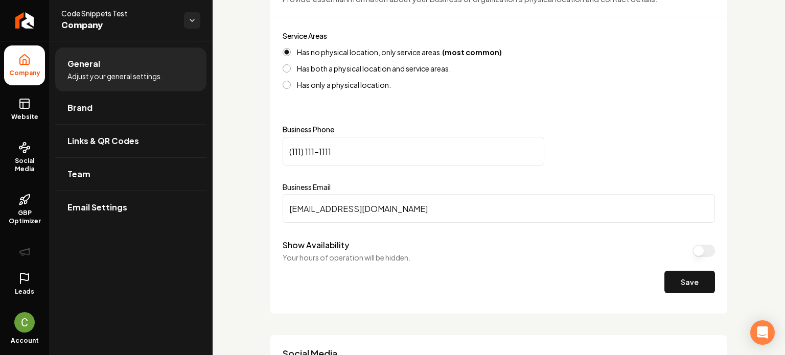
scroll to position [562, 0]
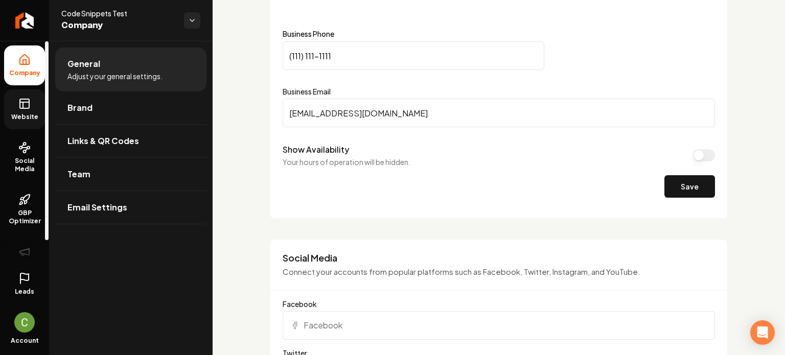
click at [25, 116] on span "Website" at bounding box center [24, 117] width 35 height 8
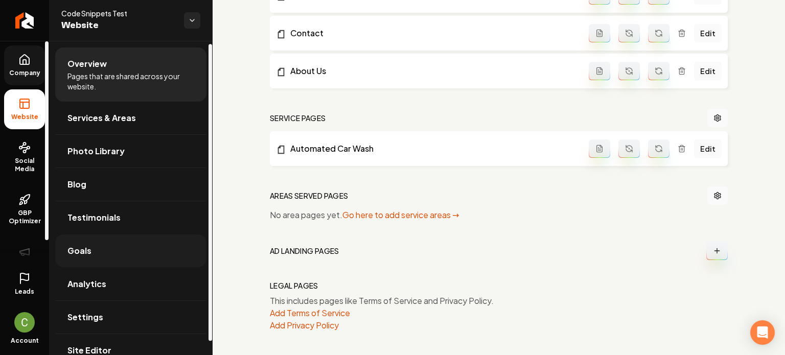
scroll to position [17, 0]
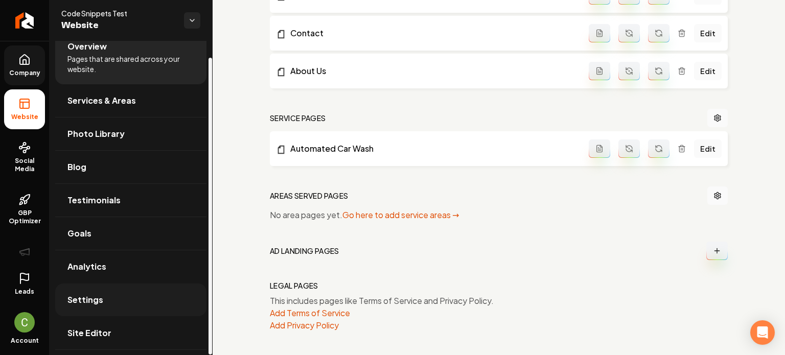
click at [115, 298] on link "Settings" at bounding box center [130, 300] width 151 height 33
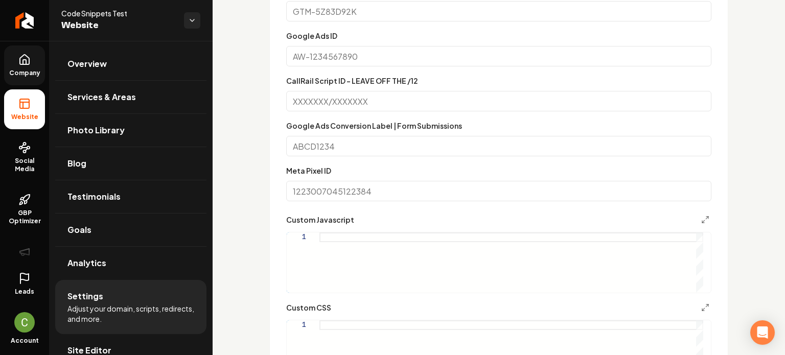
scroll to position [614, 0]
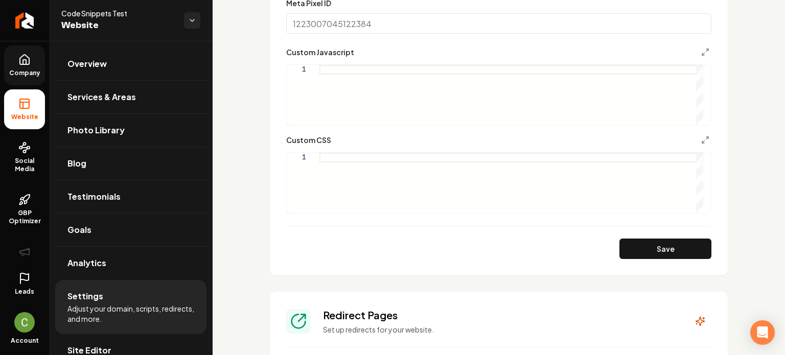
click at [340, 171] on div "Main content area" at bounding box center [512, 183] width 384 height 60
type textarea "**********"
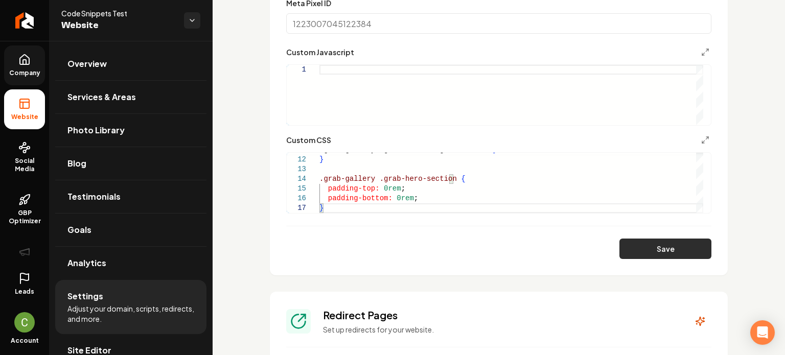
click at [642, 245] on button "Save" at bounding box center [666, 249] width 92 height 20
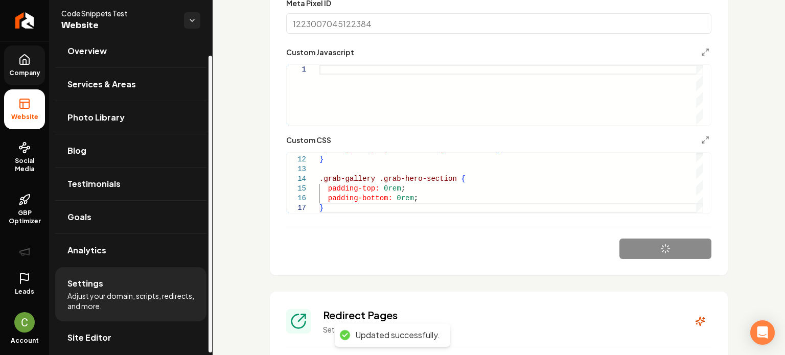
scroll to position [17, 0]
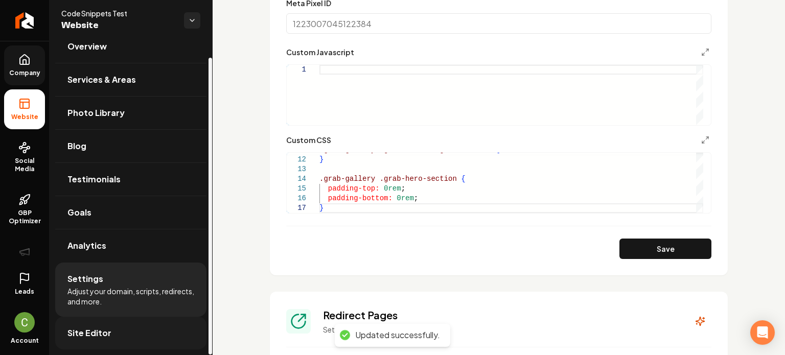
click at [117, 345] on link "Site Editor" at bounding box center [130, 333] width 151 height 33
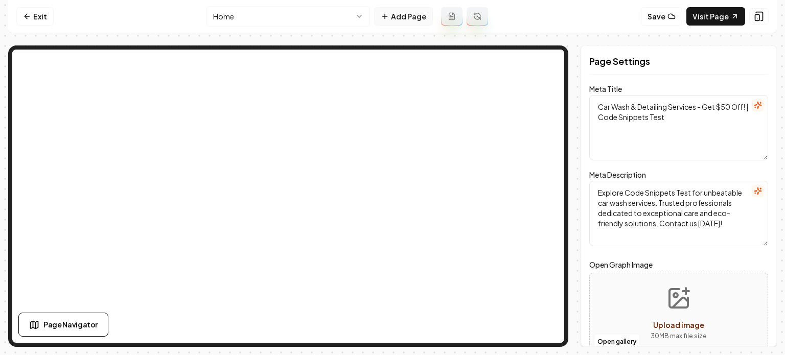
click at [425, 12] on button "Add Page" at bounding box center [403, 16] width 59 height 18
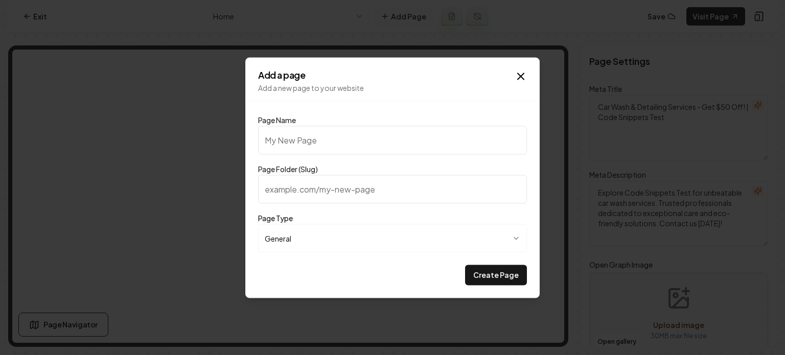
type input "G"
type input "g"
type input "Ga"
type input "ga"
type input "Gal"
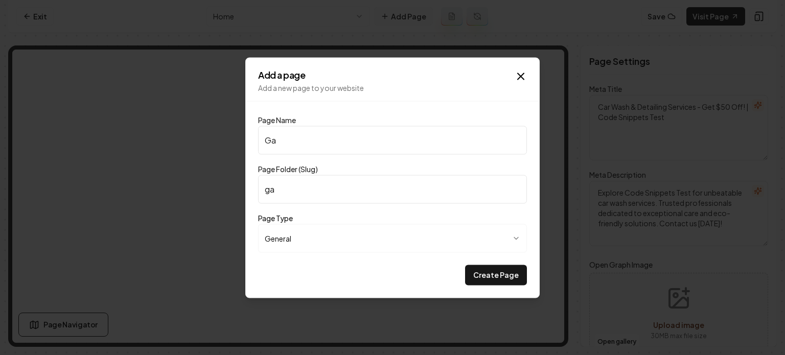
type input "gal"
type input "Gall"
type input "gall"
type input "Galle"
type input "galle"
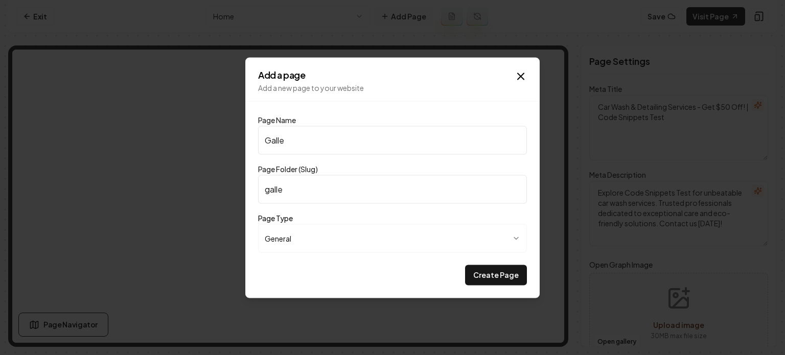
type input "Galler"
type input "galler"
type input "Gallery"
type input "gallery"
type input "Gallery"
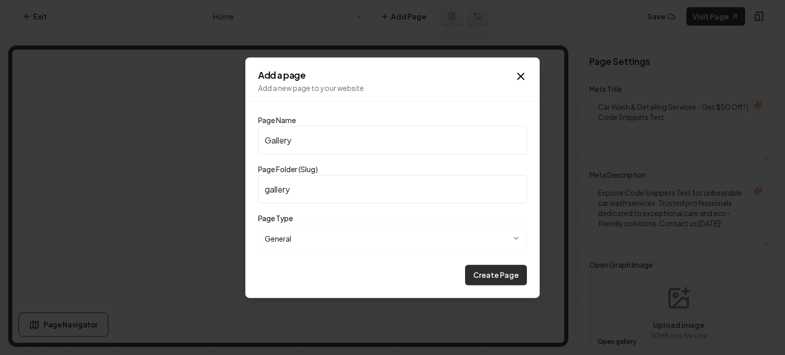
click at [494, 274] on button "Create Page" at bounding box center [496, 275] width 62 height 20
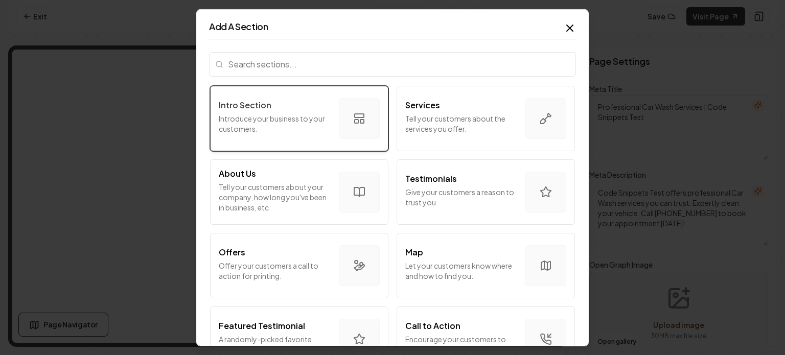
click at [277, 109] on div "Intro Section" at bounding box center [275, 105] width 112 height 12
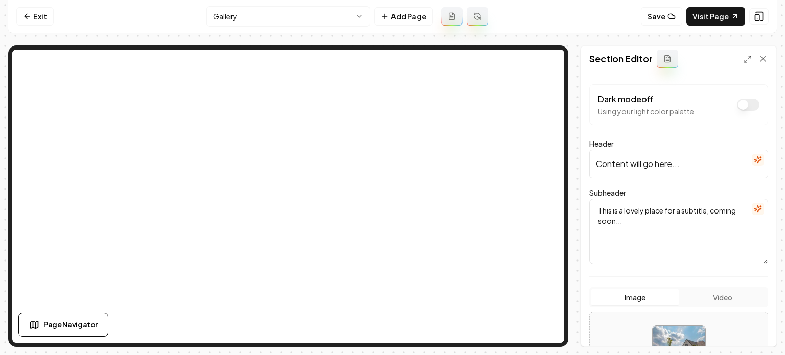
click at [658, 152] on input "Content will go here..." at bounding box center [679, 164] width 179 height 29
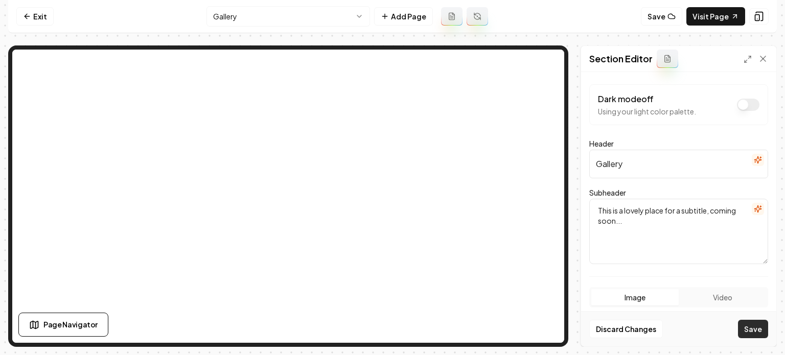
type input "Gallery"
click at [747, 324] on button "Save" at bounding box center [753, 329] width 30 height 18
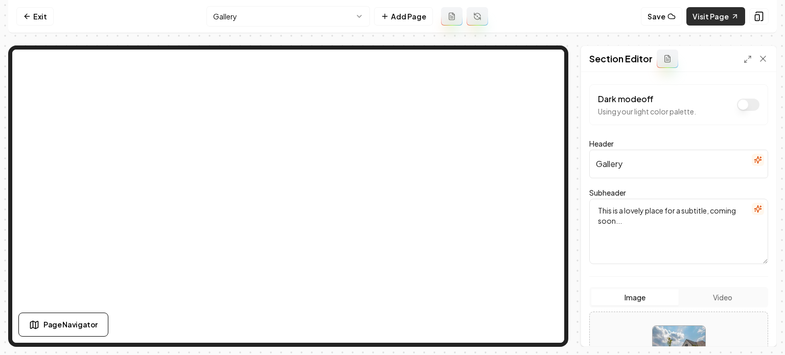
click at [706, 20] on link "Visit Page" at bounding box center [716, 16] width 59 height 18
click at [31, 16] on icon at bounding box center [27, 16] width 8 height 8
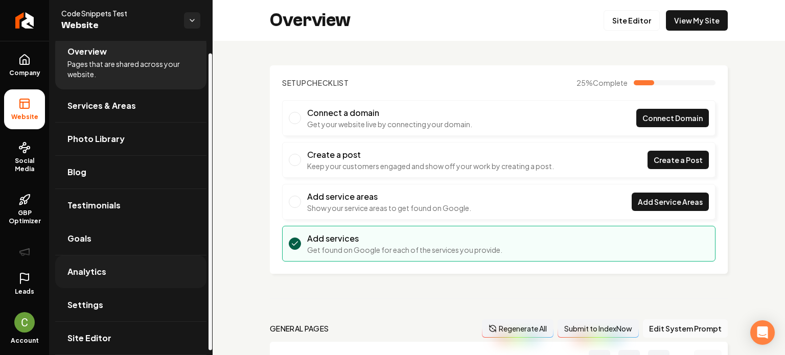
scroll to position [17, 0]
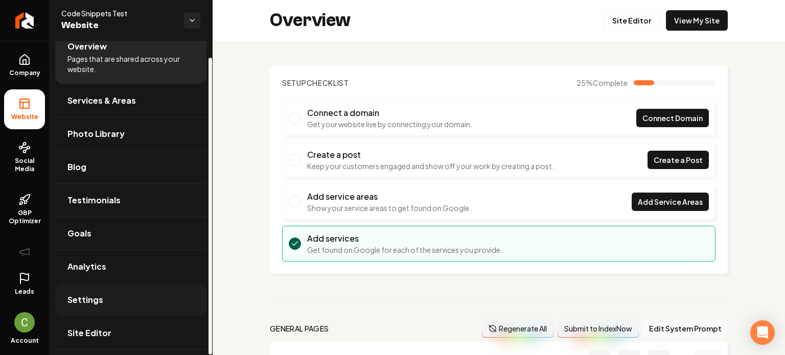
click at [108, 288] on link "Settings" at bounding box center [130, 300] width 151 height 33
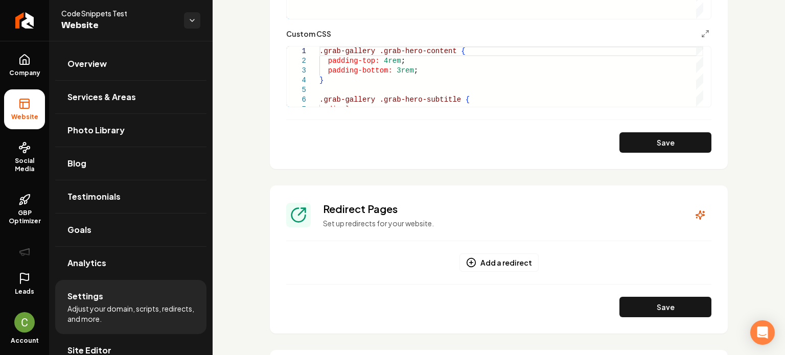
scroll to position [665, 0]
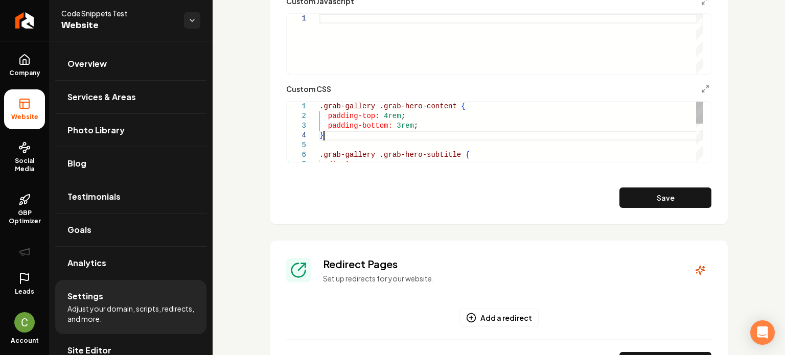
click at [357, 138] on div ".grab-gallery .grab-hero-content { padding-top: 4rem ; padding-bottom: 3rem ; }…" at bounding box center [512, 184] width 384 height 165
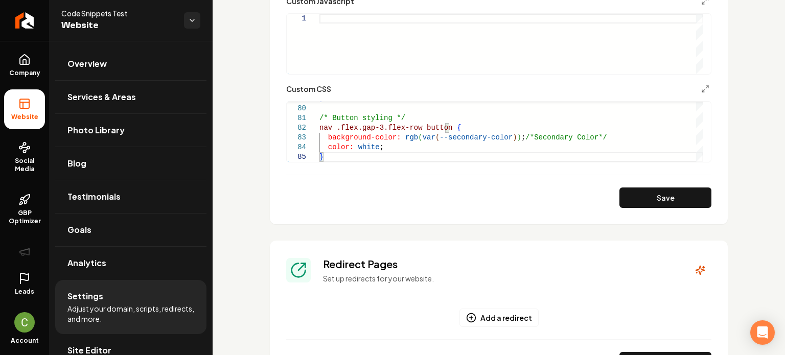
click at [666, 208] on button "Save" at bounding box center [666, 198] width 92 height 20
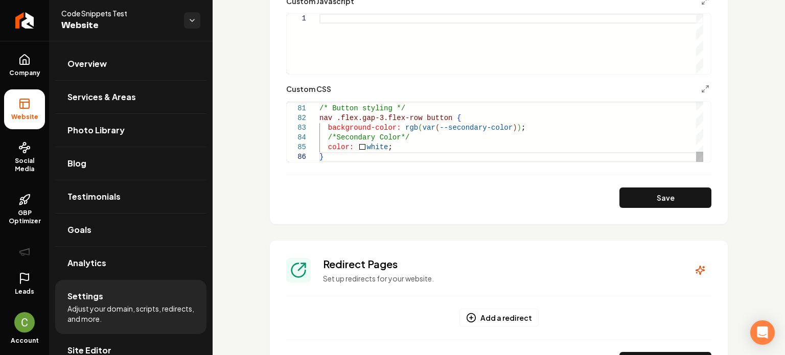
click at [341, 104] on div "Main content area" at bounding box center [495, 103] width 417 height 3
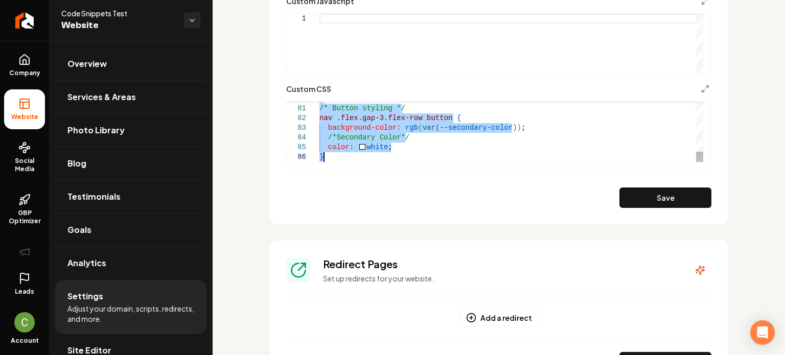
type textarea "**********"
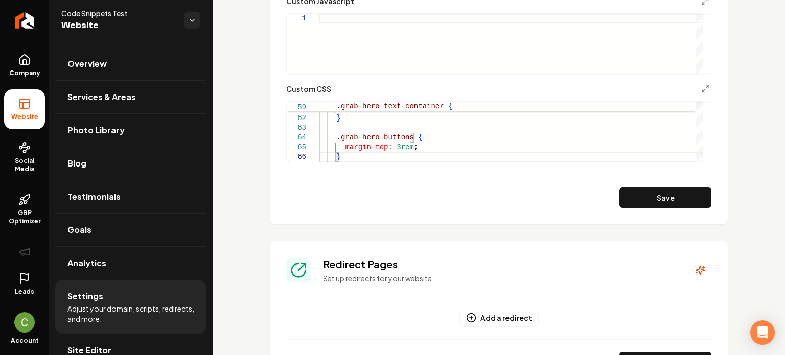
click at [362, 36] on div "Main content area" at bounding box center [512, 44] width 384 height 60
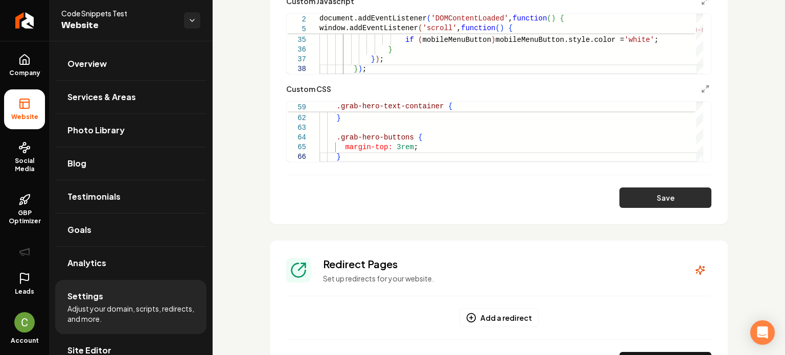
click at [620, 204] on button "Save" at bounding box center [666, 198] width 92 height 20
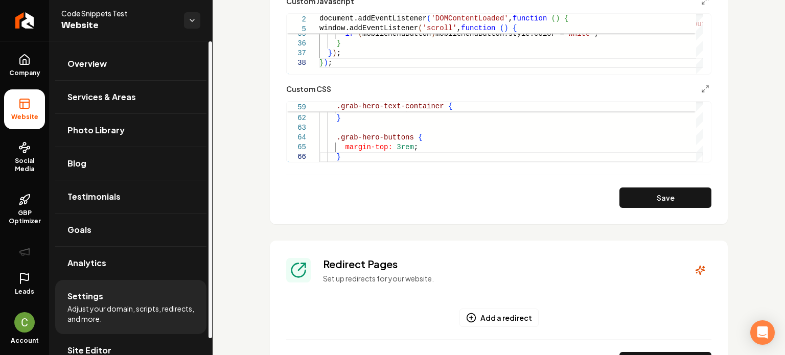
click at [426, 70] on div "Main content area" at bounding box center [477, 71] width 314 height 6
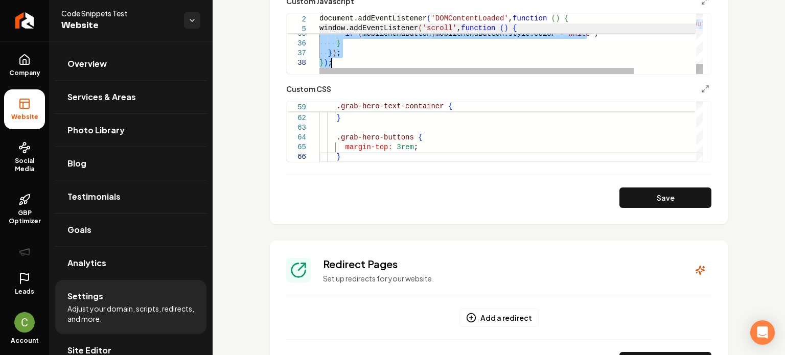
type textarea "**********"
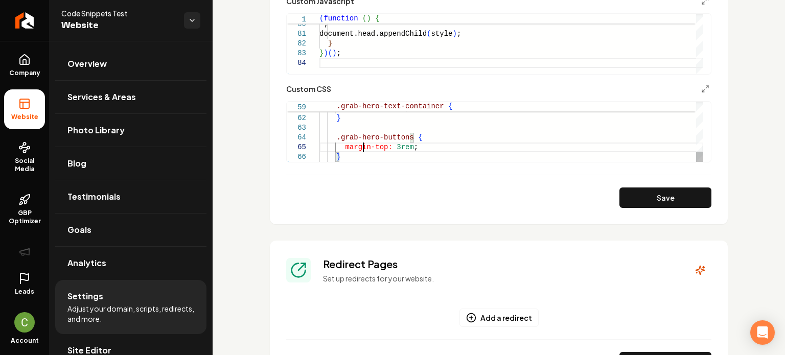
scroll to position [0, 18]
type textarea "**********"
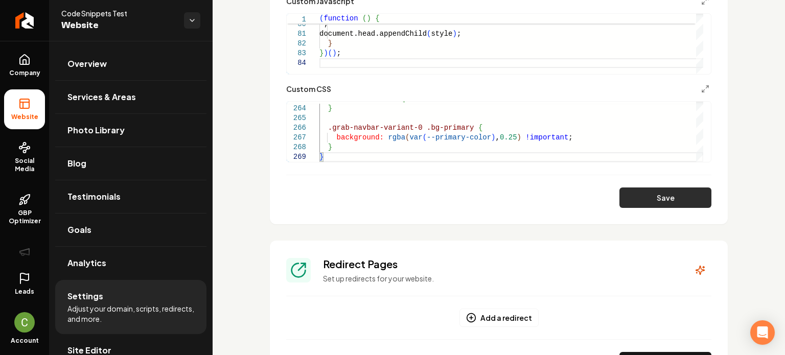
click at [630, 194] on button "Save" at bounding box center [666, 198] width 92 height 20
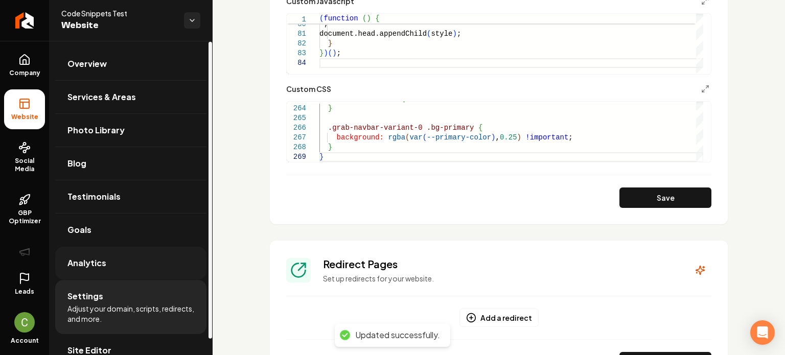
scroll to position [17, 0]
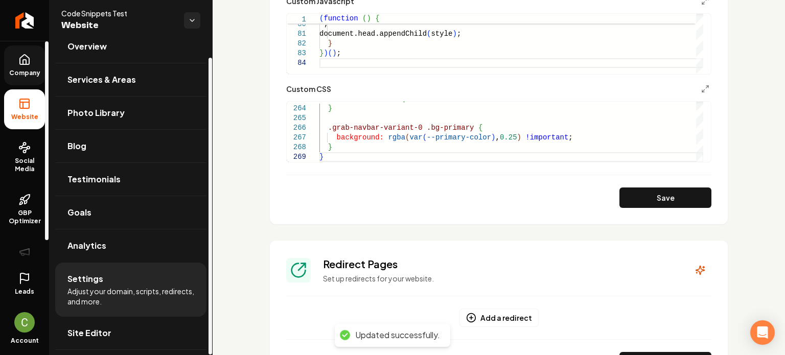
click at [35, 67] on link "Company" at bounding box center [24, 66] width 41 height 40
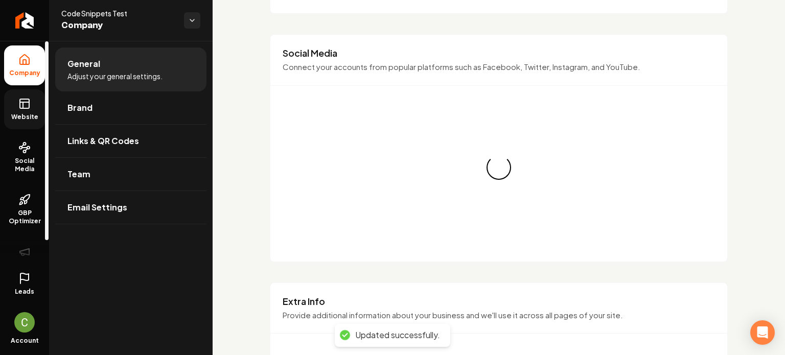
click at [36, 106] on link "Website" at bounding box center [24, 109] width 41 height 40
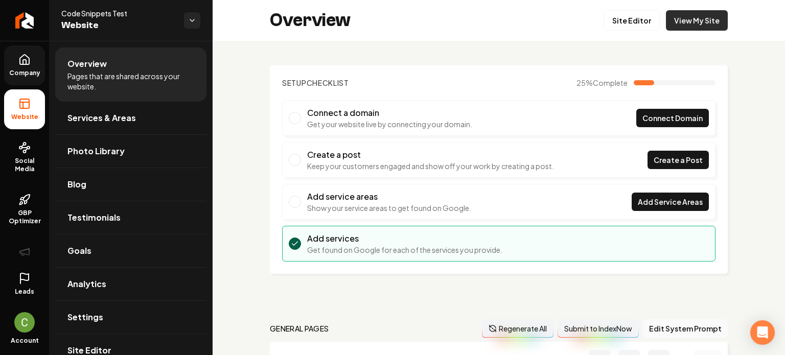
click at [697, 18] on link "View My Site" at bounding box center [697, 20] width 62 height 20
click at [27, 16] on icon "Return to dashboard" at bounding box center [24, 20] width 16 height 16
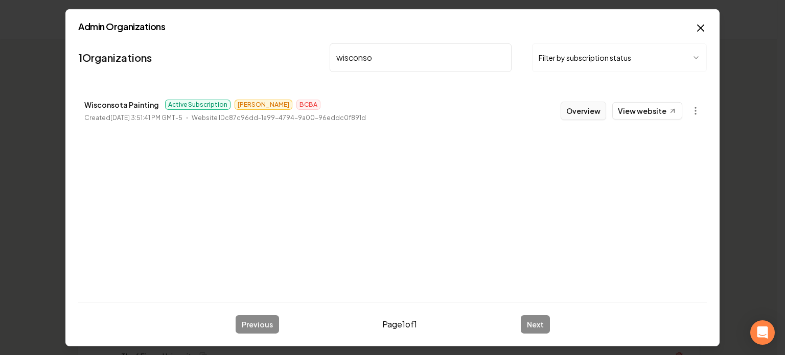
type input "wisconso"
click at [585, 114] on button "Overview" at bounding box center [584, 110] width 46 height 18
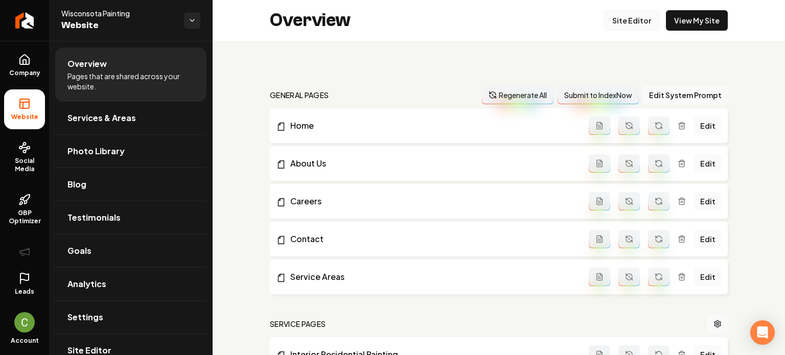
click at [630, 24] on link "Site Editor" at bounding box center [632, 20] width 56 height 20
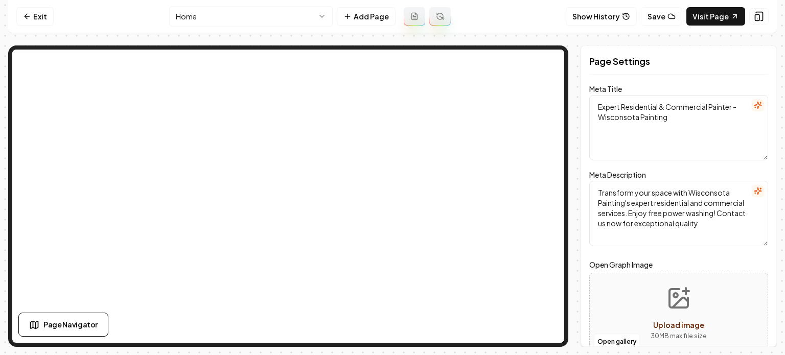
click at [300, 26] on html "Computer Required This feature is only available on a computer. Please switch t…" at bounding box center [392, 177] width 785 height 355
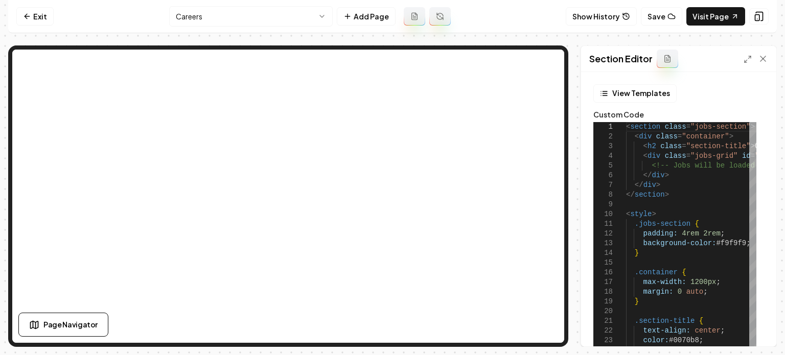
click at [747, 60] on icon at bounding box center [748, 59] width 8 height 8
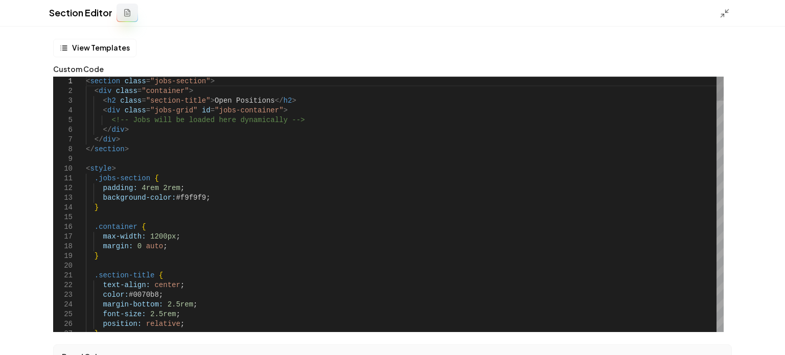
type textarea "**********"
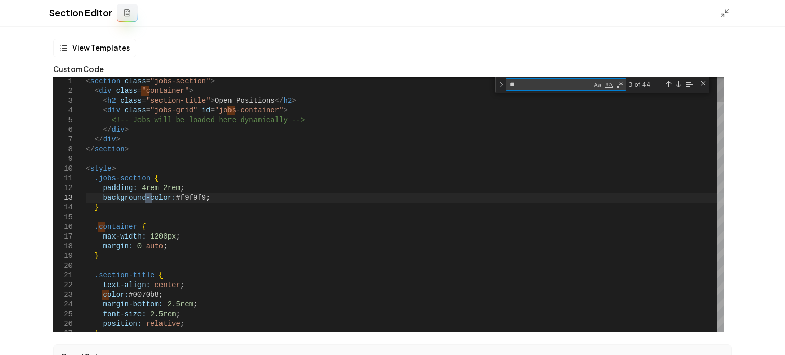
type textarea "*"
type textarea "**"
type textarea "**********"
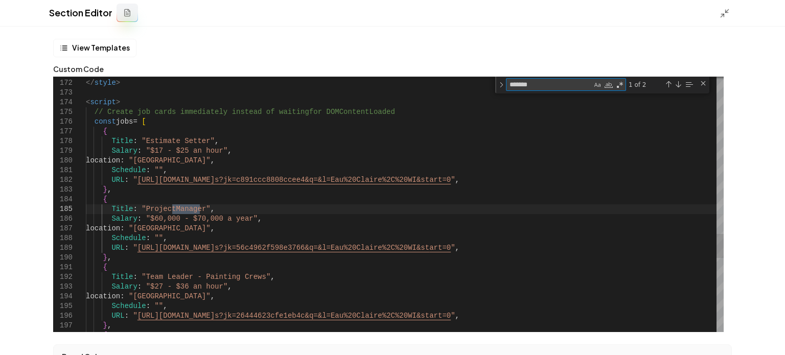
type textarea "*******"
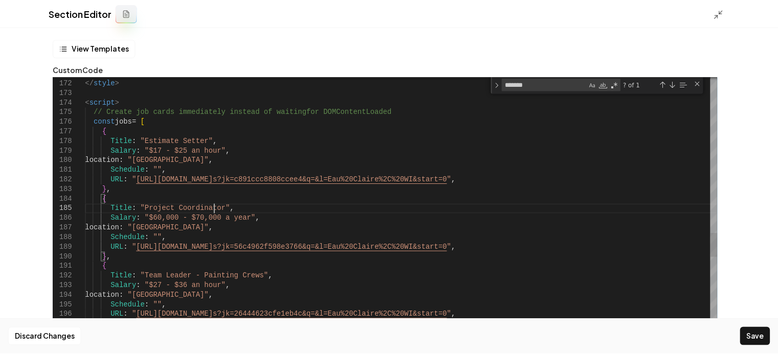
scroll to position [39, 129]
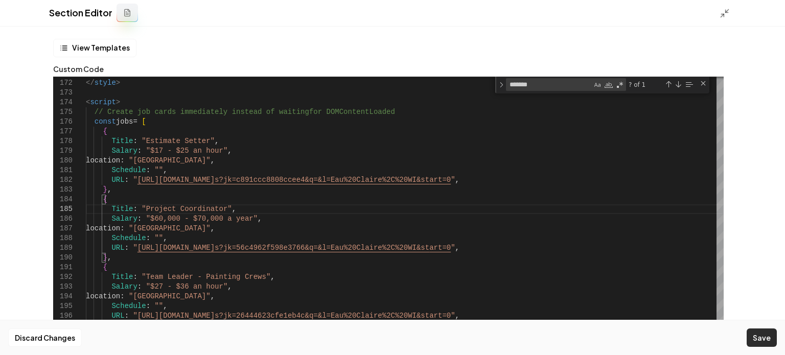
type textarea "**********"
click at [775, 341] on button "Save" at bounding box center [762, 338] width 30 height 18
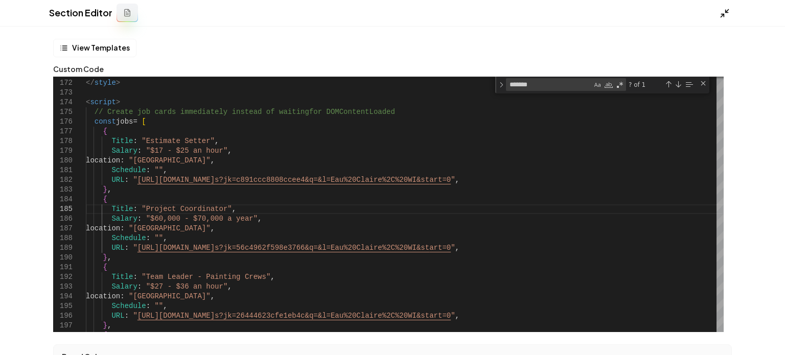
click at [727, 14] on icon at bounding box center [725, 13] width 10 height 10
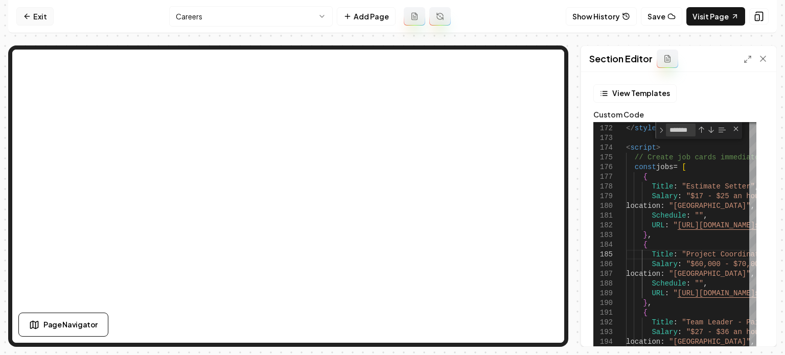
click at [43, 12] on link "Exit" at bounding box center [34, 16] width 37 height 18
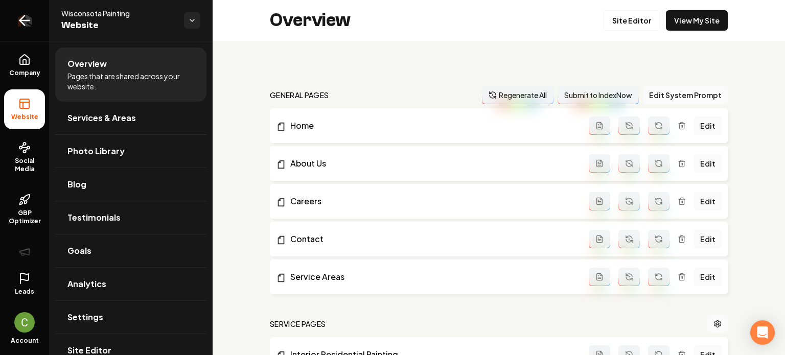
click at [24, 7] on link "Return to dashboard" at bounding box center [24, 20] width 49 height 41
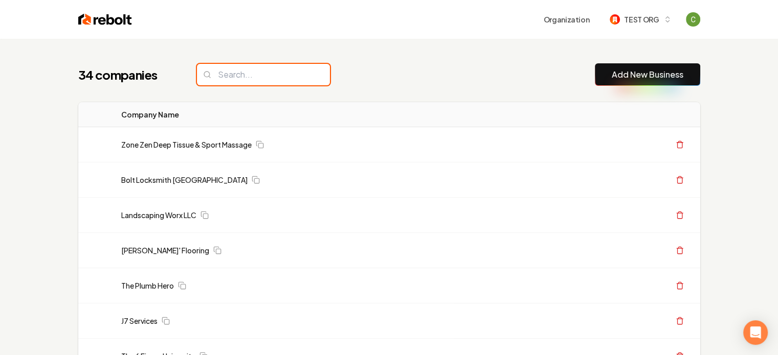
click at [237, 78] on input "search" at bounding box center [263, 74] width 133 height 21
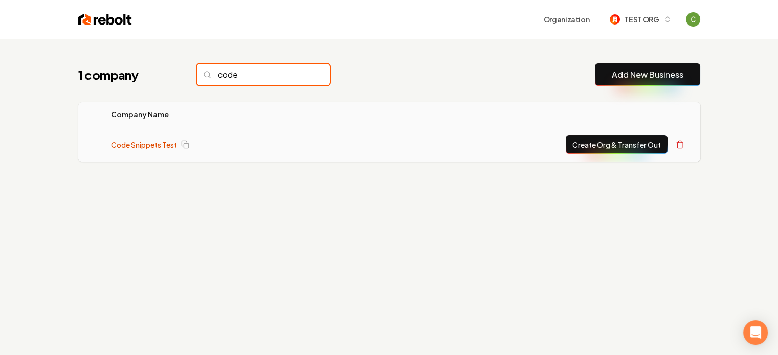
type input "code"
click at [129, 149] on link "Code Snippets Test" at bounding box center [144, 145] width 66 height 10
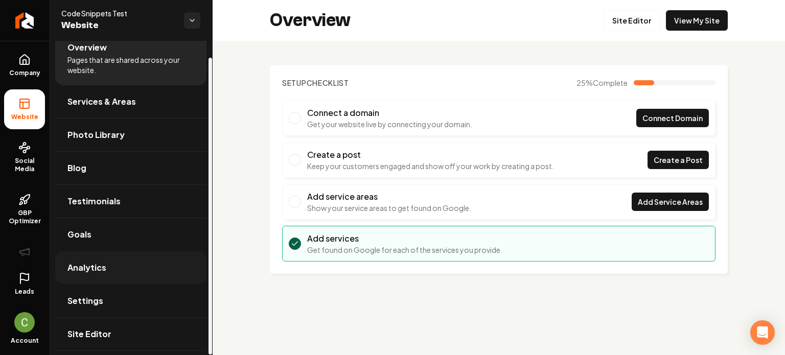
scroll to position [17, 0]
click at [106, 302] on link "Settings" at bounding box center [130, 300] width 151 height 33
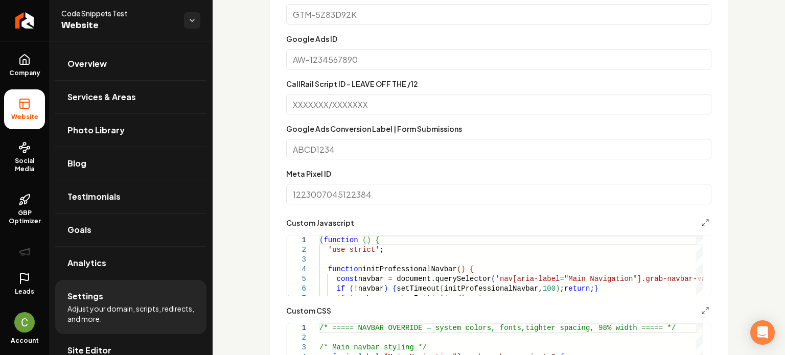
scroll to position [460, 0]
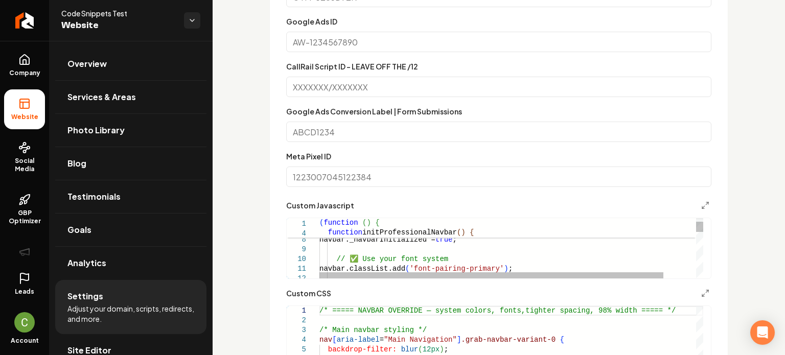
type textarea "**********"
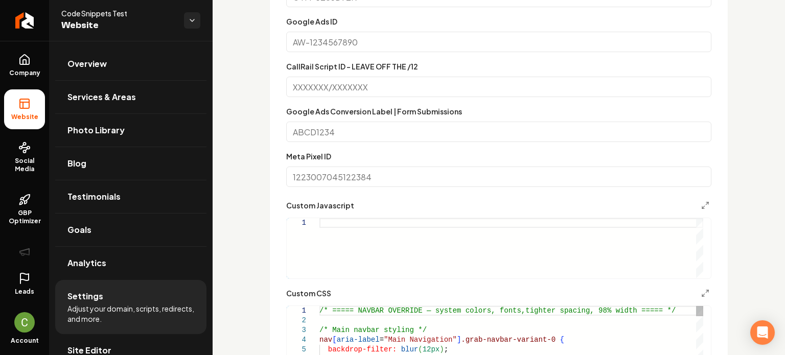
type textarea "**********"
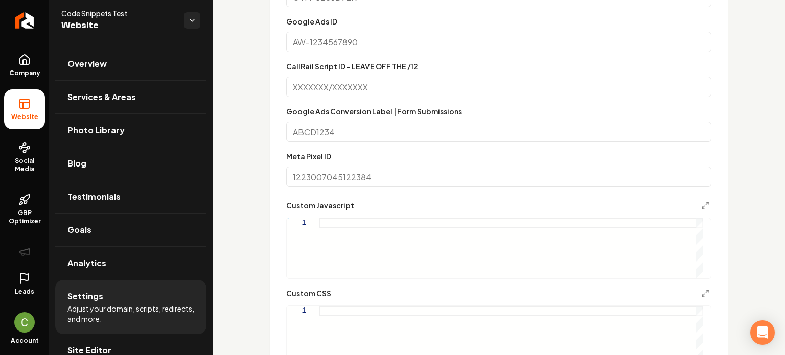
click at [383, 245] on div "Main content area" at bounding box center [512, 248] width 384 height 60
type textarea "**********"
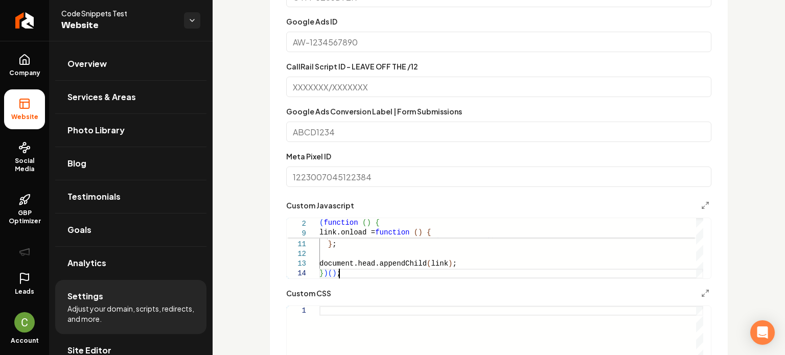
click at [351, 327] on div "Main content area" at bounding box center [512, 336] width 384 height 60
type textarea "**********"
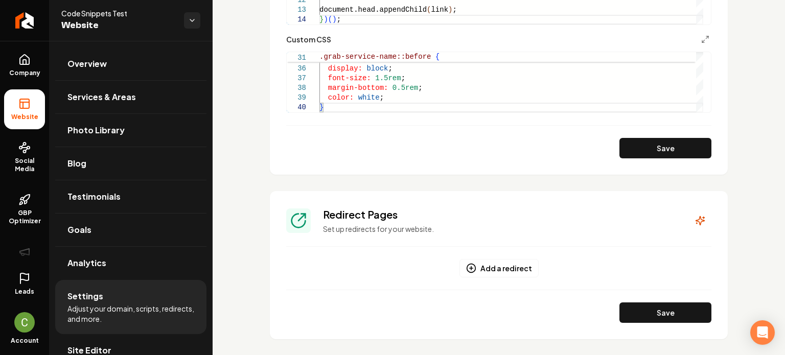
scroll to position [716, 0]
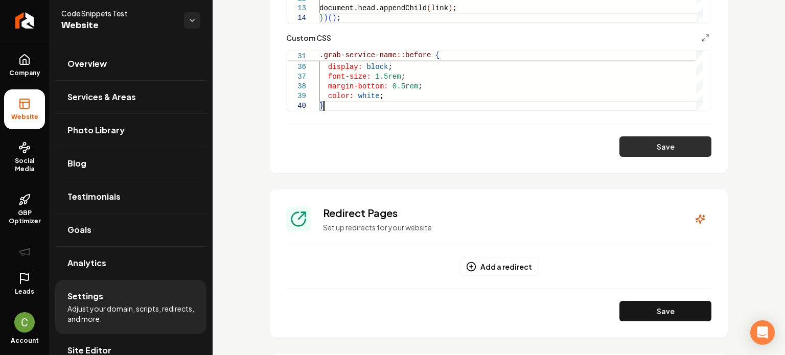
click at [626, 141] on button "Save" at bounding box center [666, 147] width 92 height 20
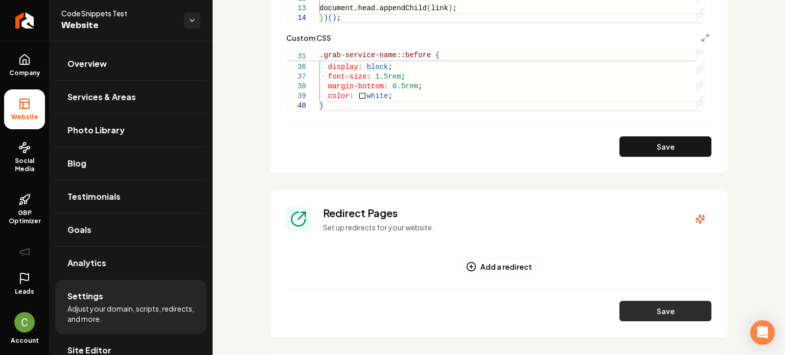
click at [632, 309] on button "Save" at bounding box center [666, 311] width 92 height 20
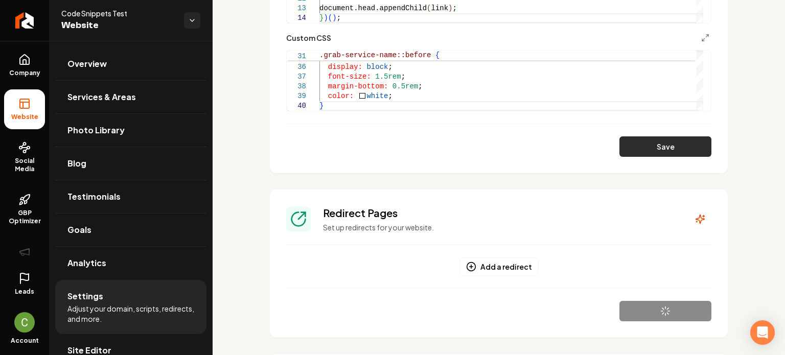
click at [640, 148] on button "Save" at bounding box center [666, 147] width 92 height 20
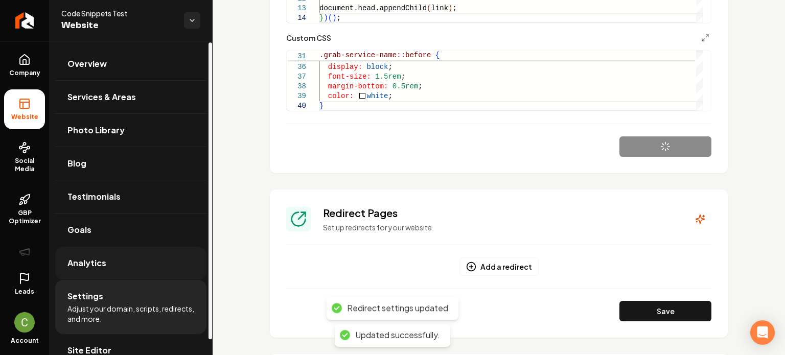
scroll to position [17, 0]
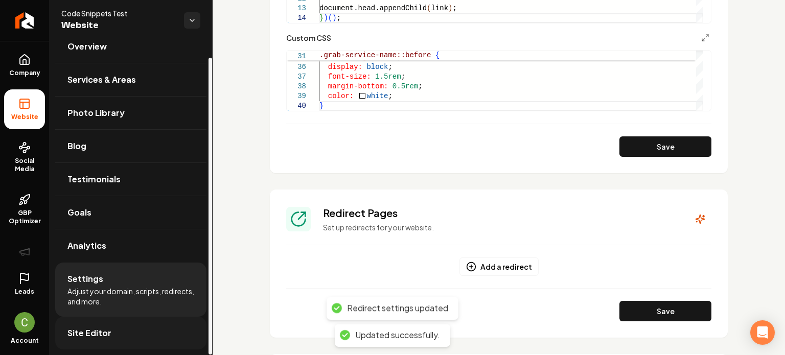
click at [88, 330] on span "Site Editor" at bounding box center [89, 333] width 44 height 12
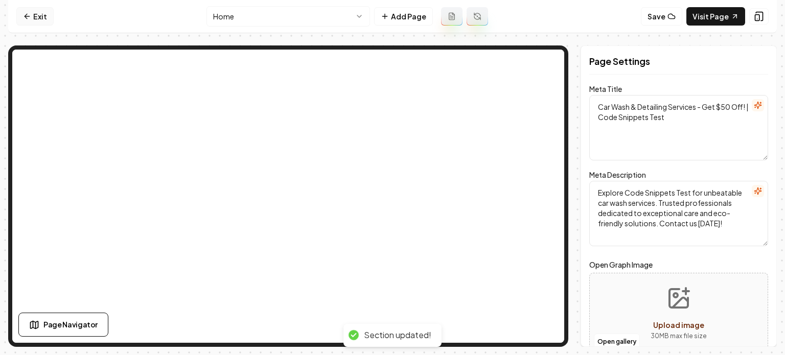
click at [29, 16] on icon at bounding box center [27, 16] width 5 height 0
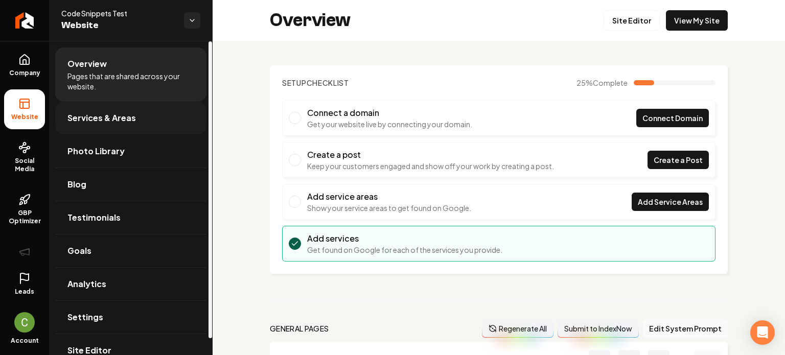
click at [90, 125] on link "Services & Areas" at bounding box center [130, 118] width 151 height 33
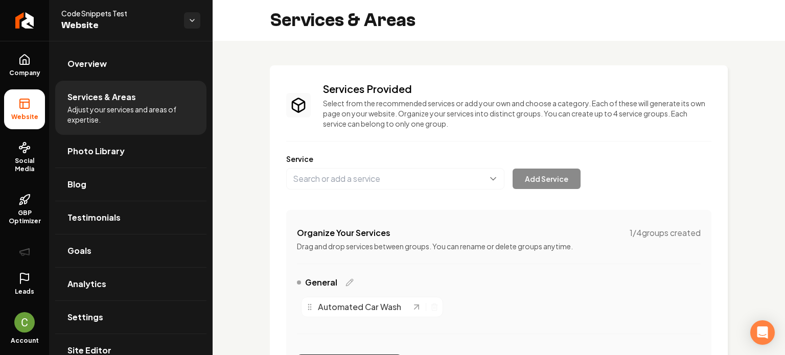
click at [336, 174] on button "Main content area" at bounding box center [395, 178] width 218 height 21
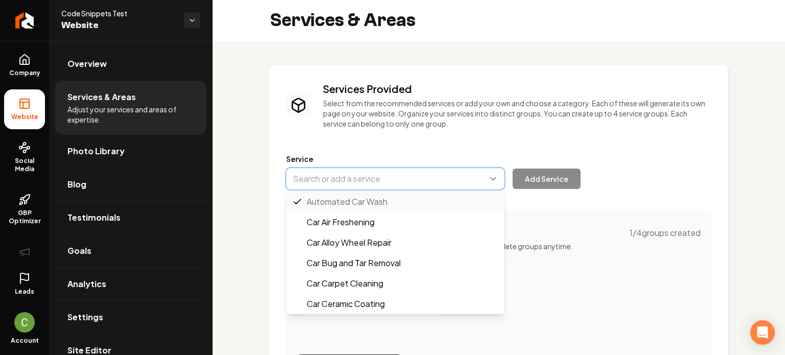
type input "Car Air Freshening"
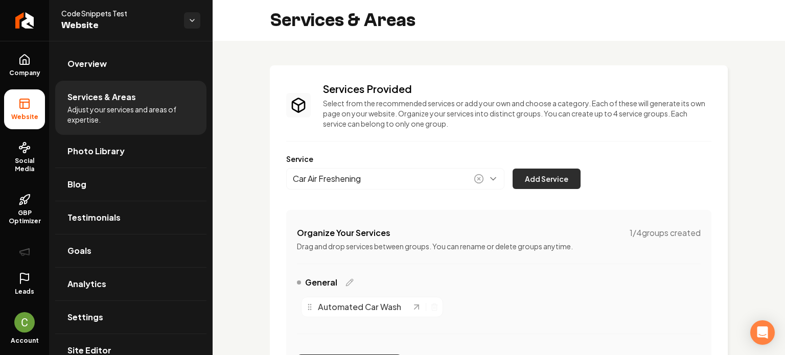
click at [544, 180] on button "Add Service" at bounding box center [547, 179] width 68 height 20
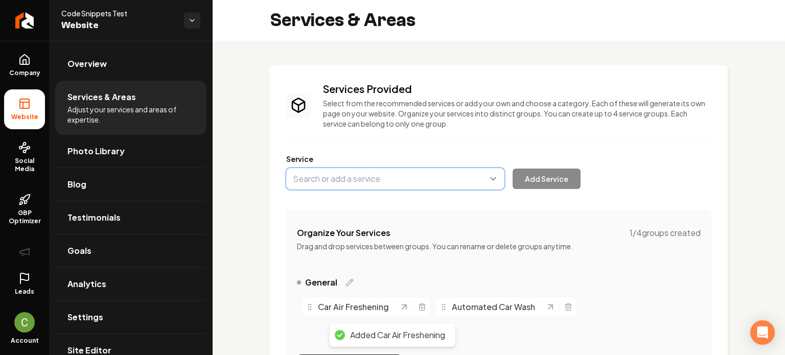
click at [388, 176] on button "Main content area" at bounding box center [395, 178] width 218 height 21
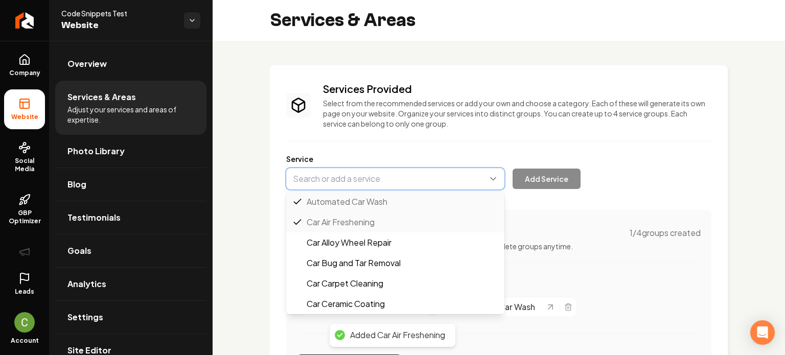
type input "Car Alloy Wheel Repair"
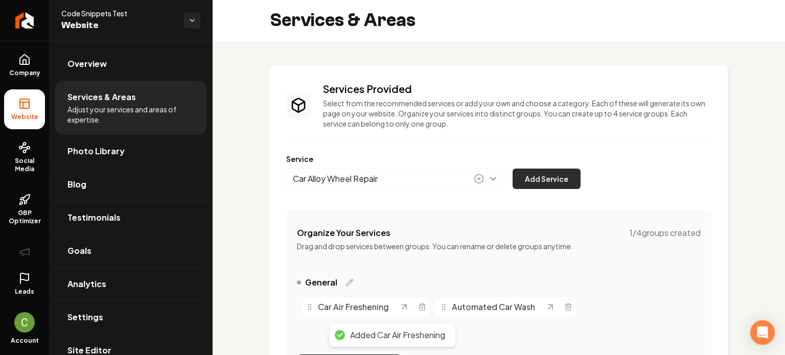
click at [536, 182] on button "Add Service" at bounding box center [547, 179] width 68 height 20
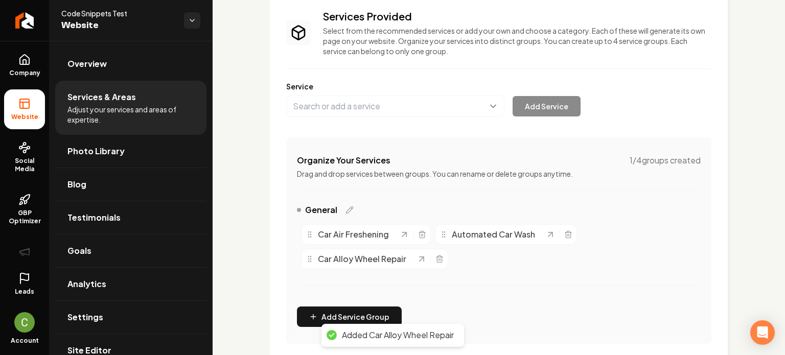
scroll to position [205, 0]
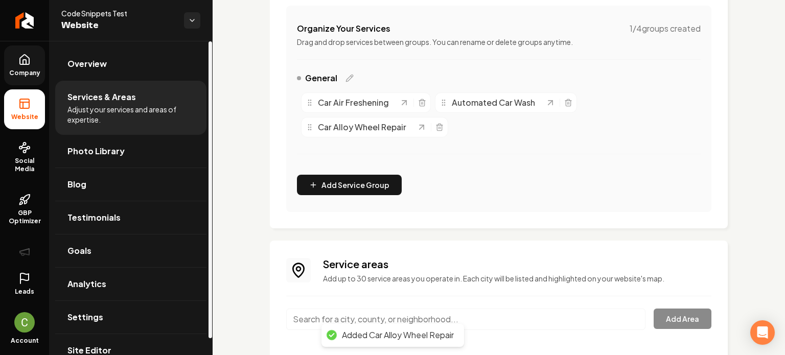
click at [33, 65] on link "Company" at bounding box center [24, 66] width 41 height 40
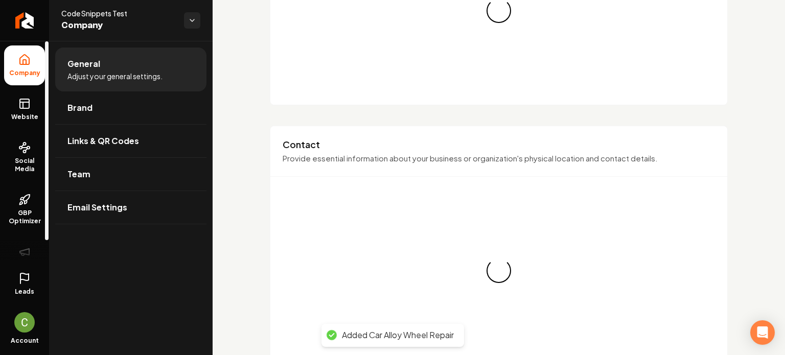
click at [20, 114] on span "Website" at bounding box center [24, 117] width 35 height 8
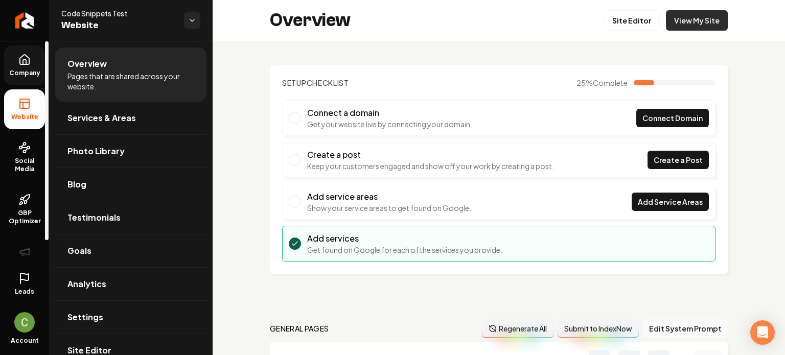
click at [673, 26] on link "View My Site" at bounding box center [697, 20] width 62 height 20
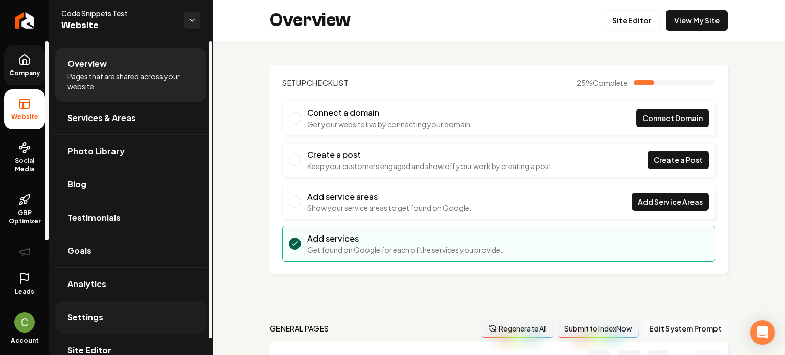
click at [104, 327] on link "Settings" at bounding box center [130, 317] width 151 height 33
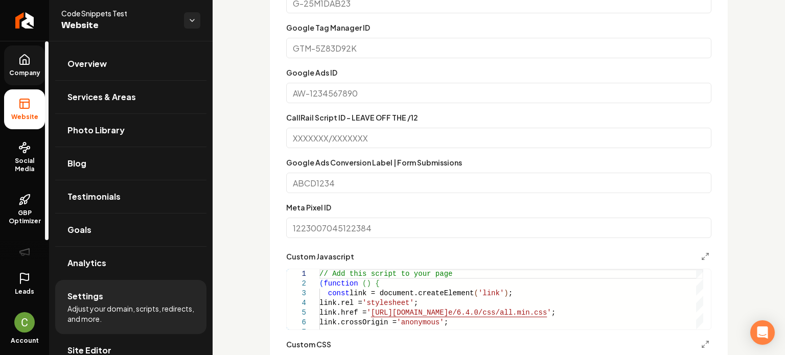
scroll to position [562, 0]
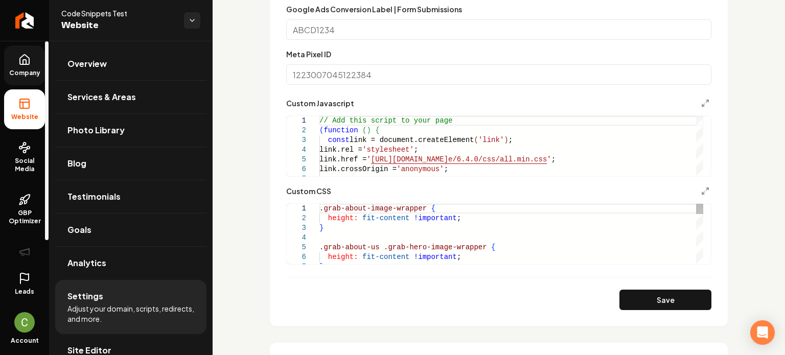
type textarea "**********"
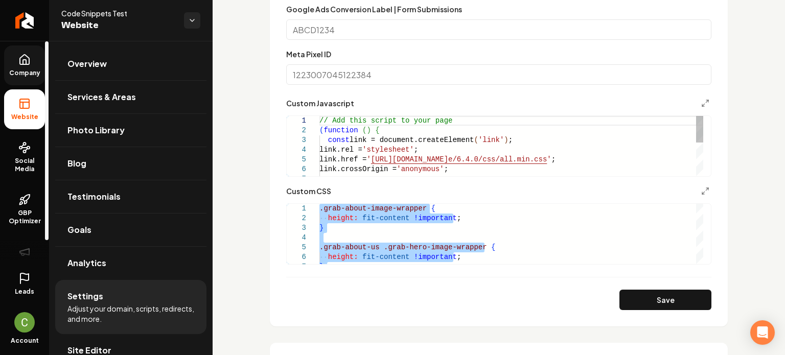
click at [337, 115] on div "Custom Javascript 1 2 3 4 5 6 7 // Add this script to your page ( function ( ) …" at bounding box center [498, 137] width 425 height 80
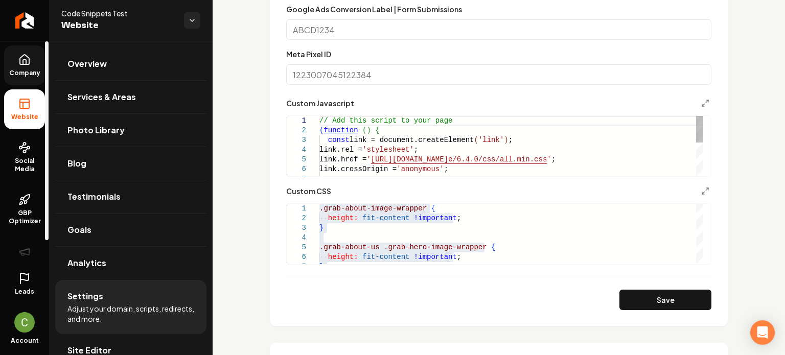
click at [343, 132] on div "// Add this script to your page ( function ( ) { const link = document.createEl…" at bounding box center [512, 184] width 384 height 136
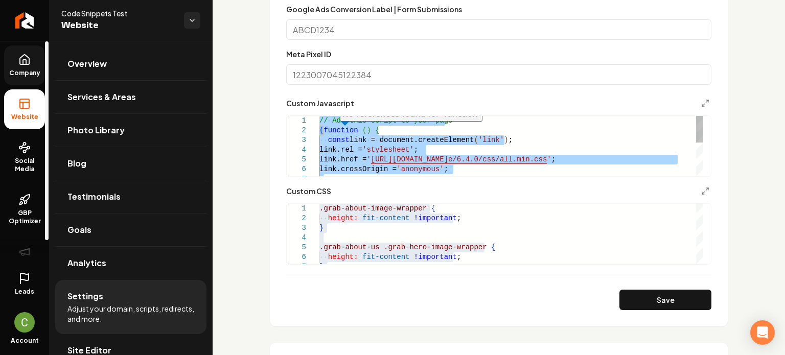
type textarea "**********"
